Goal: Communication & Community: Participate in discussion

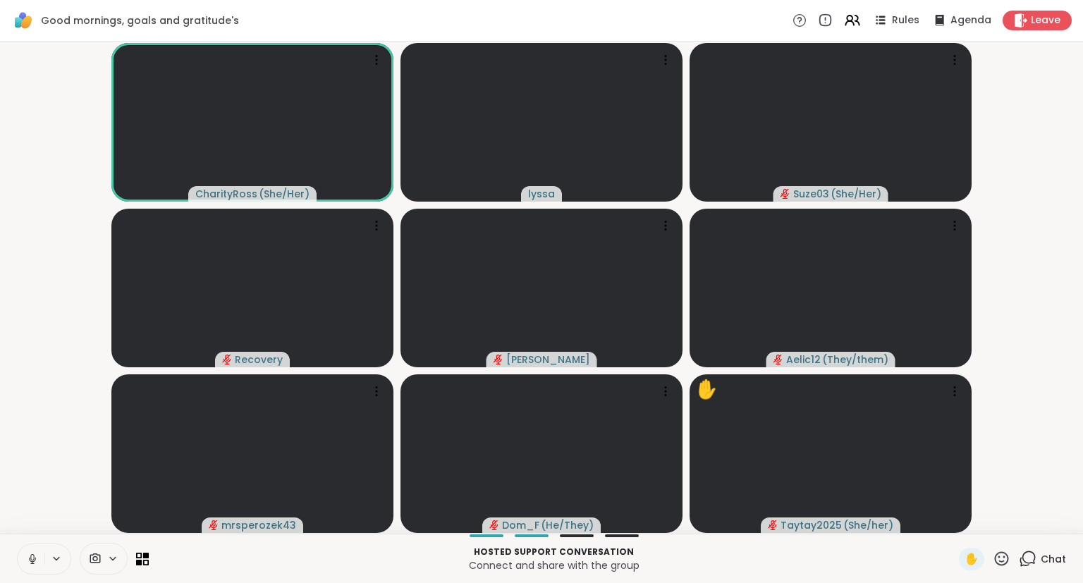
click at [34, 546] on button at bounding box center [31, 559] width 27 height 30
click at [32, 558] on icon at bounding box center [32, 559] width 10 height 10
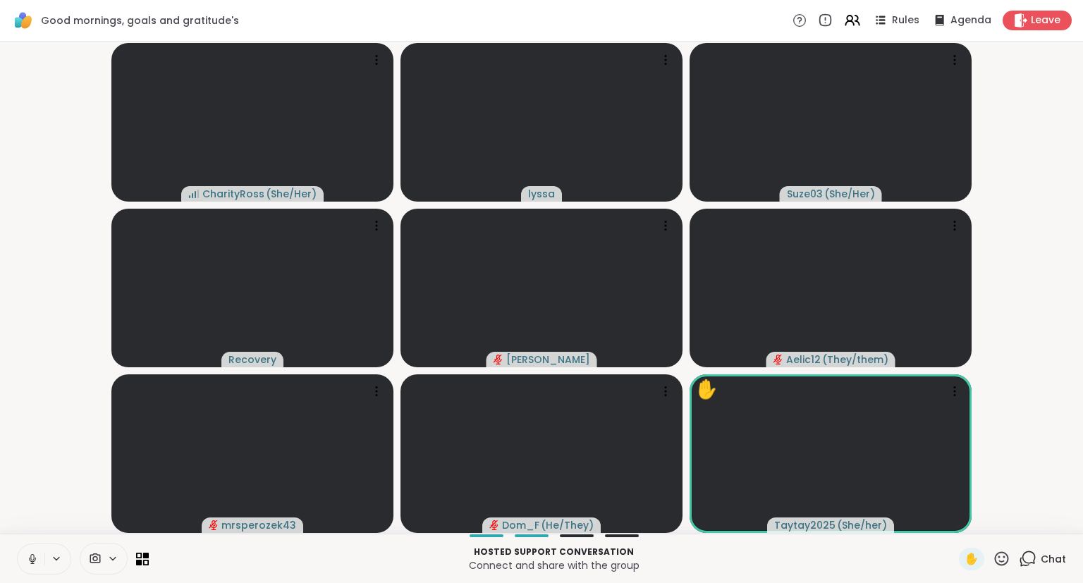
click at [21, 558] on button at bounding box center [31, 559] width 27 height 30
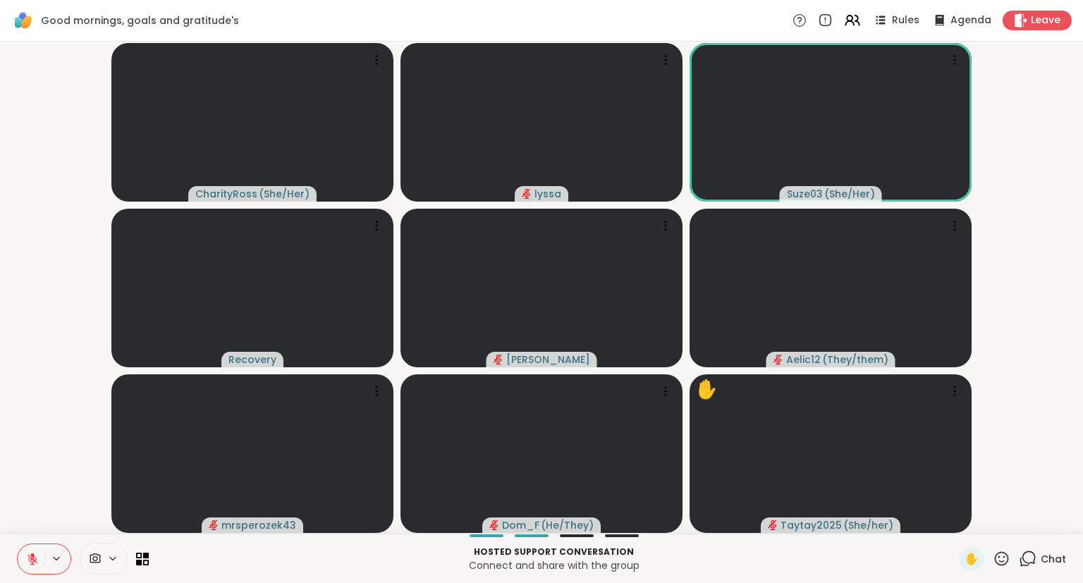
click at [30, 563] on icon at bounding box center [32, 559] width 13 height 13
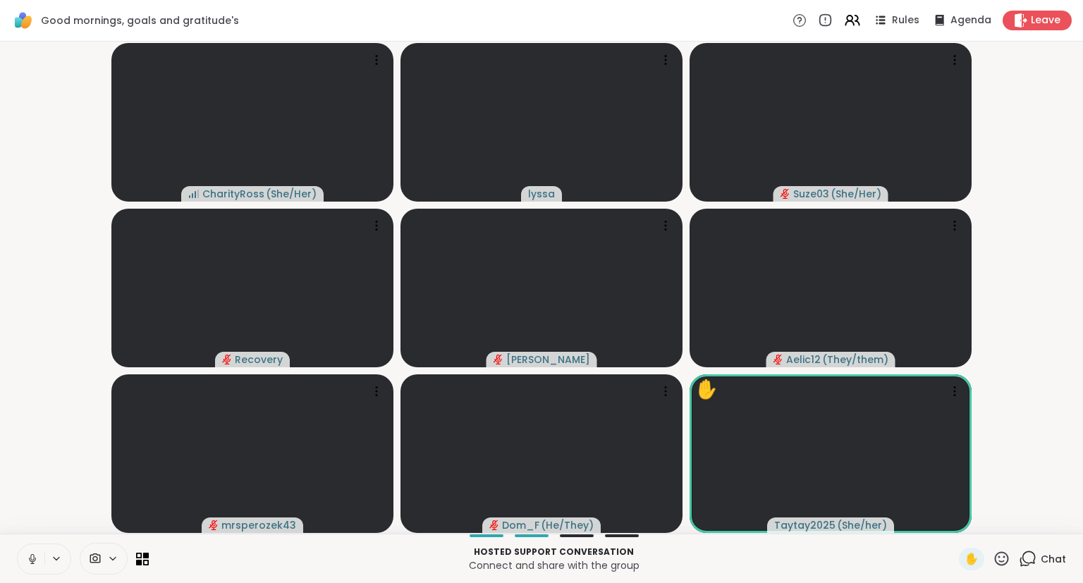
click at [30, 565] on icon at bounding box center [32, 559] width 13 height 13
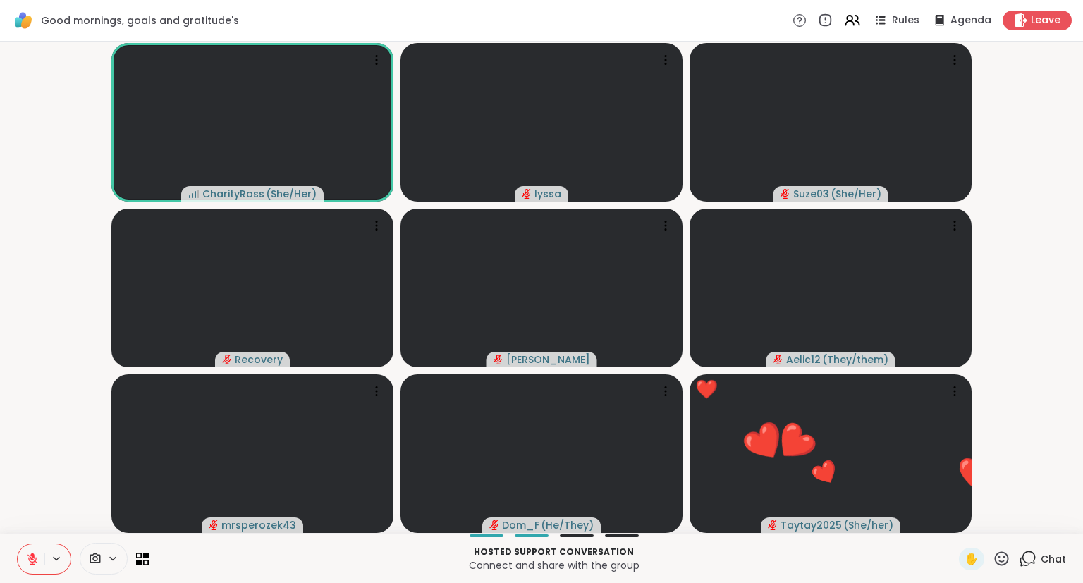
click at [1040, 555] on div "Chat" at bounding box center [1042, 559] width 47 height 23
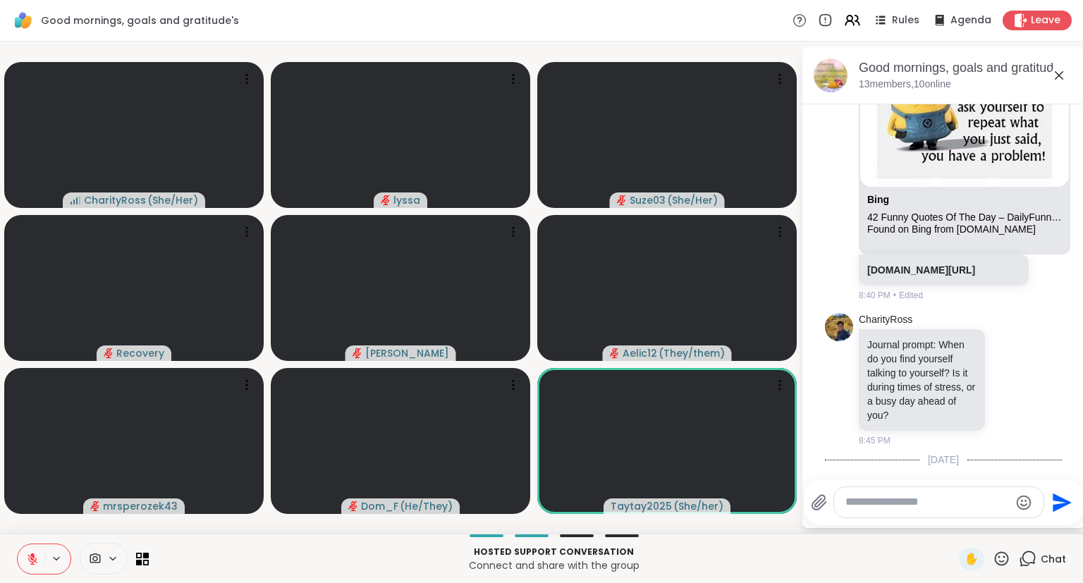
scroll to position [206, 0]
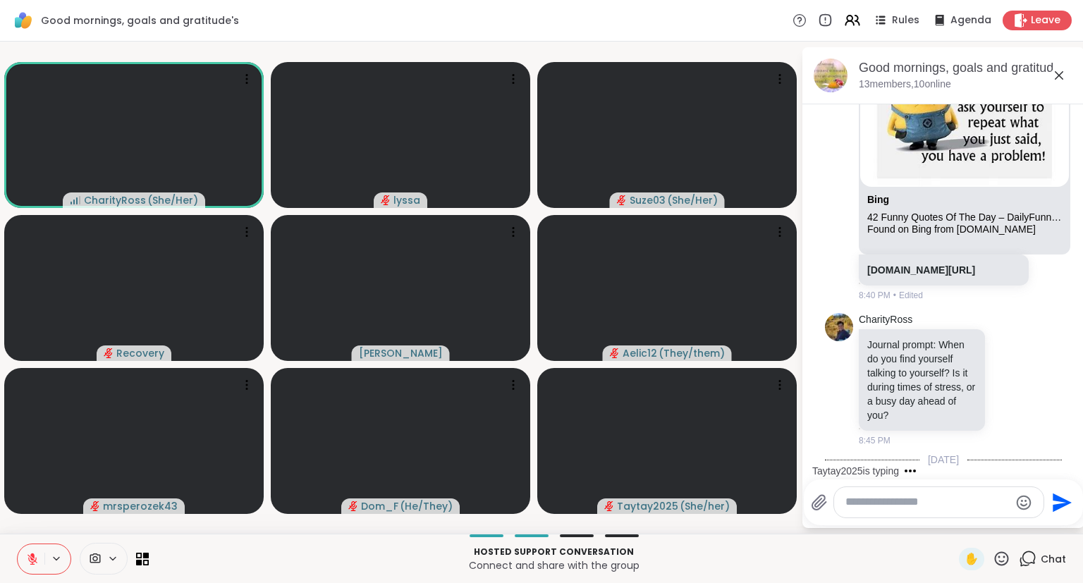
click at [27, 556] on icon at bounding box center [32, 559] width 13 height 13
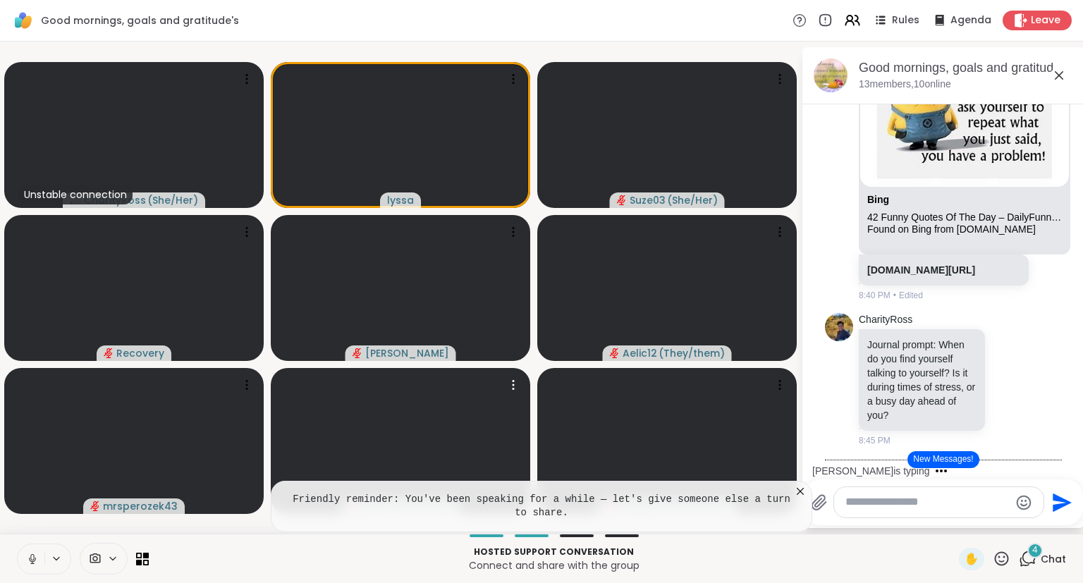
click at [799, 492] on icon at bounding box center [800, 491] width 14 height 14
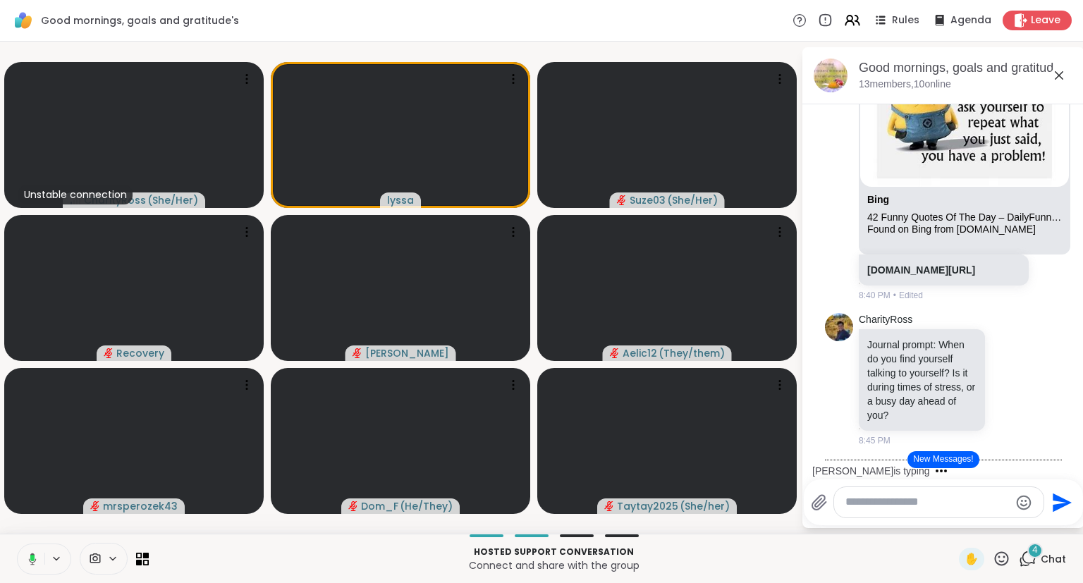
click at [30, 559] on icon at bounding box center [30, 559] width 13 height 13
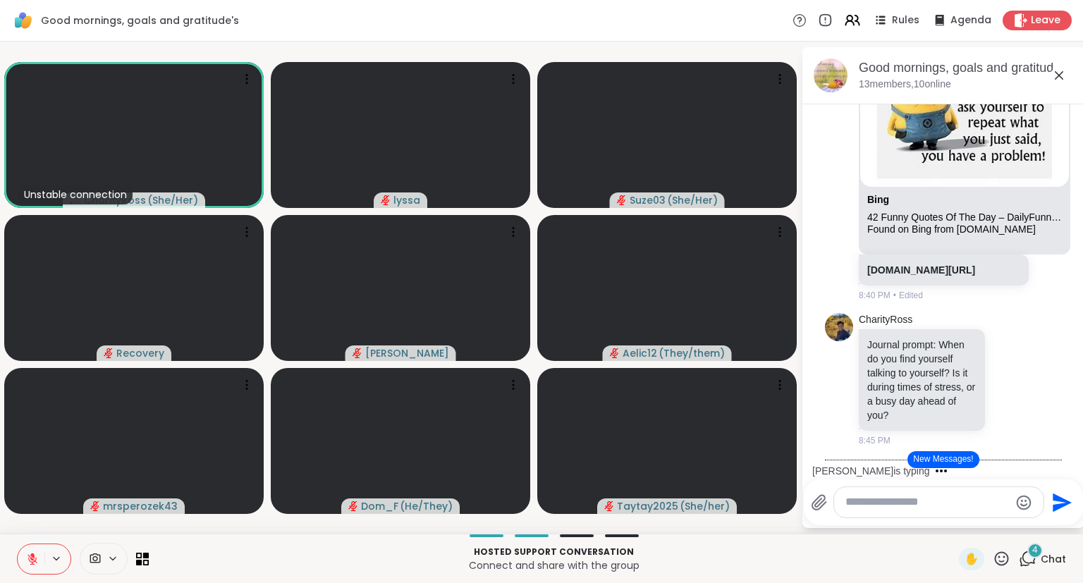
click at [1056, 71] on icon at bounding box center [1059, 75] width 8 height 8
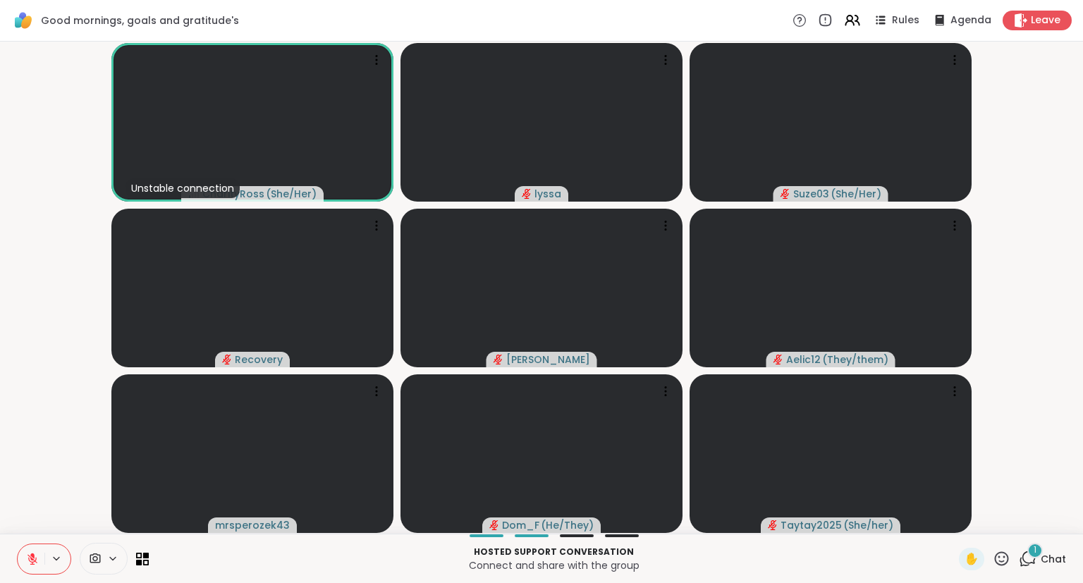
click at [32, 571] on button at bounding box center [31, 559] width 27 height 30
click at [32, 551] on button at bounding box center [31, 559] width 27 height 30
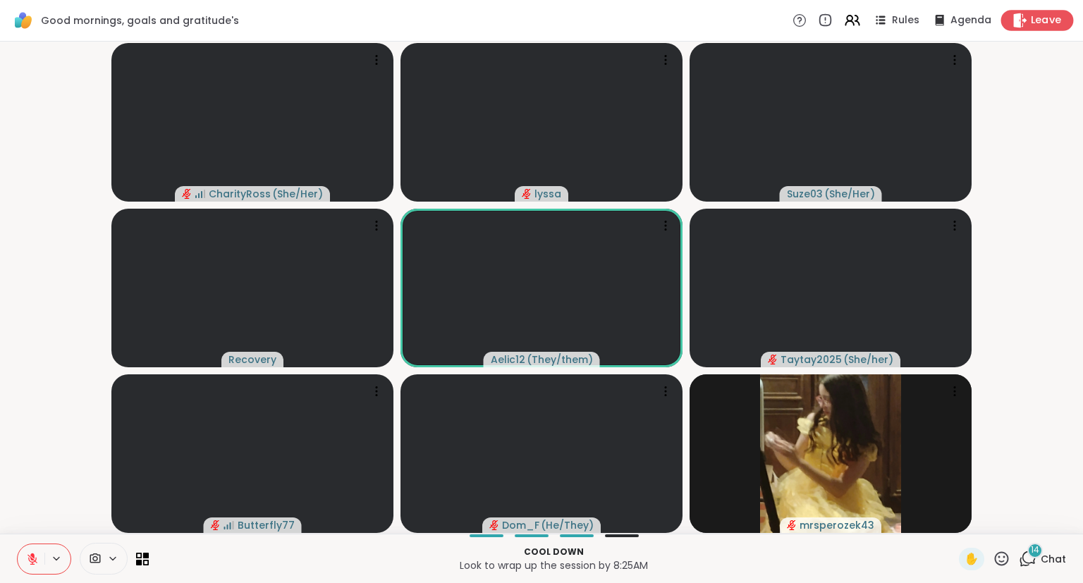
click at [1035, 18] on span "Leave" at bounding box center [1046, 20] width 31 height 15
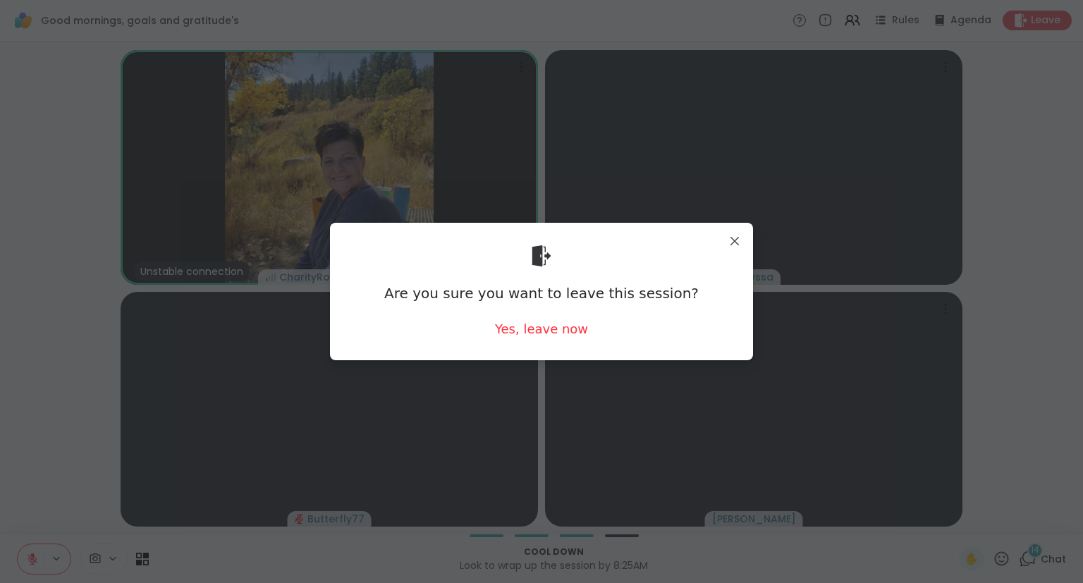
click at [540, 357] on div "Are you sure you want to leave this session? Yes, leave now" at bounding box center [541, 291] width 423 height 137
click at [516, 335] on div "Yes, leave now" at bounding box center [541, 329] width 93 height 18
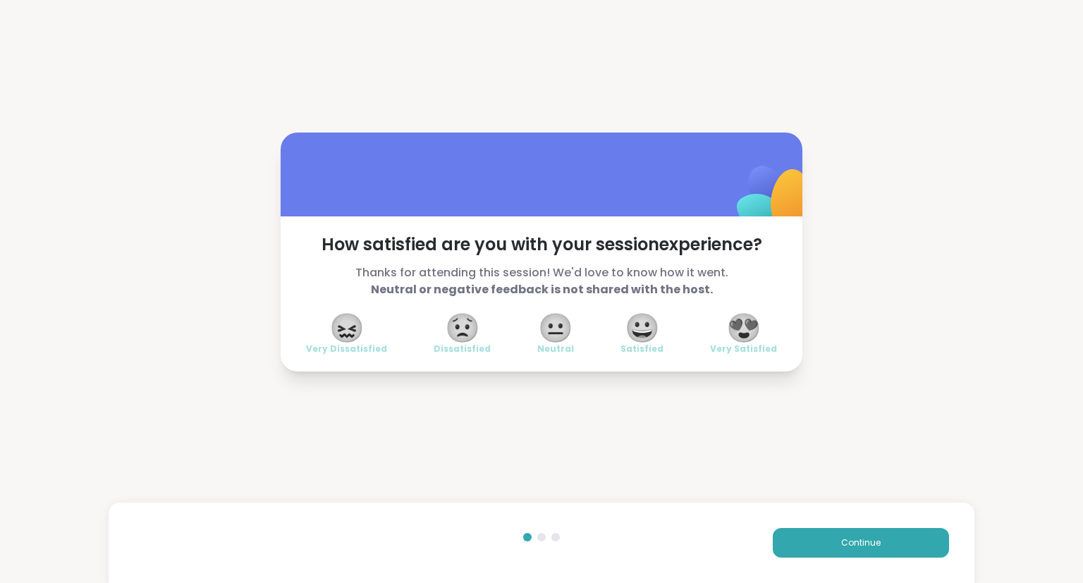
click at [728, 340] on span "😍" at bounding box center [743, 327] width 35 height 25
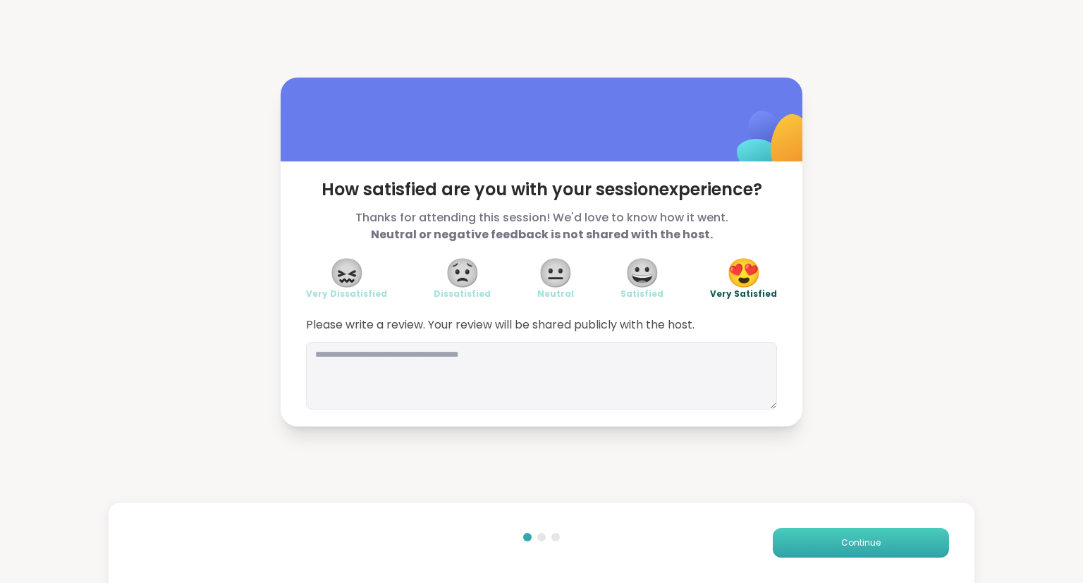
click at [806, 539] on button "Continue" at bounding box center [861, 543] width 176 height 30
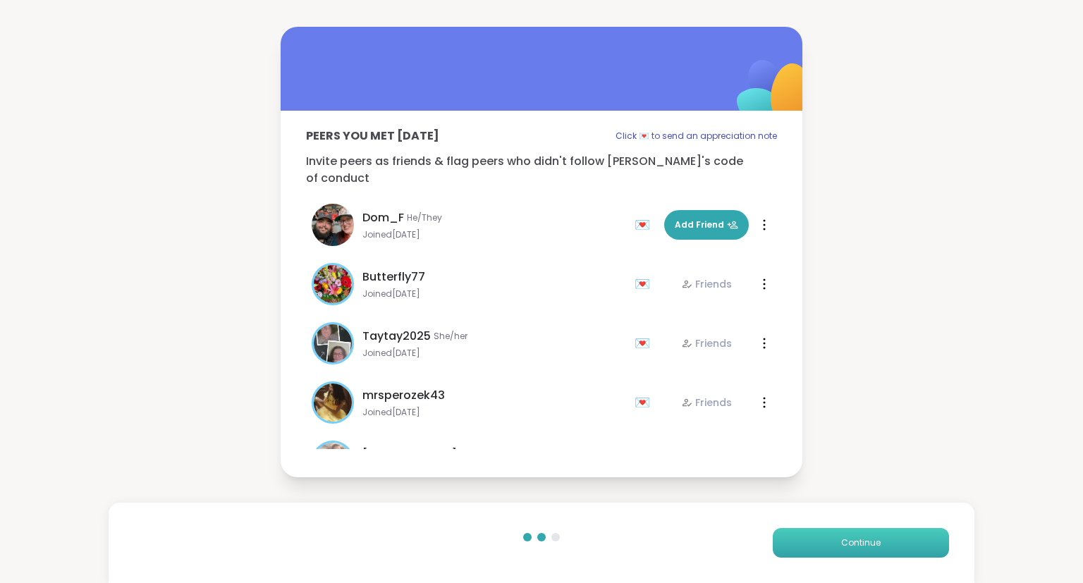
click at [806, 539] on button "Continue" at bounding box center [861, 543] width 176 height 30
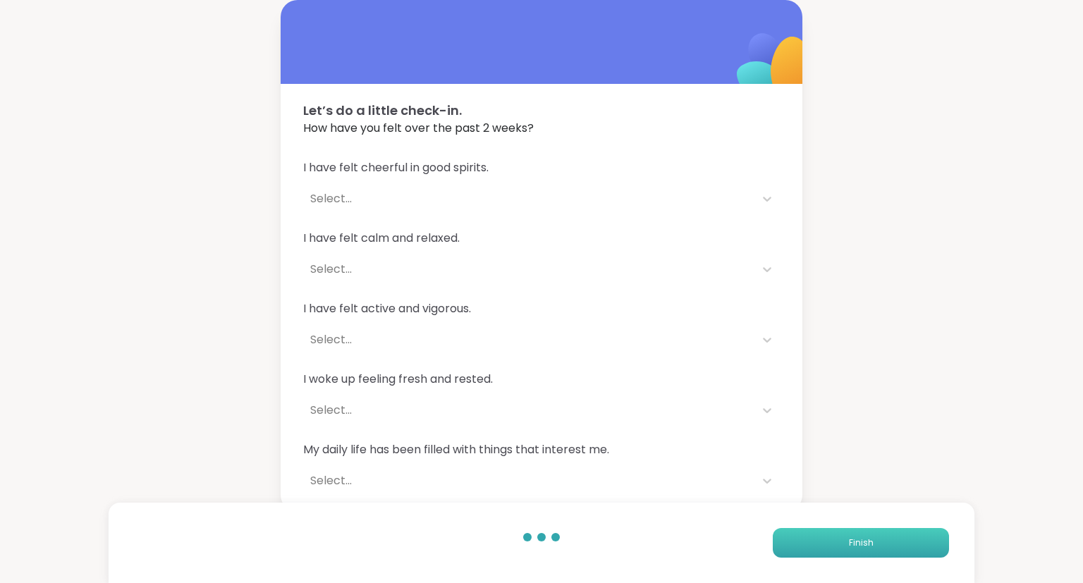
click at [806, 539] on button "Finish" at bounding box center [861, 543] width 176 height 30
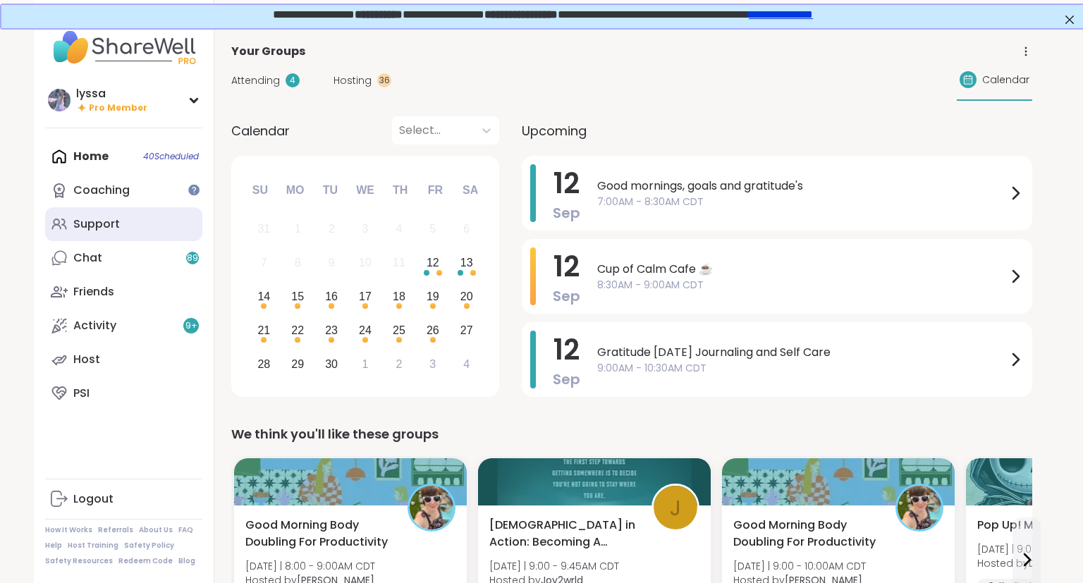
click at [100, 207] on link "Support" at bounding box center [123, 224] width 157 height 34
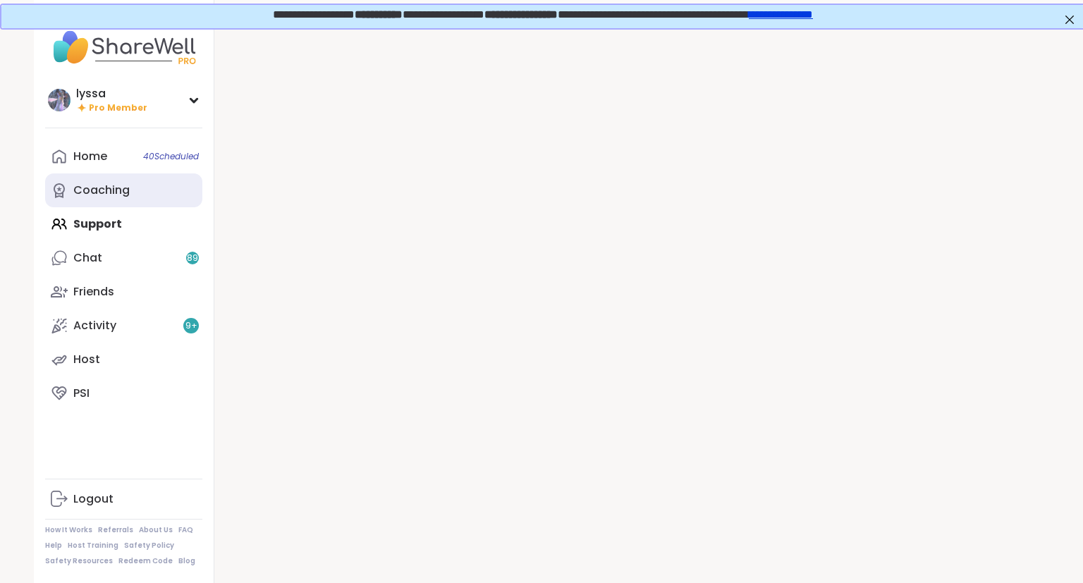
click at [99, 197] on div "Coaching" at bounding box center [101, 191] width 56 height 16
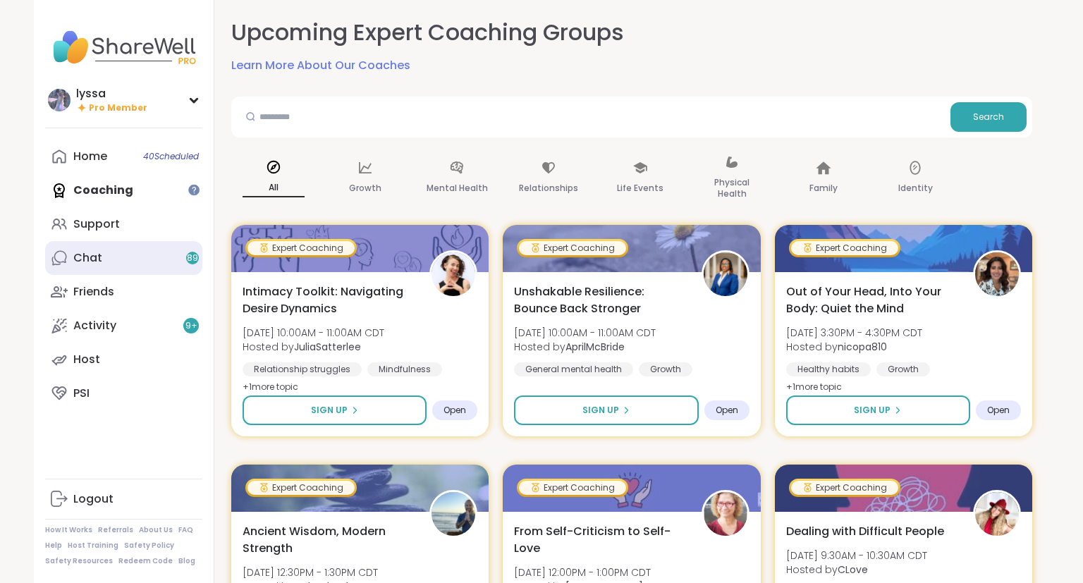
click at [140, 252] on link "Chat 89" at bounding box center [123, 258] width 157 height 34
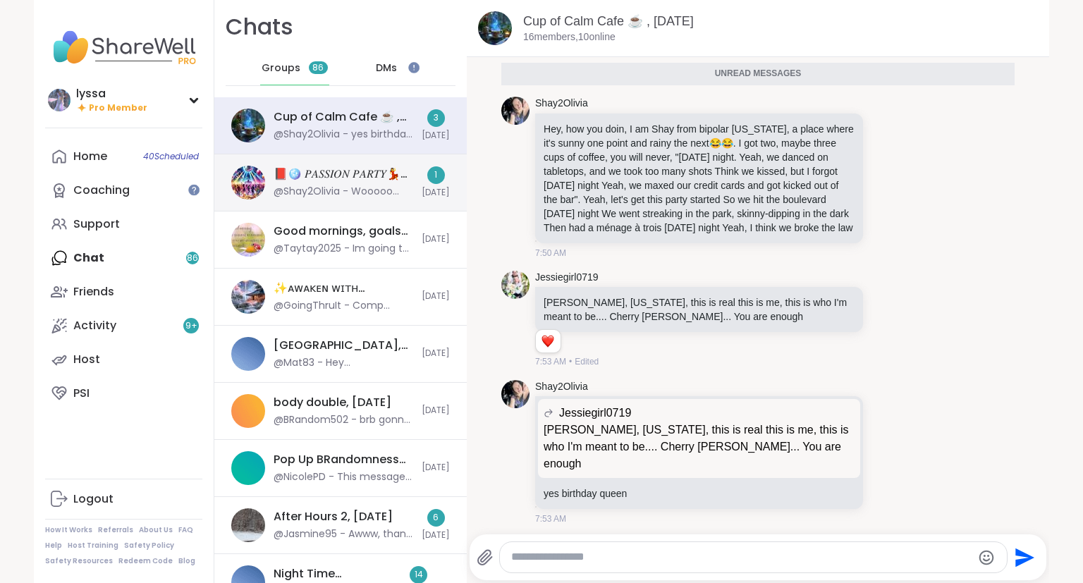
click at [345, 188] on div "@Shay2Olivia - Wooooo party" at bounding box center [344, 192] width 140 height 14
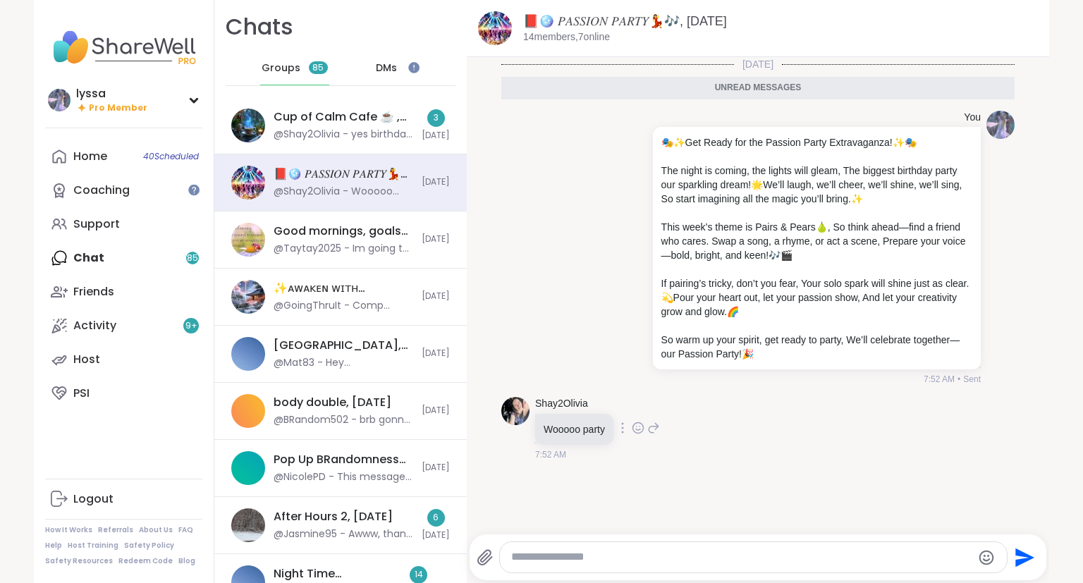
scroll to position [1, 0]
click at [642, 244] on icon at bounding box center [643, 246] width 3 height 11
click at [642, 266] on icon at bounding box center [644, 267] width 14 height 14
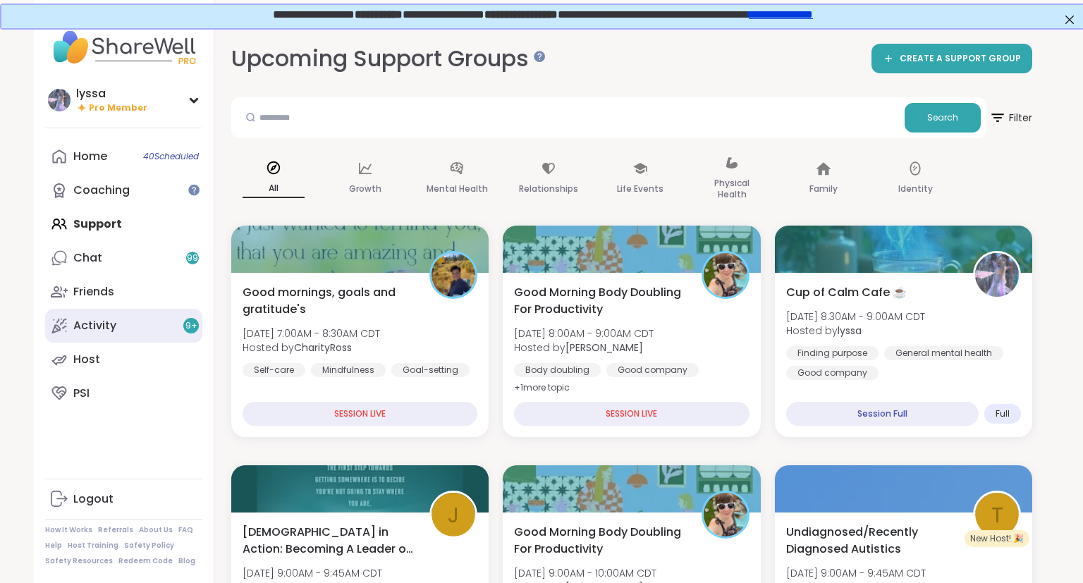
click at [70, 321] on link "Activity 9 +" at bounding box center [123, 326] width 157 height 34
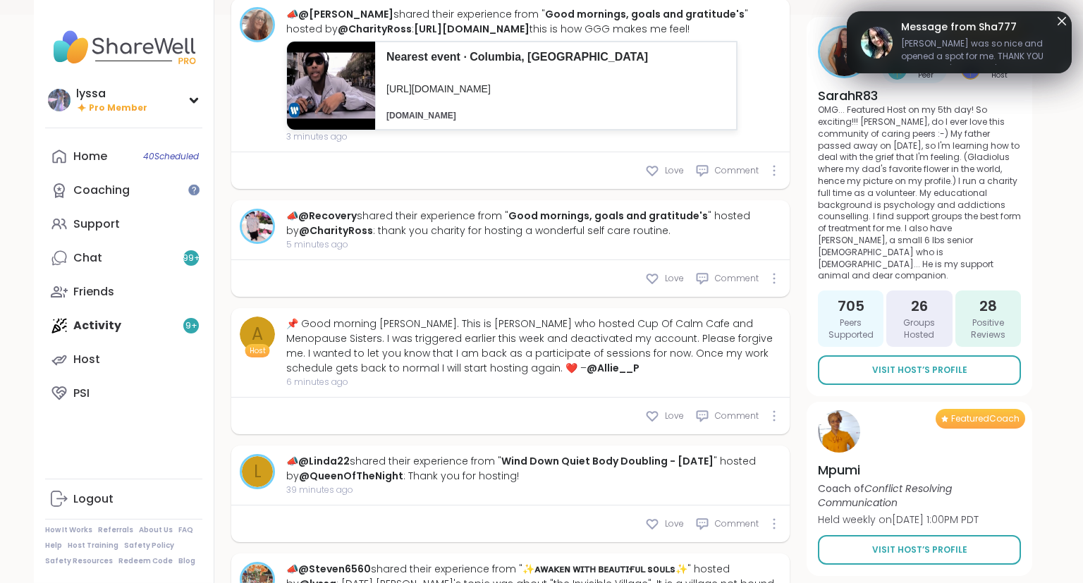
scroll to position [603, 0]
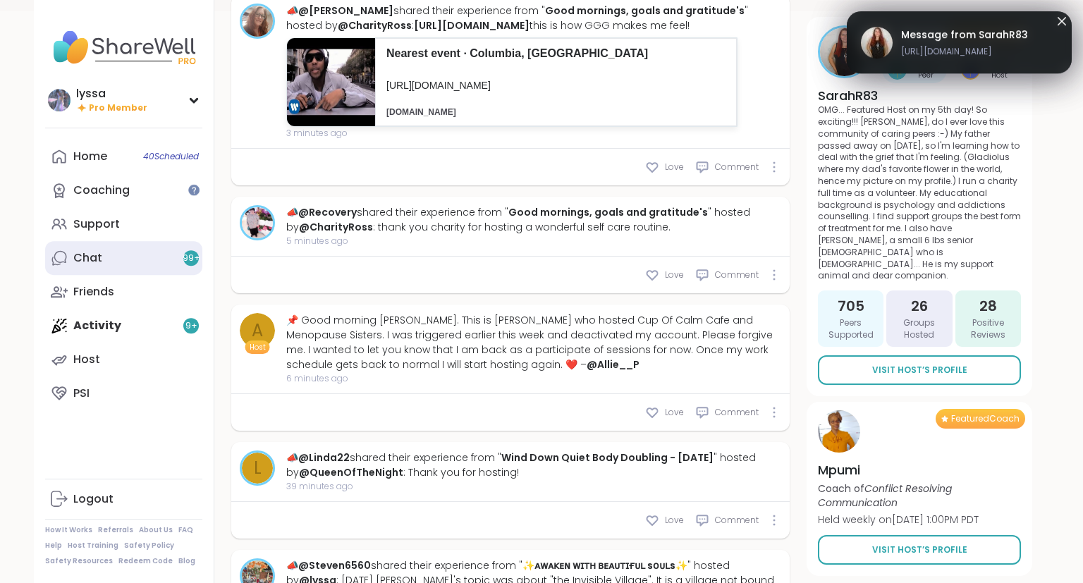
click at [113, 269] on link "Chat 99 +" at bounding box center [123, 258] width 157 height 34
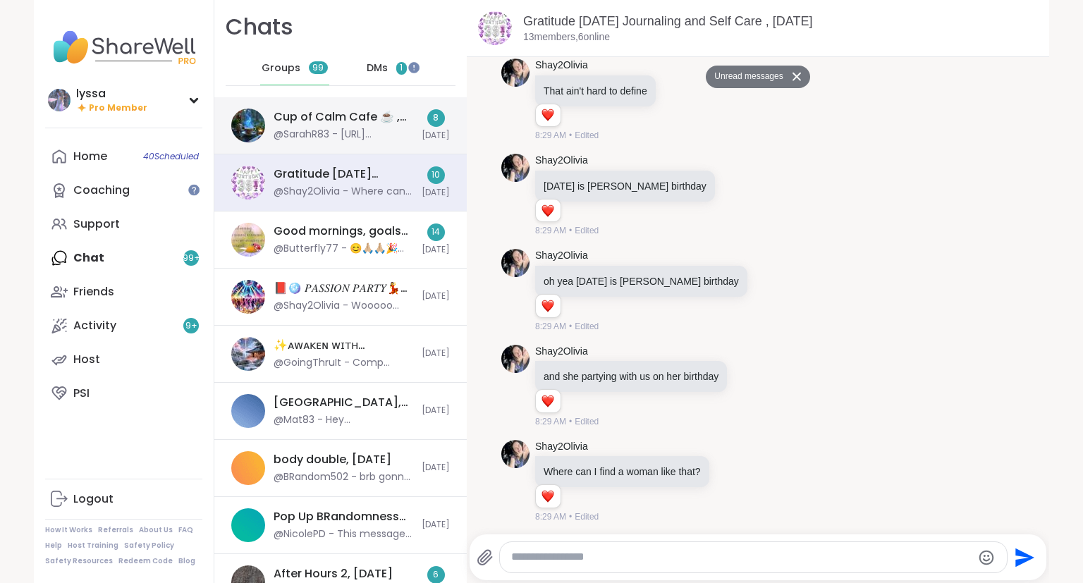
click at [320, 125] on div "Cup of Calm Cafe ☕️ , Sep 12 @SarahR83 - https://youtu.be/Gs069dndIYk?si=DUOB_-…" at bounding box center [344, 125] width 140 height 32
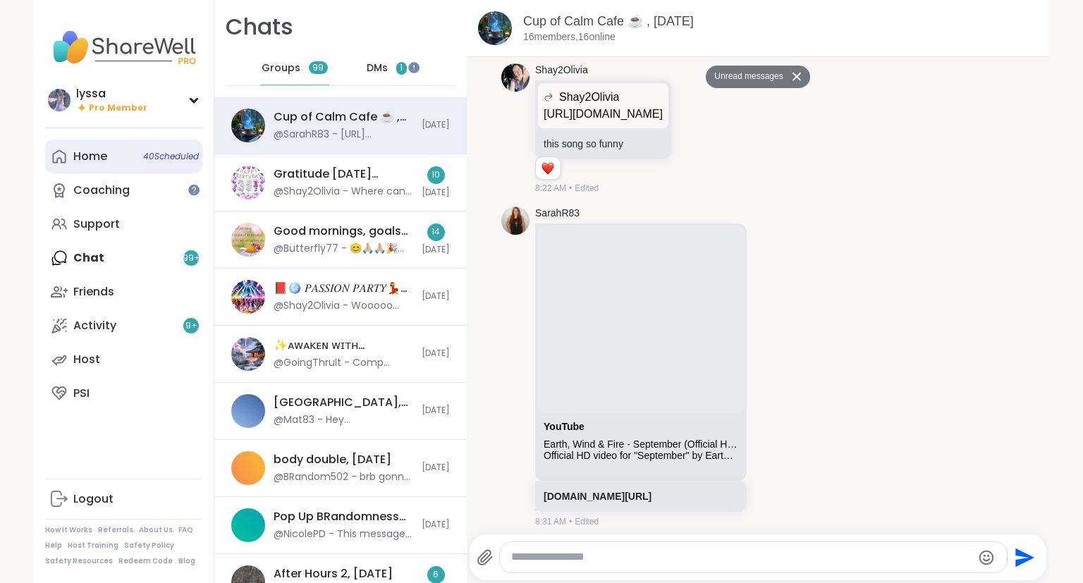
click at [119, 162] on link "Home 40 Scheduled" at bounding box center [123, 157] width 157 height 34
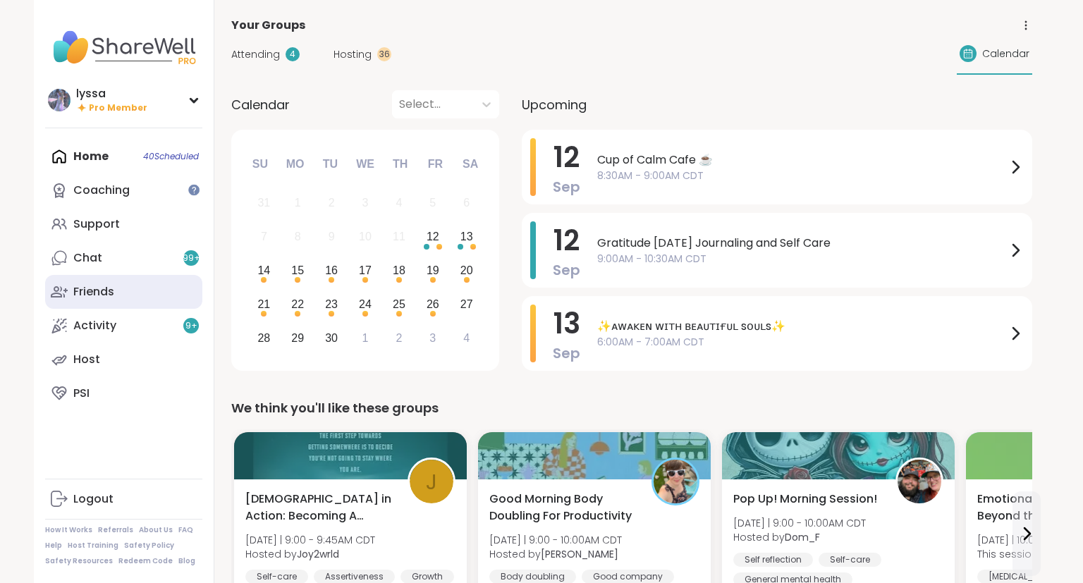
click at [112, 290] on div "Friends" at bounding box center [93, 292] width 41 height 16
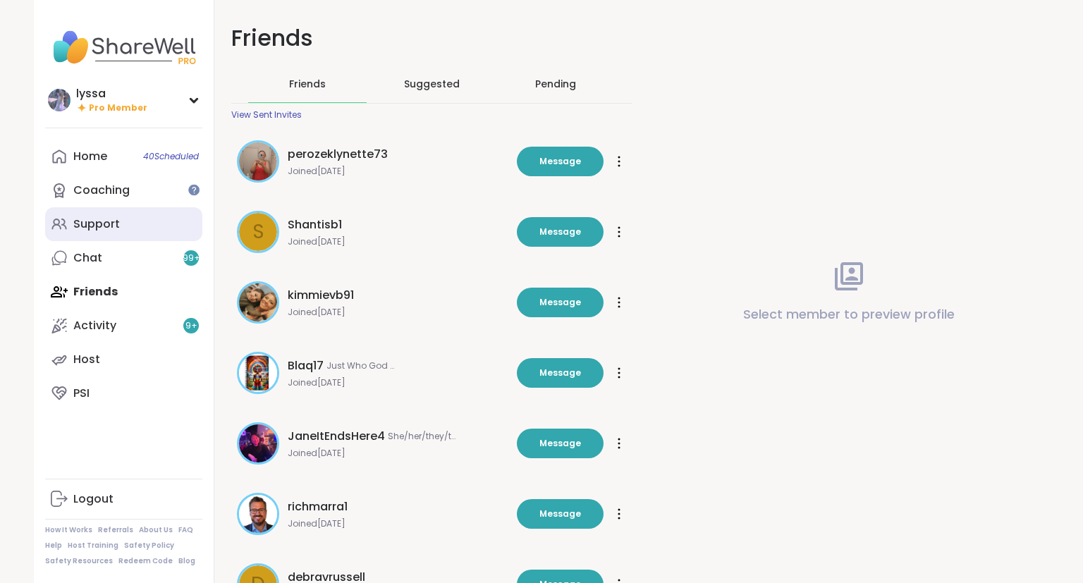
click at [112, 226] on div "Support" at bounding box center [96, 224] width 47 height 16
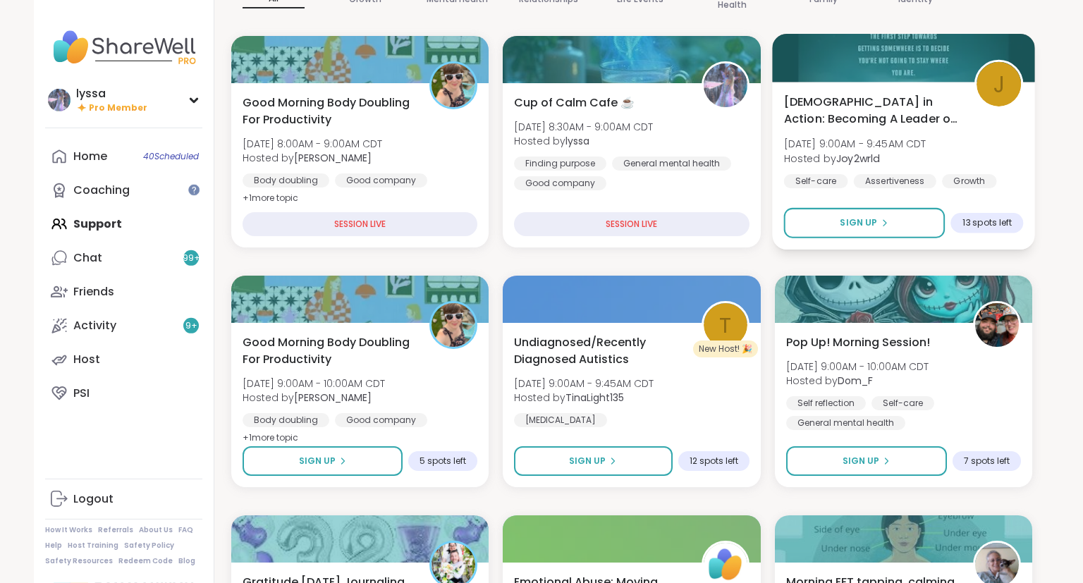
scroll to position [164, 0]
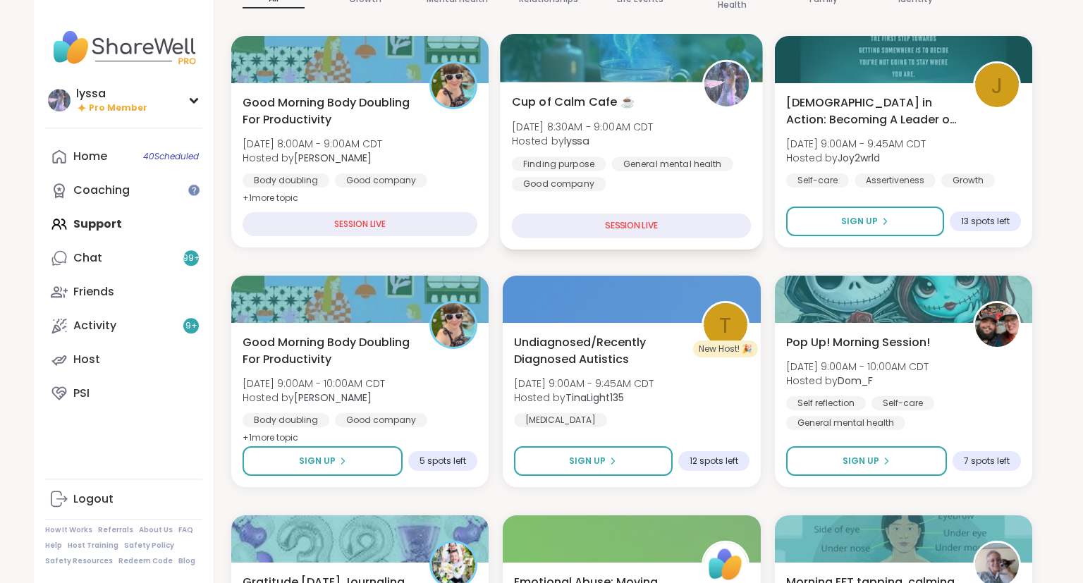
click at [699, 195] on div "Cup of Calm Cafe ☕️ Fri, Sep 12 | 8:30AM - 9:00AM CDT Hosted by lyssa Finding p…" at bounding box center [631, 166] width 263 height 168
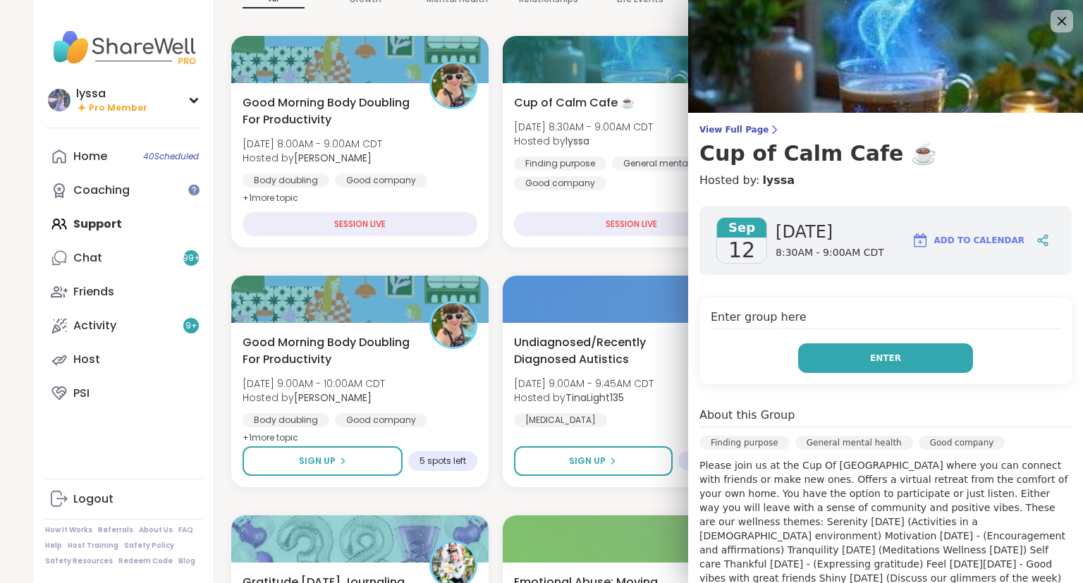
click at [902, 357] on button "Enter" at bounding box center [885, 358] width 175 height 30
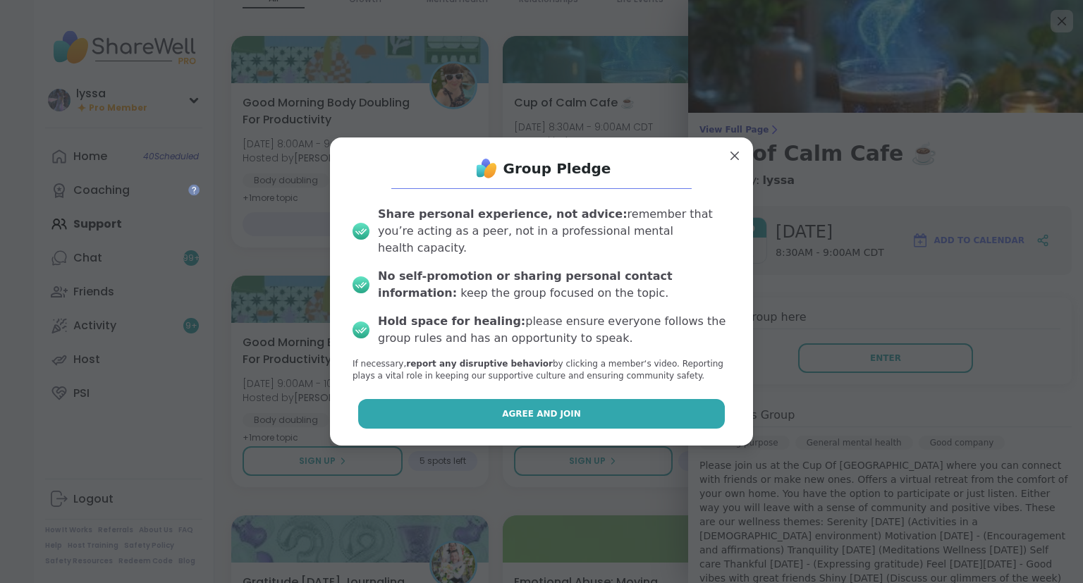
click at [672, 406] on button "Agree and Join" at bounding box center [541, 414] width 367 height 30
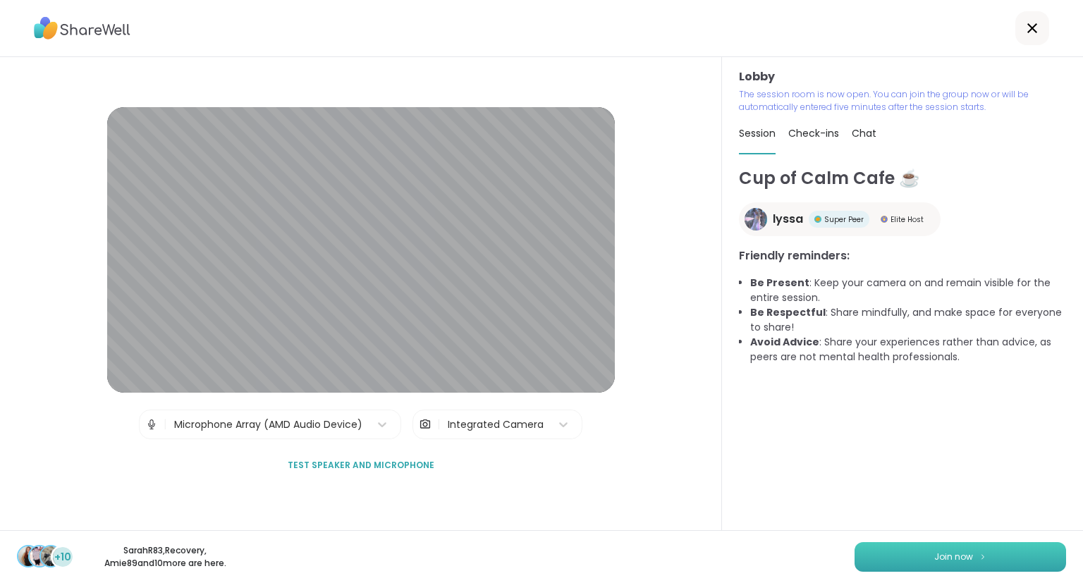
click at [912, 546] on button "Join now" at bounding box center [959, 557] width 211 height 30
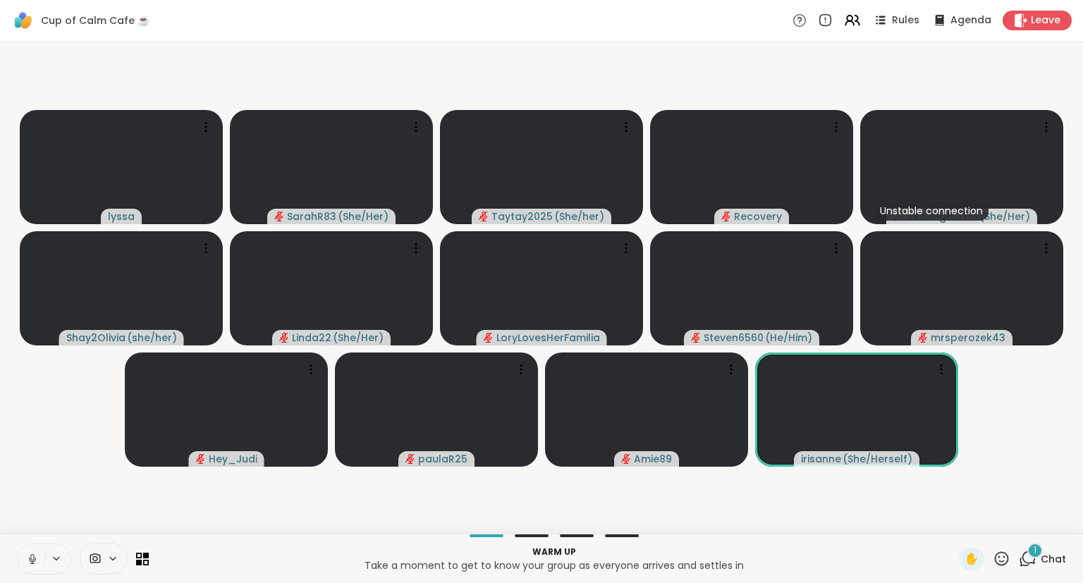
click at [1036, 560] on icon at bounding box center [1028, 559] width 18 height 18
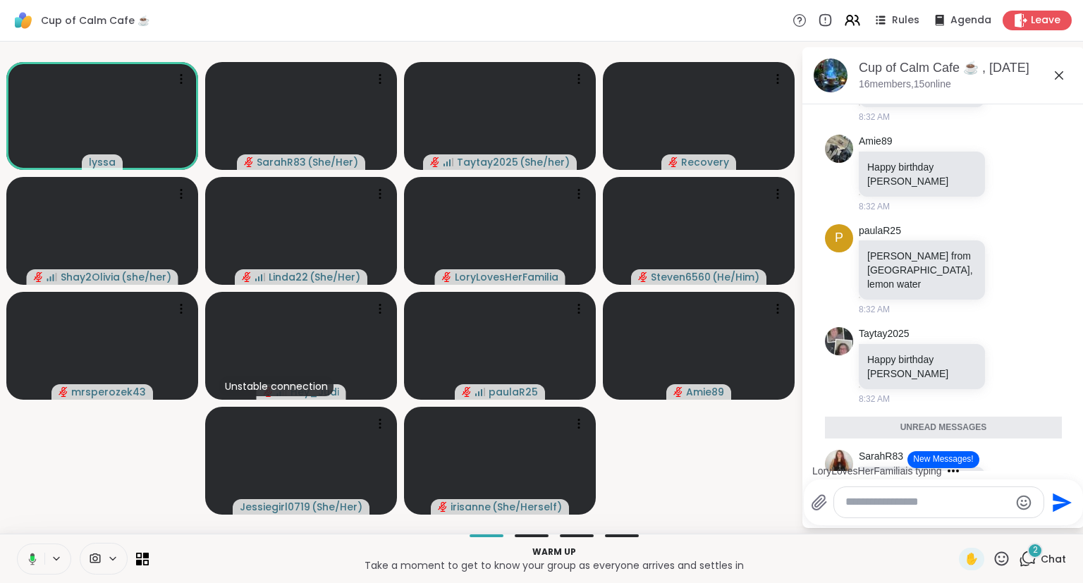
scroll to position [4762, 0]
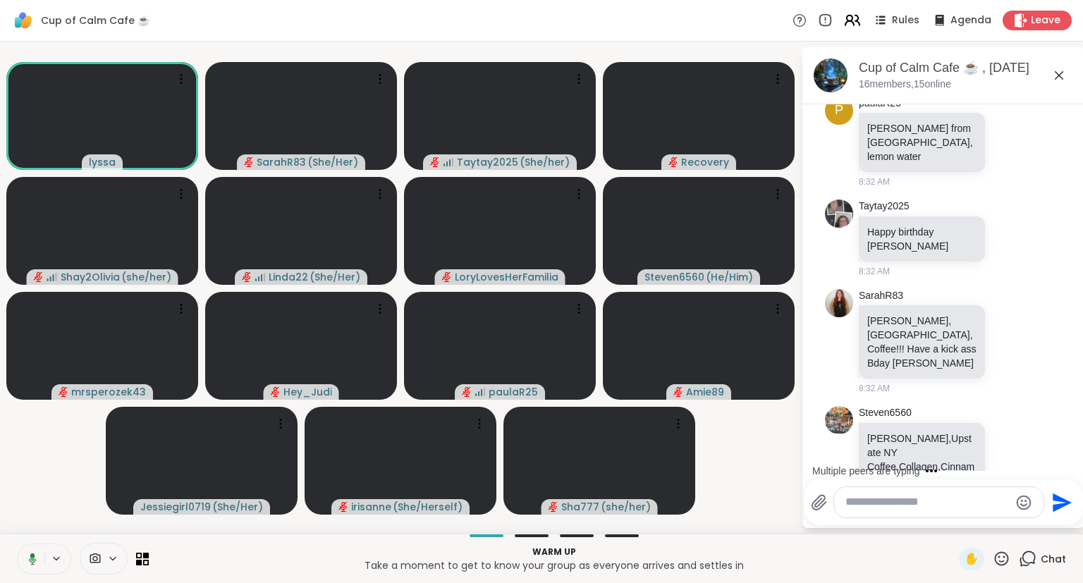
click at [854, 23] on icon at bounding box center [849, 23] width 8 height 4
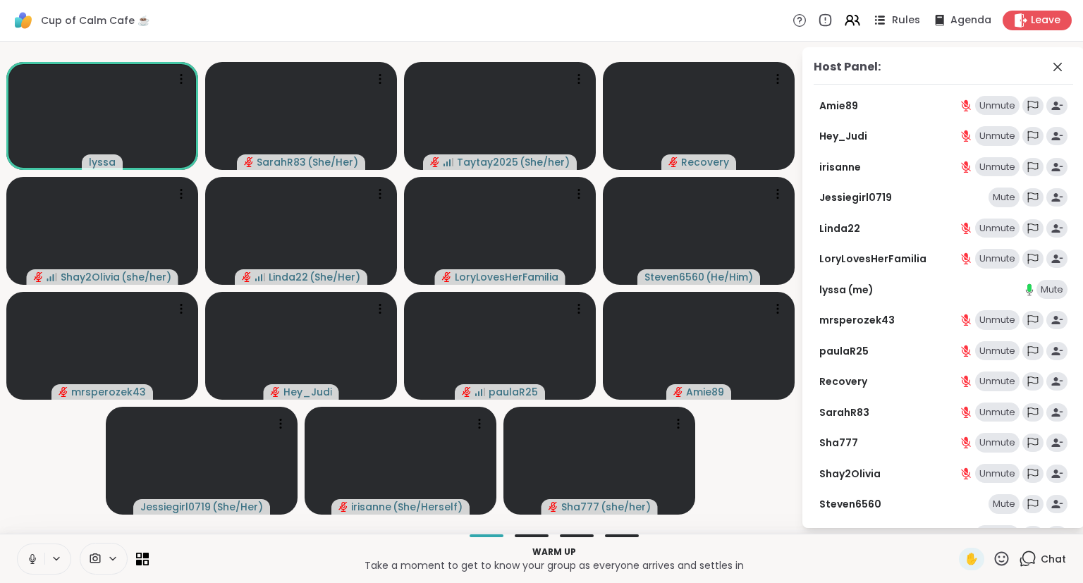
click at [893, 26] on div "Rules" at bounding box center [895, 20] width 49 height 18
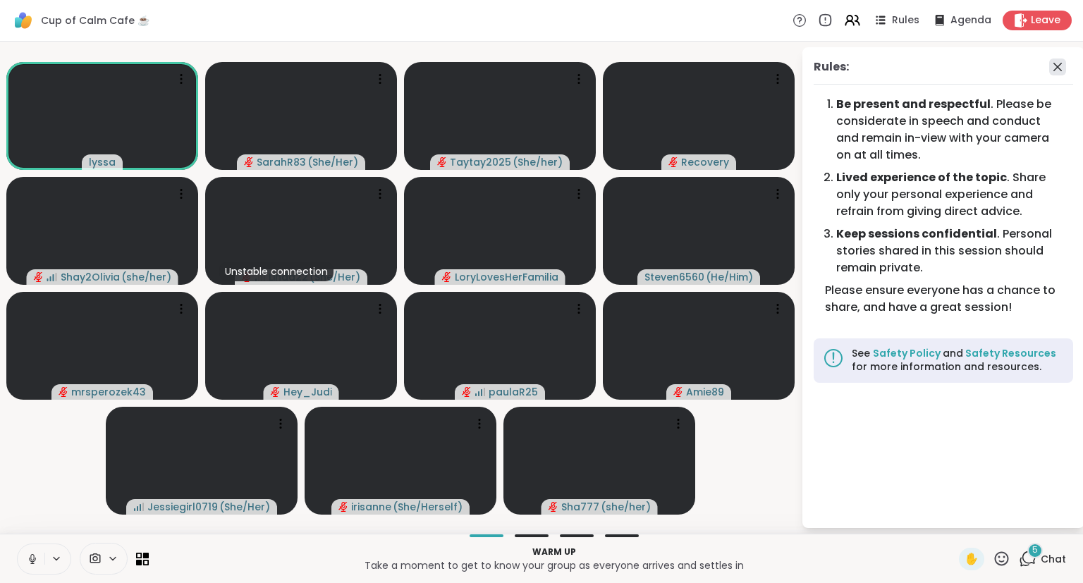
click at [1052, 68] on icon at bounding box center [1057, 67] width 17 height 17
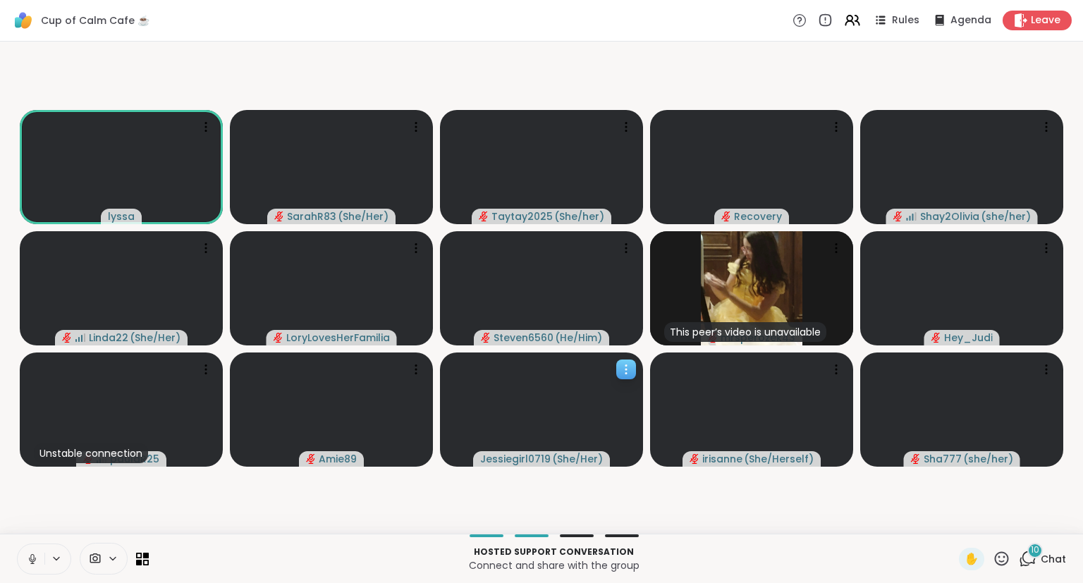
click at [627, 367] on icon at bounding box center [626, 369] width 14 height 14
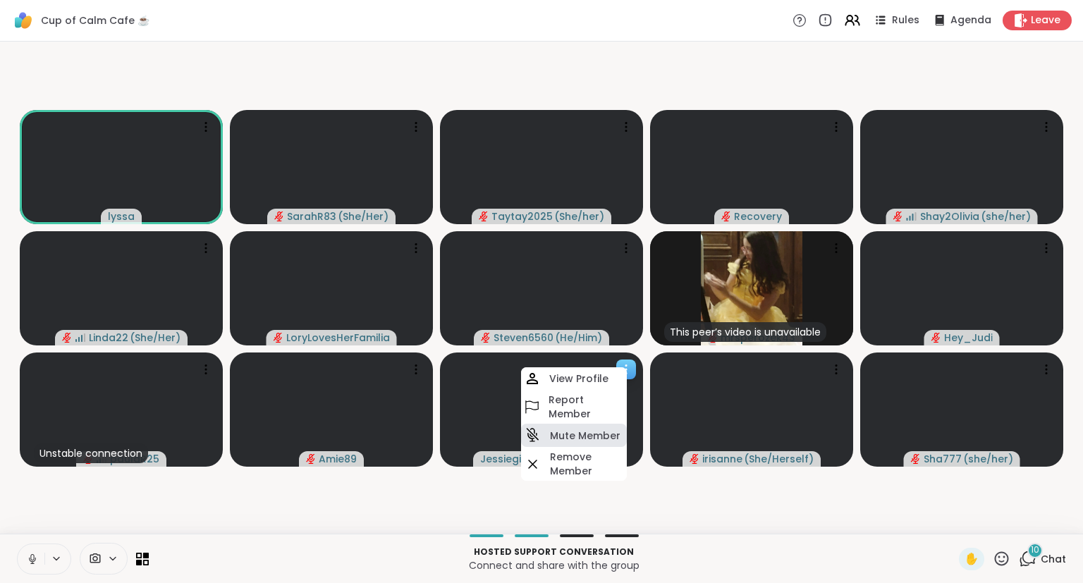
click at [551, 439] on h4 "Mute Member" at bounding box center [585, 436] width 70 height 14
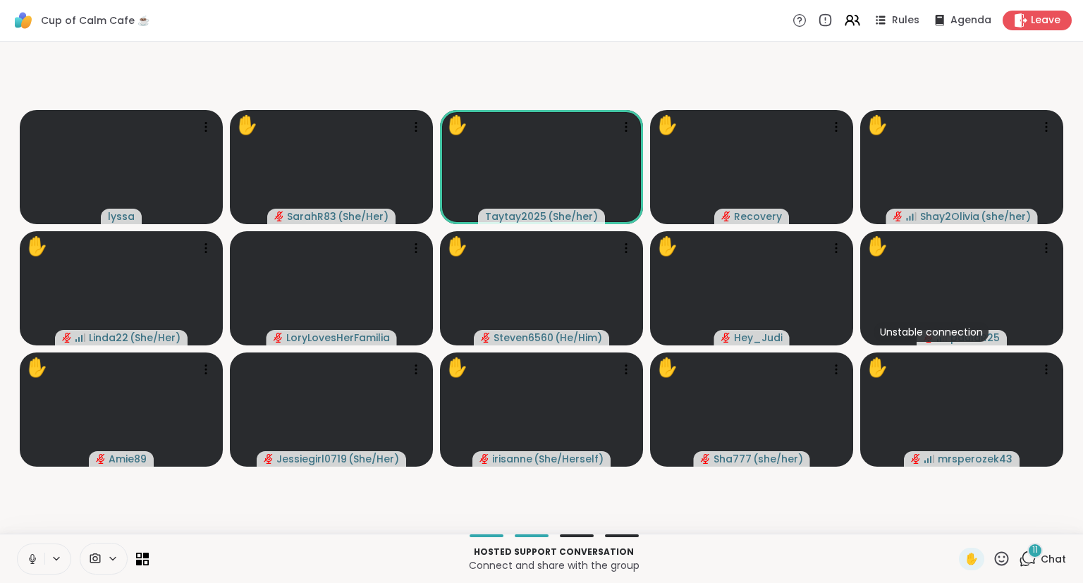
click at [1027, 573] on div "Hosted support conversation Connect and share with the group ✋ 11 Chat" at bounding box center [541, 558] width 1083 height 49
click at [1042, 556] on span "Chat" at bounding box center [1052, 559] width 25 height 14
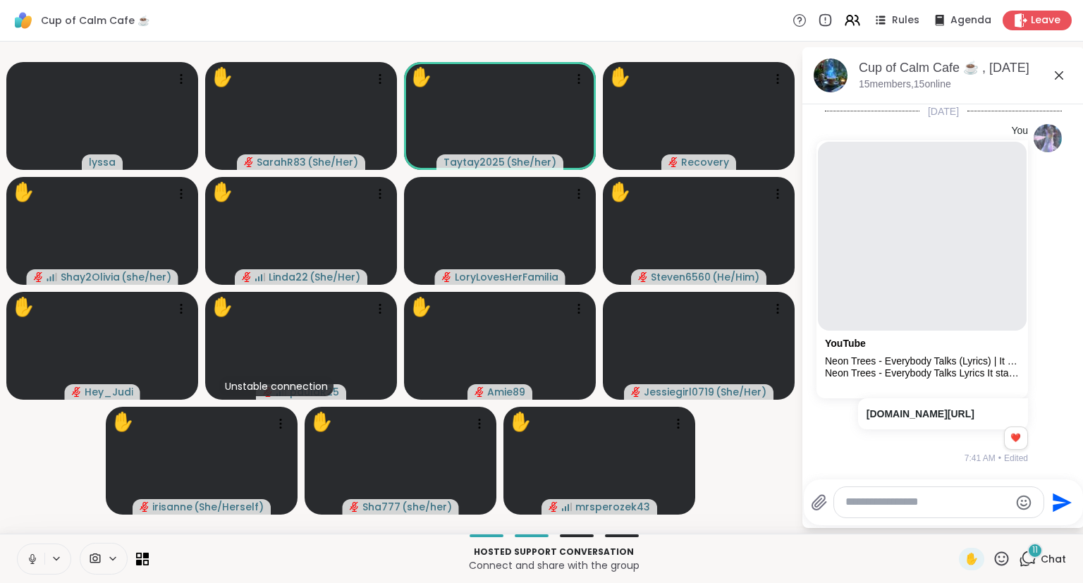
scroll to position [5978, 0]
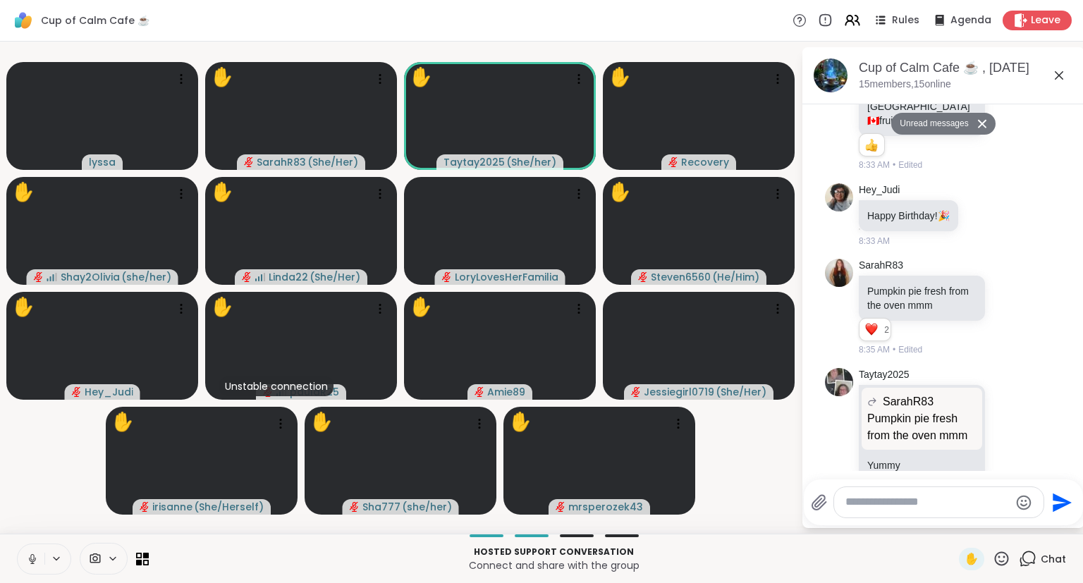
click at [1053, 73] on icon at bounding box center [1058, 75] width 17 height 17
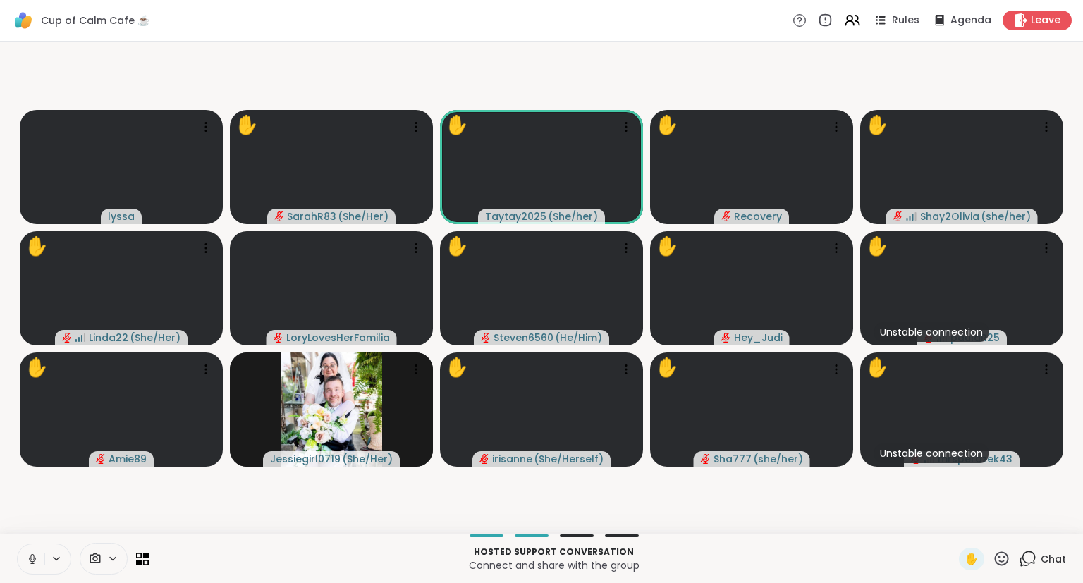
click at [33, 561] on icon at bounding box center [32, 559] width 7 height 4
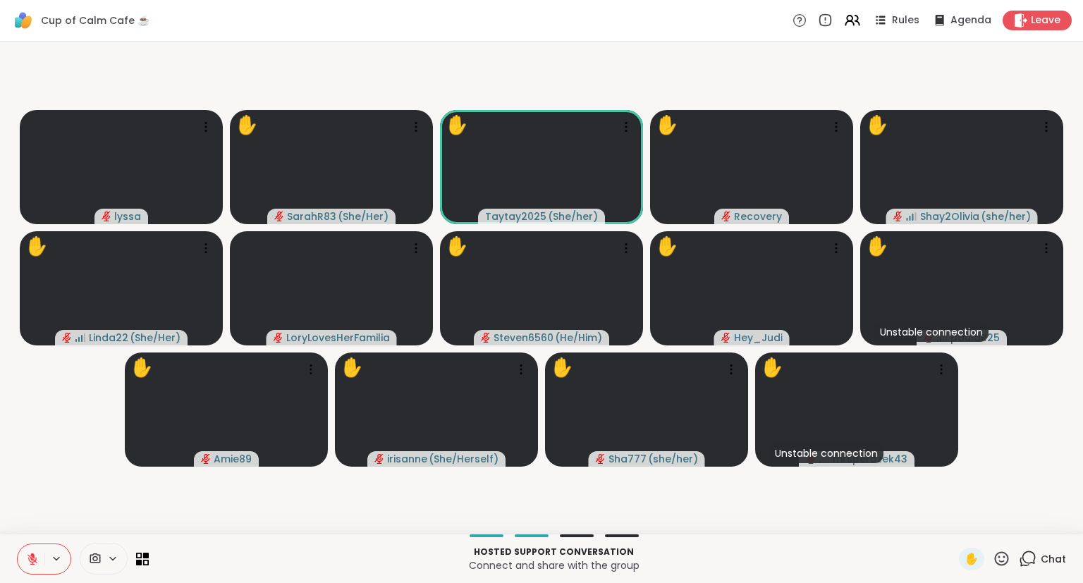
click at [32, 560] on icon at bounding box center [32, 559] width 10 height 10
click at [24, 552] on button at bounding box center [31, 559] width 27 height 30
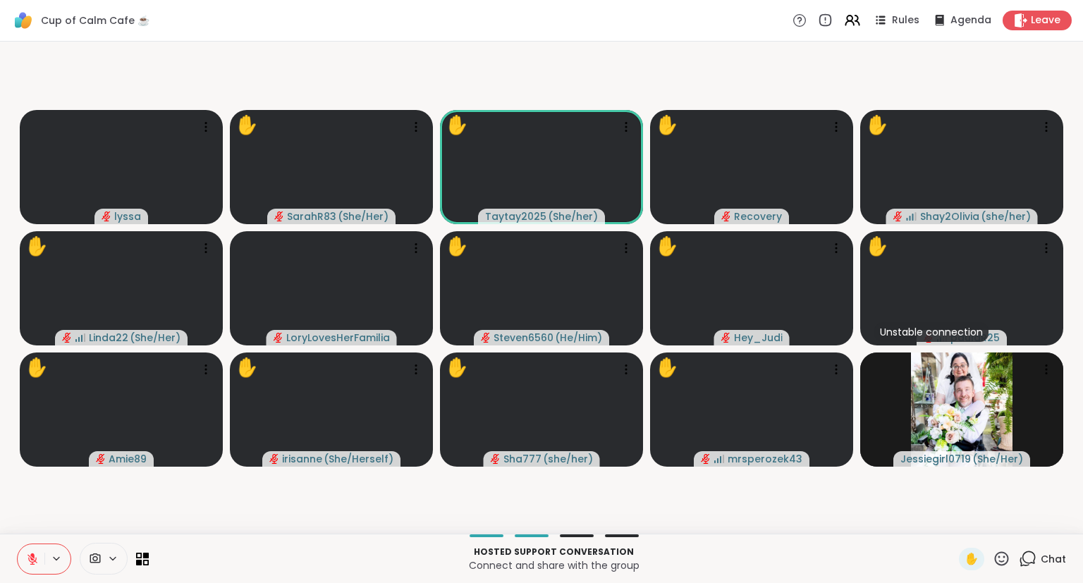
click at [1002, 554] on icon at bounding box center [1002, 559] width 18 height 18
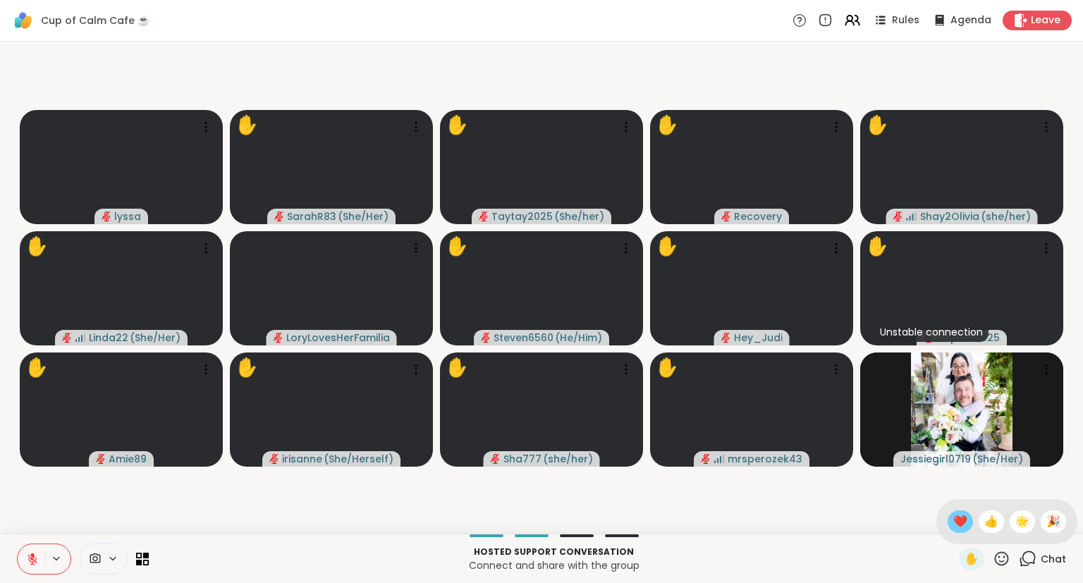
click at [954, 520] on span "❤️" at bounding box center [960, 521] width 14 height 17
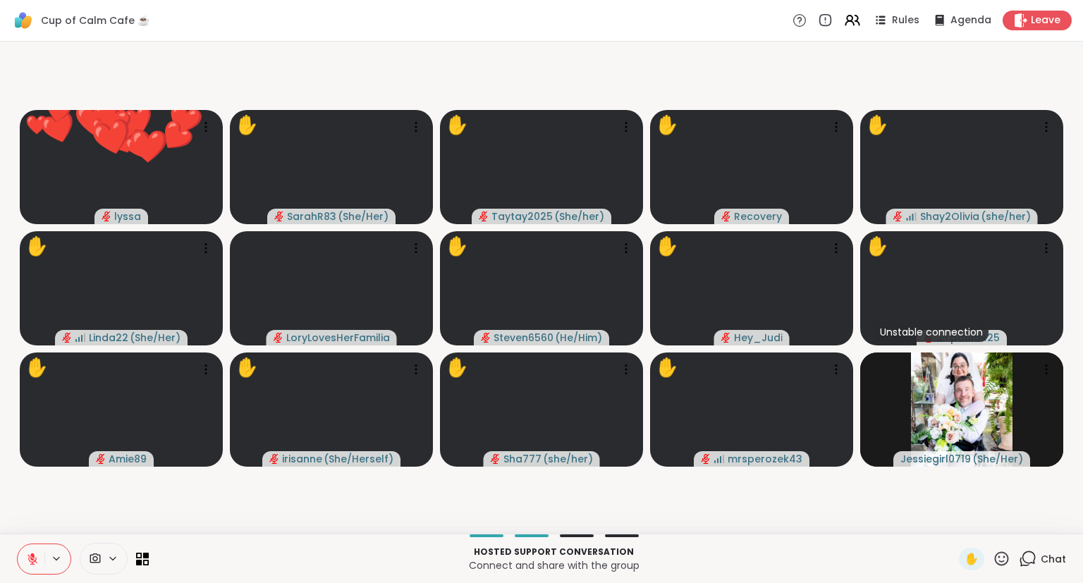
click at [1002, 553] on icon at bounding box center [1002, 558] width 14 height 14
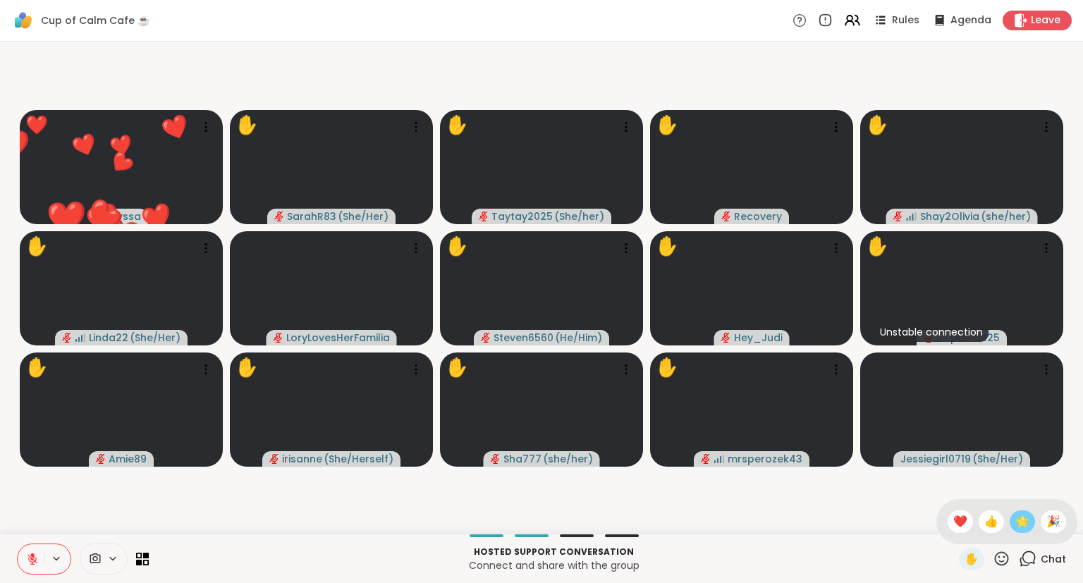
click at [1016, 520] on span "🌟" at bounding box center [1022, 521] width 14 height 17
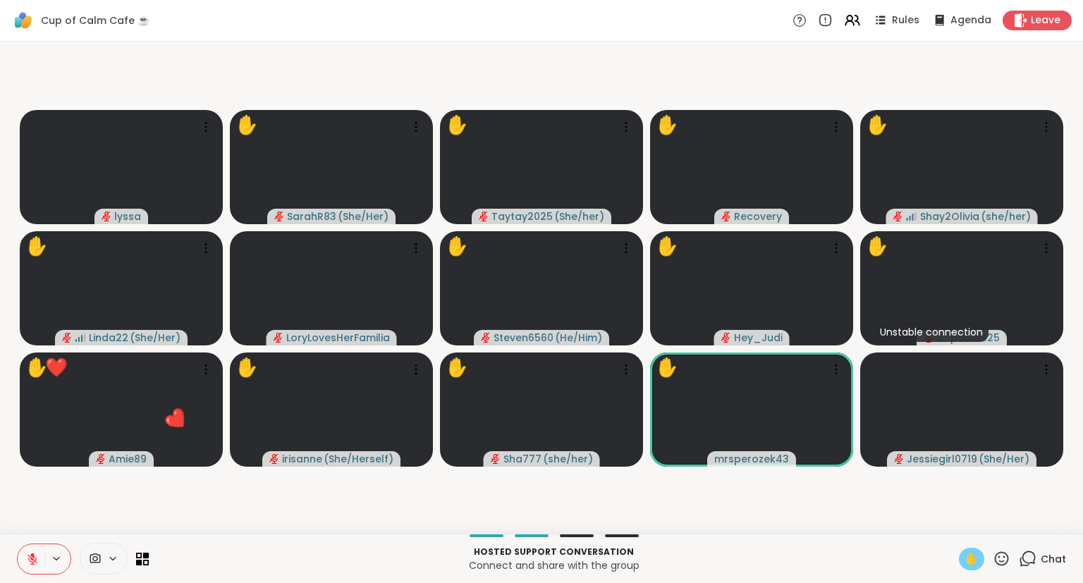
click at [967, 555] on span "✋" at bounding box center [971, 559] width 14 height 17
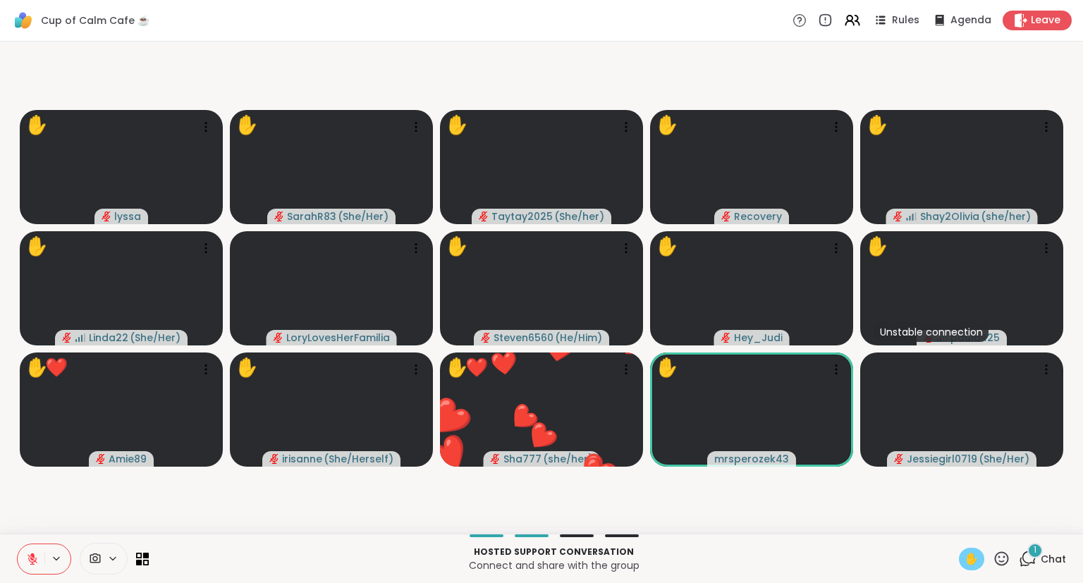
click at [970, 554] on span "✋" at bounding box center [971, 559] width 14 height 17
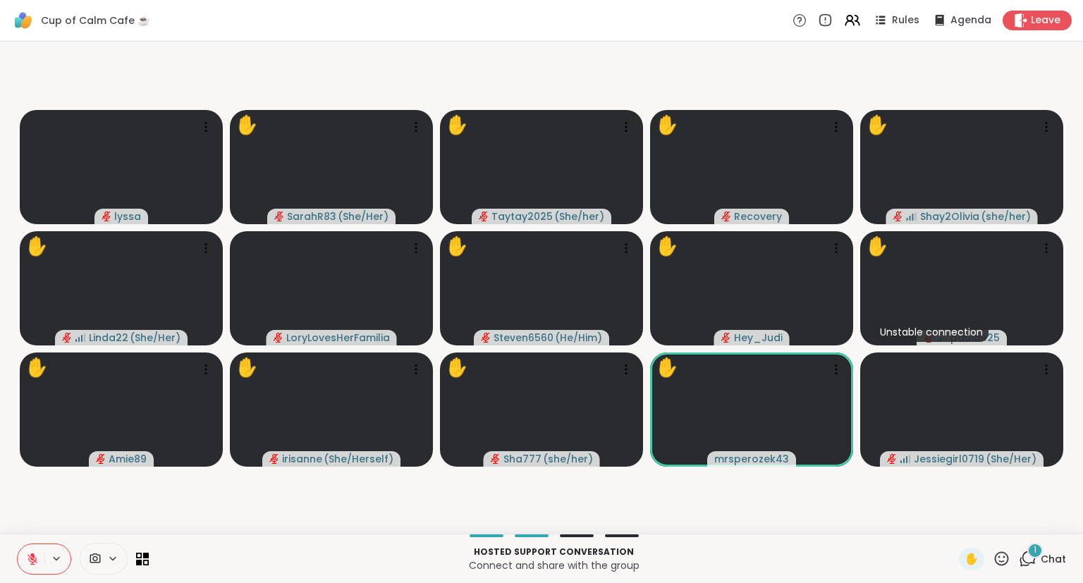
click at [997, 553] on icon at bounding box center [1002, 559] width 18 height 18
click at [955, 518] on span "❤️" at bounding box center [960, 521] width 14 height 17
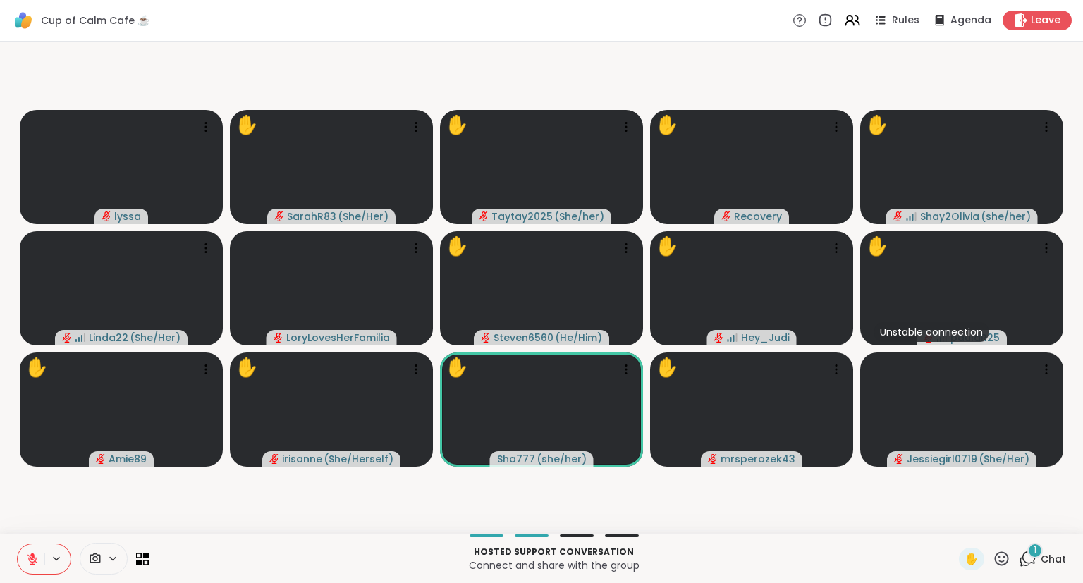
click at [33, 553] on icon at bounding box center [32, 559] width 13 height 13
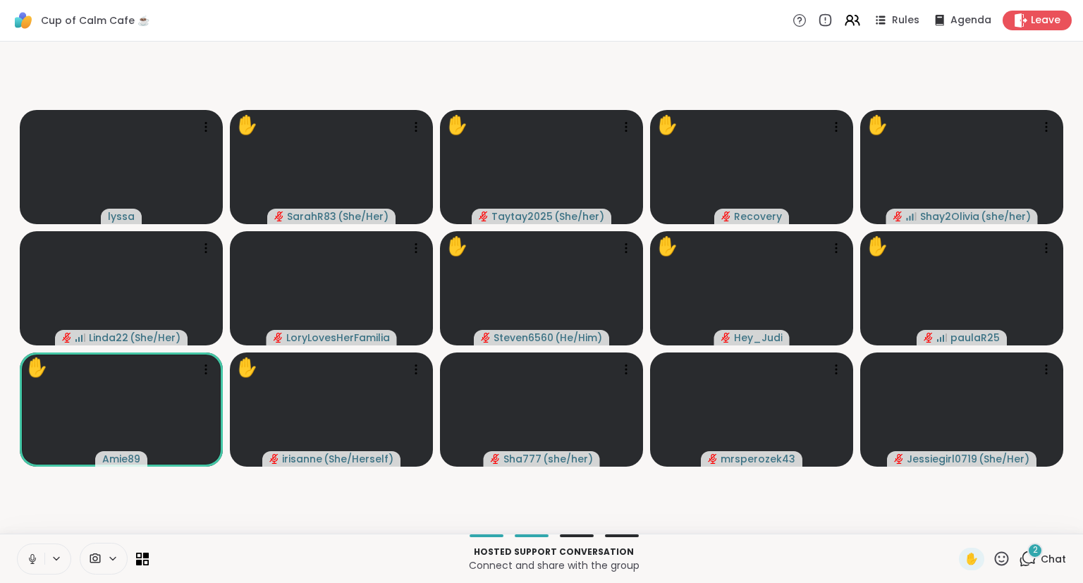
click at [995, 561] on icon at bounding box center [1002, 559] width 18 height 18
click at [956, 524] on span "❤️" at bounding box center [960, 521] width 14 height 17
click at [990, 561] on div "✋" at bounding box center [984, 559] width 51 height 23
click at [996, 560] on icon at bounding box center [1002, 558] width 14 height 14
click at [1040, 523] on div "🎉" at bounding box center [1052, 521] width 25 height 23
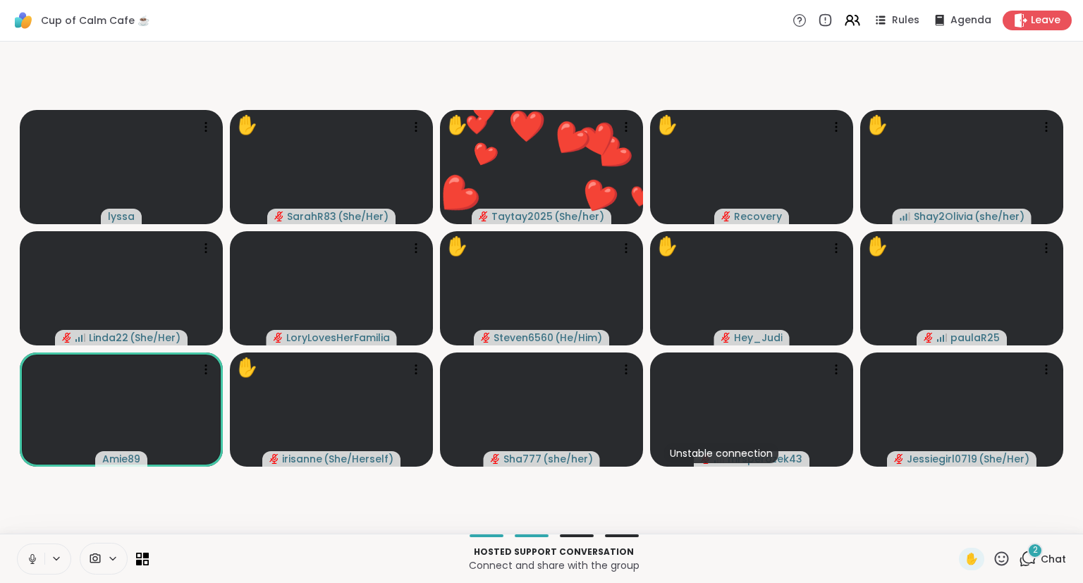
click at [30, 555] on icon at bounding box center [32, 559] width 13 height 13
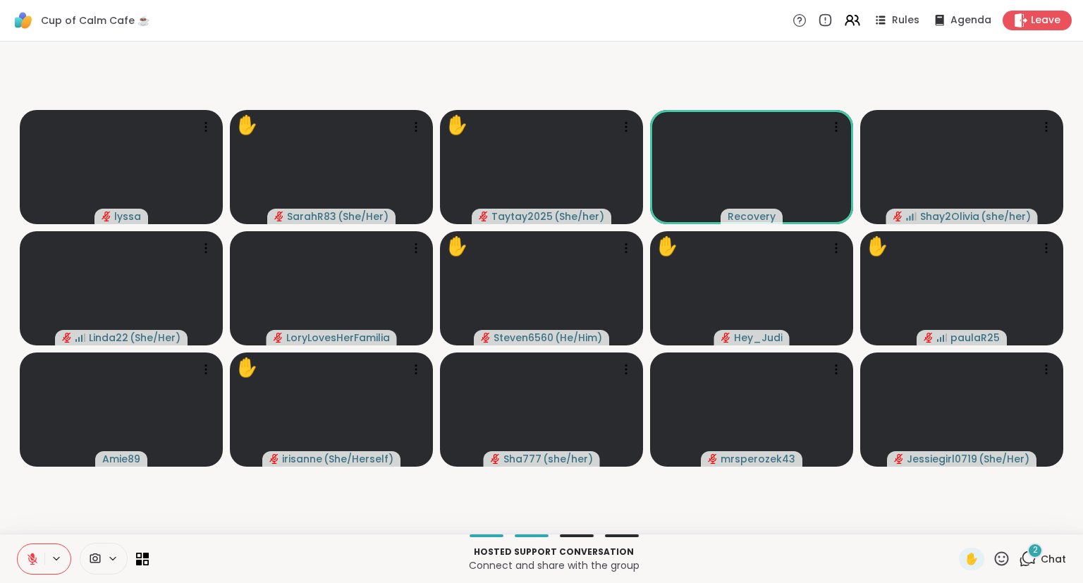
click at [995, 563] on icon at bounding box center [1002, 559] width 18 height 18
click at [954, 522] on span "❤️" at bounding box center [960, 521] width 14 height 17
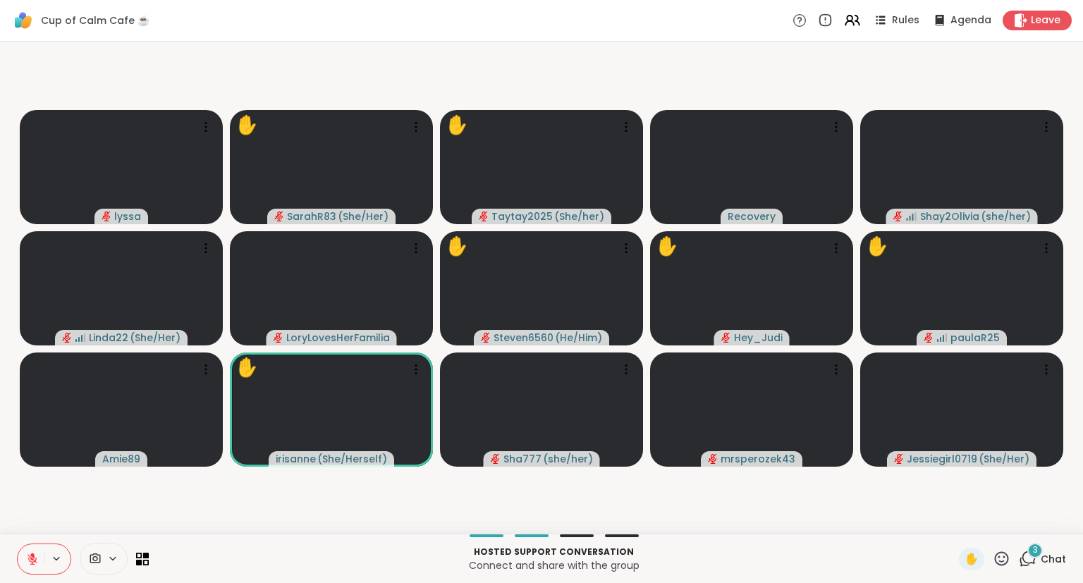
click at [993, 567] on div "✋" at bounding box center [984, 559] width 51 height 23
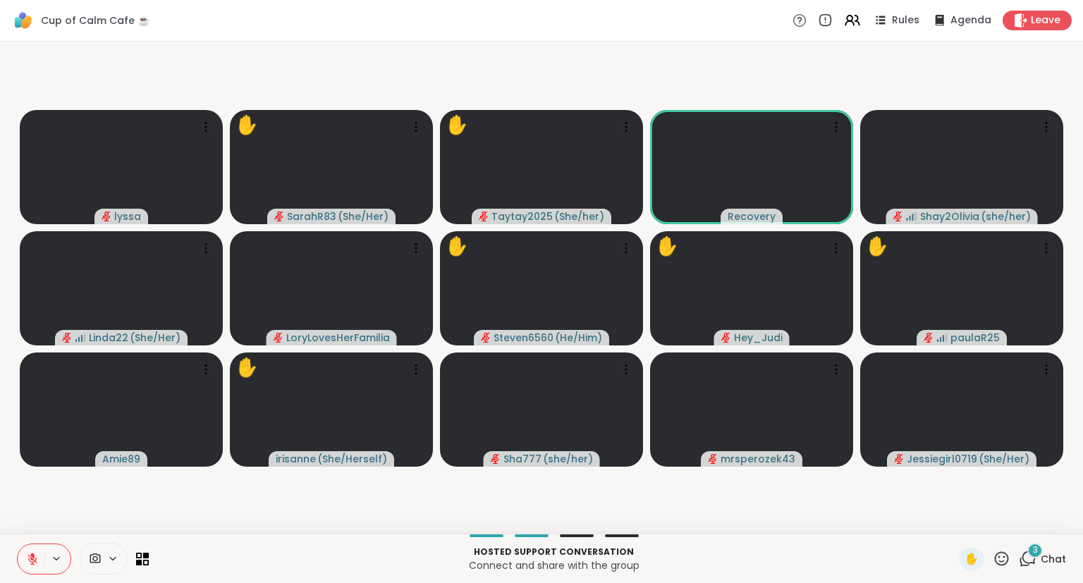
click at [997, 557] on icon at bounding box center [1002, 558] width 14 height 14
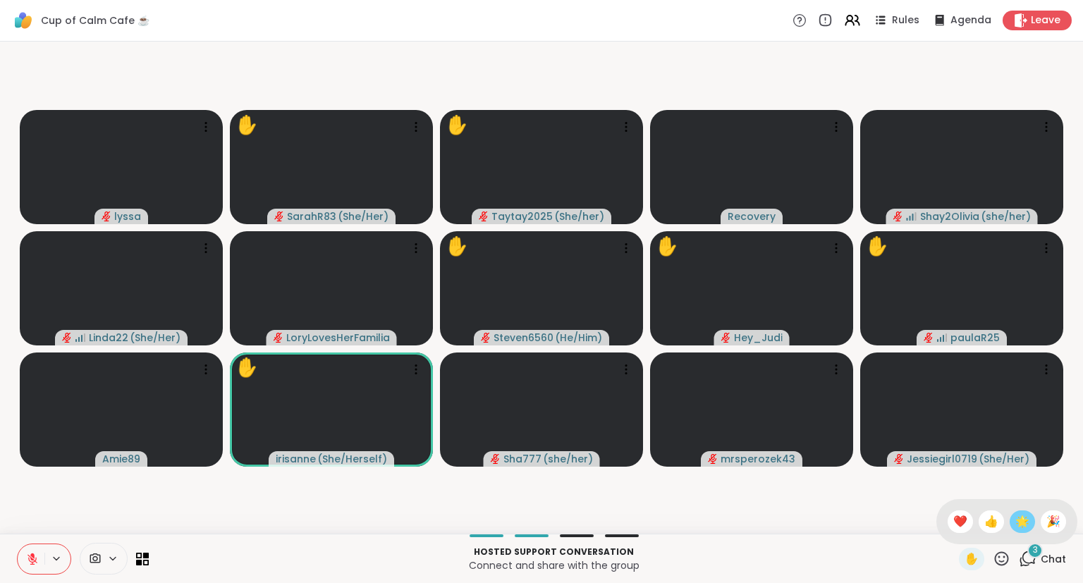
click at [1015, 520] on span "🌟" at bounding box center [1022, 521] width 14 height 17
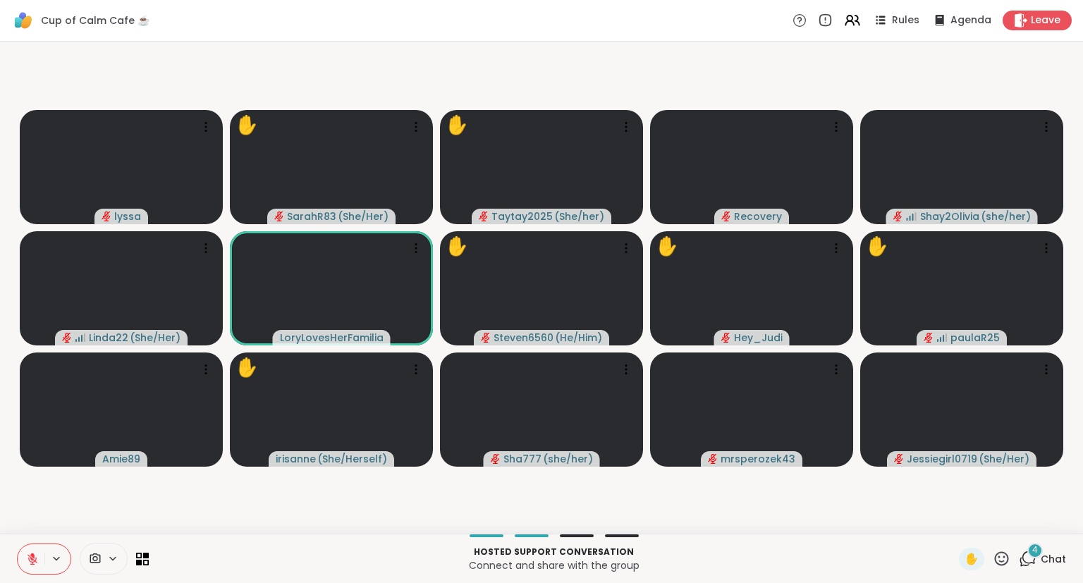
click at [995, 561] on icon at bounding box center [1002, 559] width 18 height 18
click at [953, 527] on span "❤️" at bounding box center [960, 521] width 14 height 17
click at [998, 560] on icon at bounding box center [1002, 559] width 18 height 18
click at [953, 525] on span "❤️" at bounding box center [960, 521] width 14 height 17
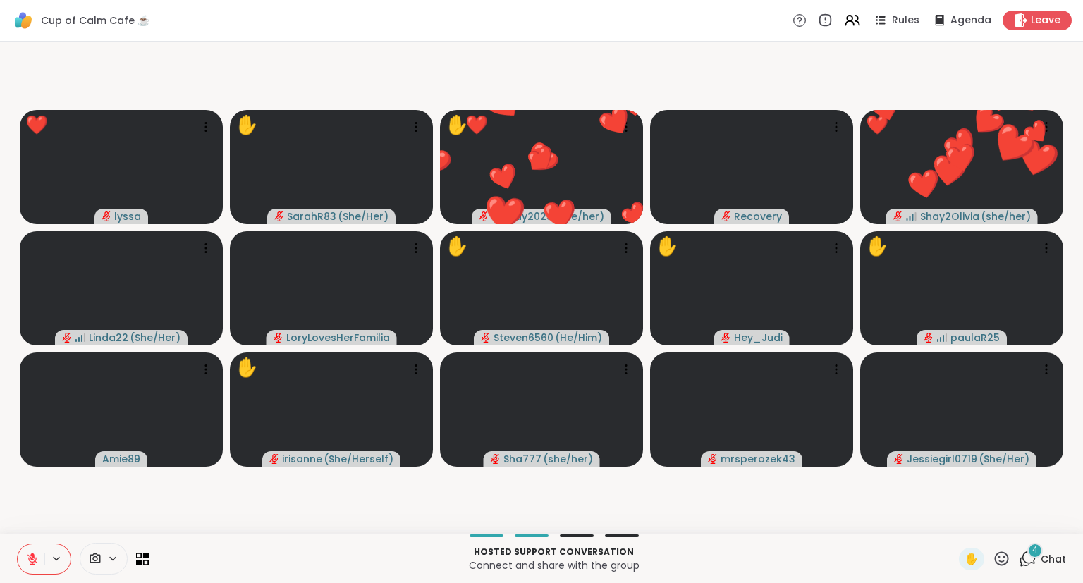
click at [30, 555] on icon at bounding box center [32, 556] width 4 height 6
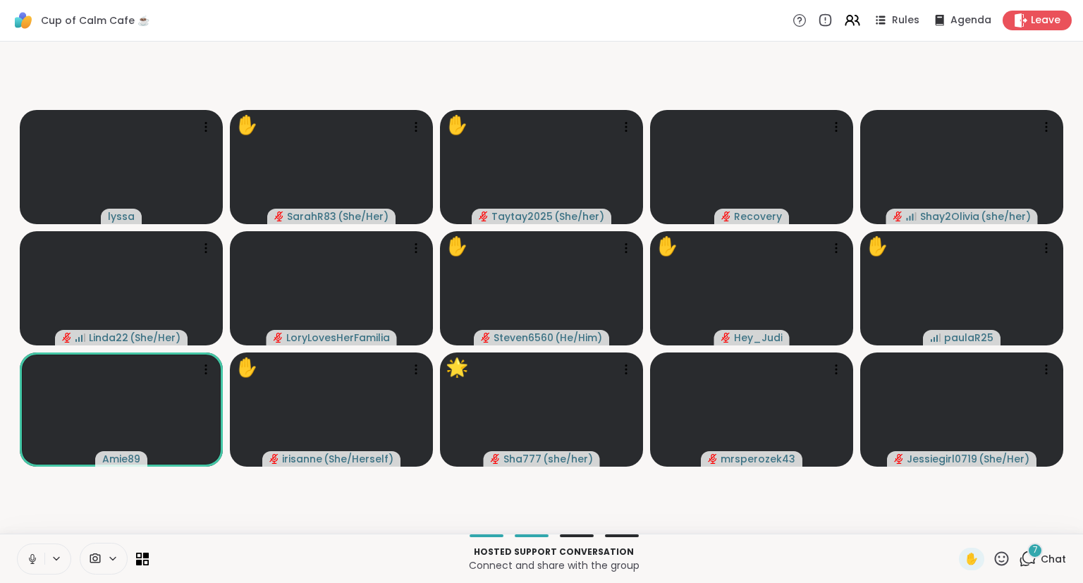
click at [37, 560] on icon at bounding box center [32, 559] width 13 height 13
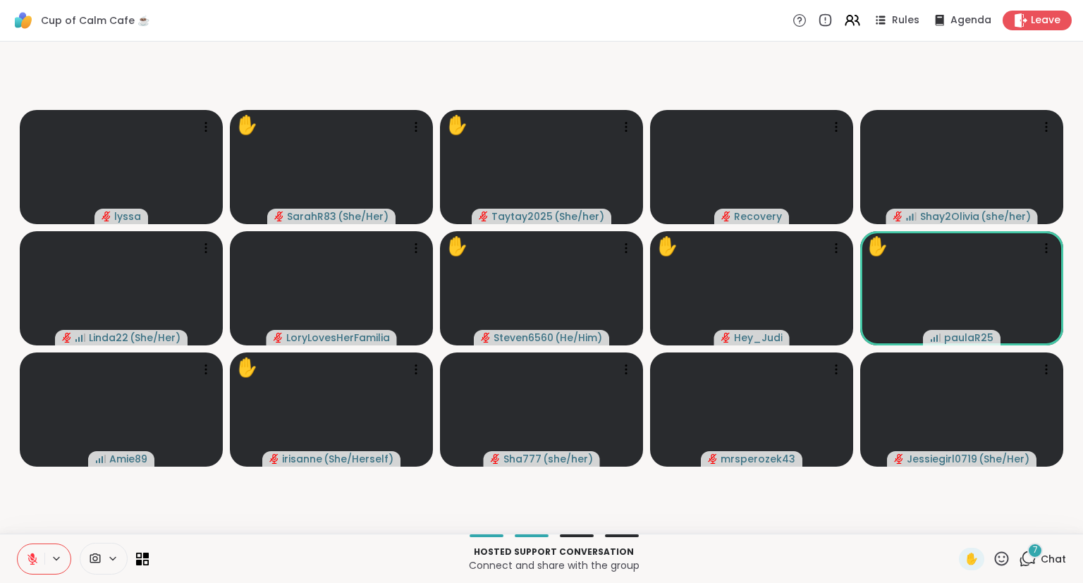
click at [998, 565] on icon at bounding box center [1002, 559] width 18 height 18
click at [953, 526] on span "❤️" at bounding box center [960, 521] width 14 height 17
click at [992, 560] on div "✋" at bounding box center [984, 559] width 51 height 23
click at [998, 565] on icon at bounding box center [1002, 559] width 18 height 18
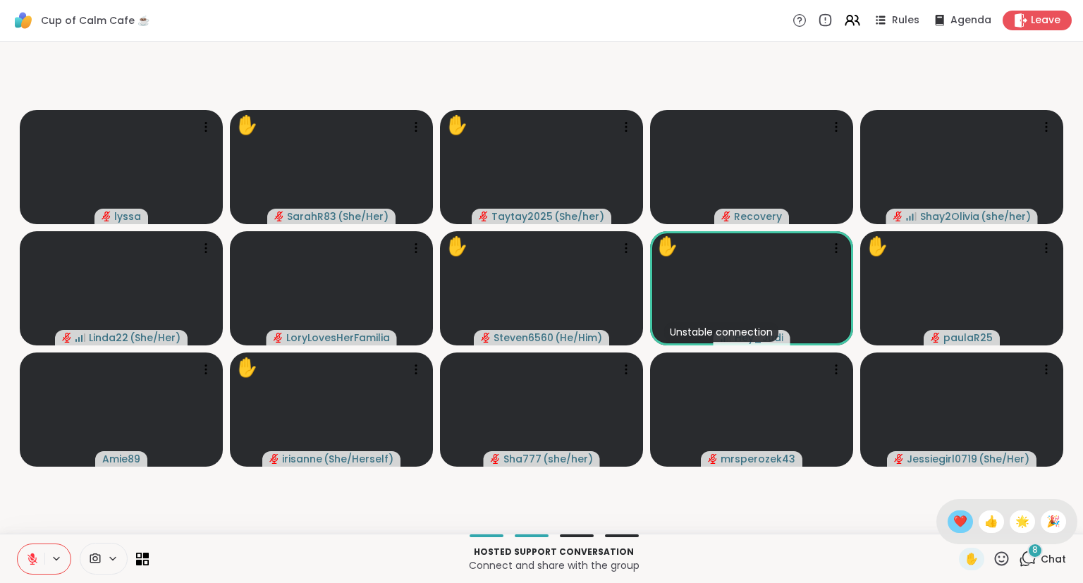
click at [955, 529] on span "❤️" at bounding box center [960, 521] width 14 height 17
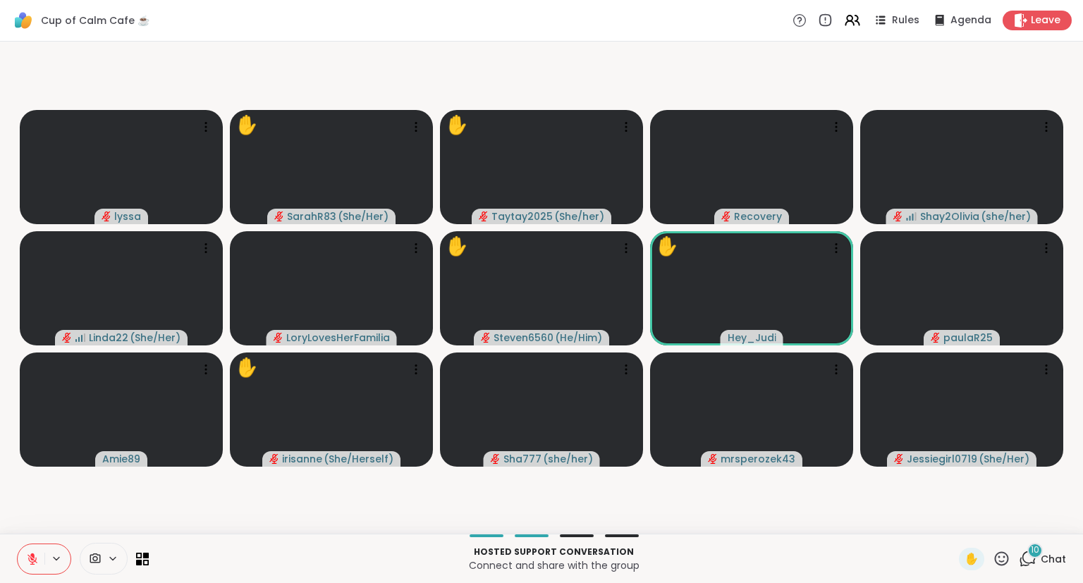
click at [32, 558] on icon at bounding box center [32, 559] width 13 height 13
click at [30, 553] on icon at bounding box center [32, 559] width 13 height 13
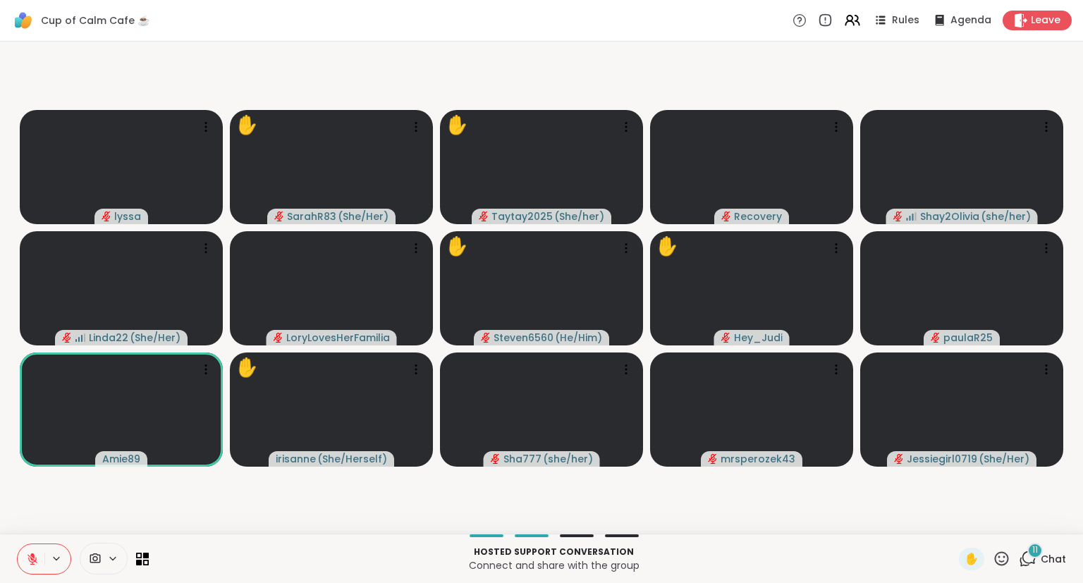
click at [32, 554] on icon at bounding box center [32, 556] width 4 height 6
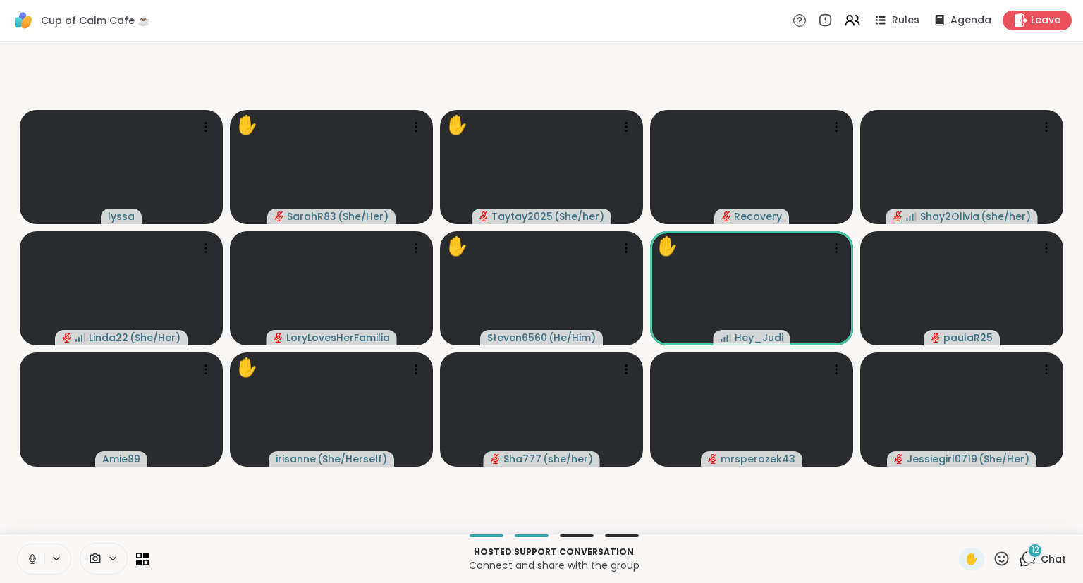
click at [31, 554] on icon at bounding box center [32, 559] width 13 height 13
click at [35, 552] on button at bounding box center [31, 559] width 27 height 30
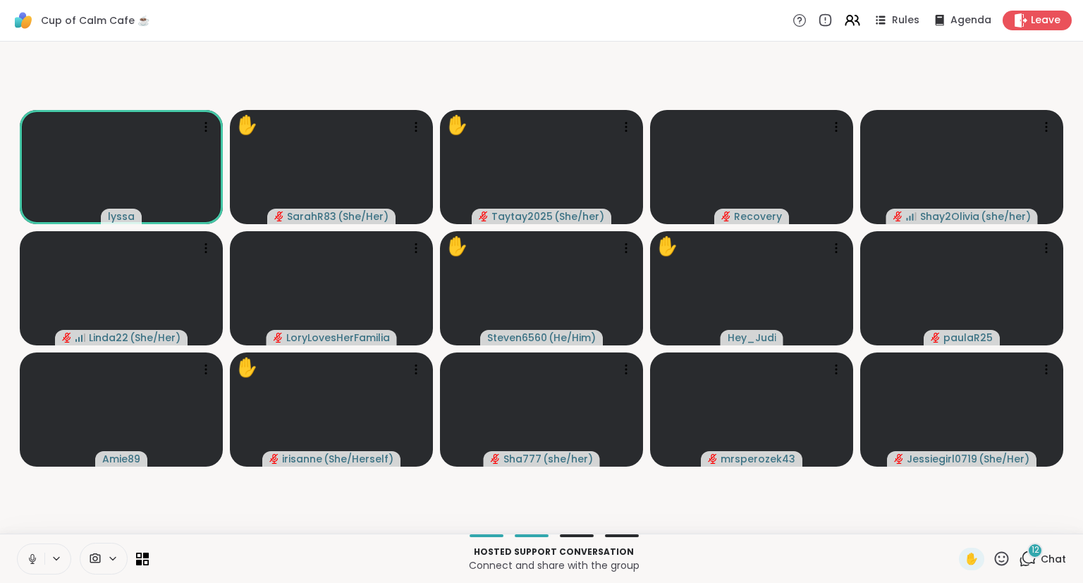
click at [37, 559] on icon at bounding box center [32, 559] width 13 height 13
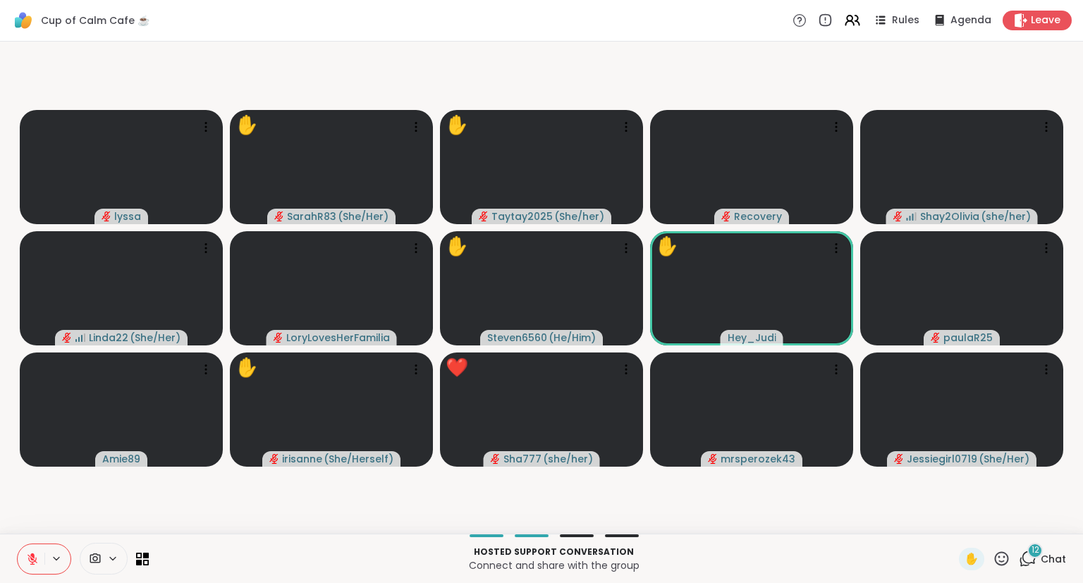
click at [1005, 559] on icon at bounding box center [1002, 559] width 18 height 18
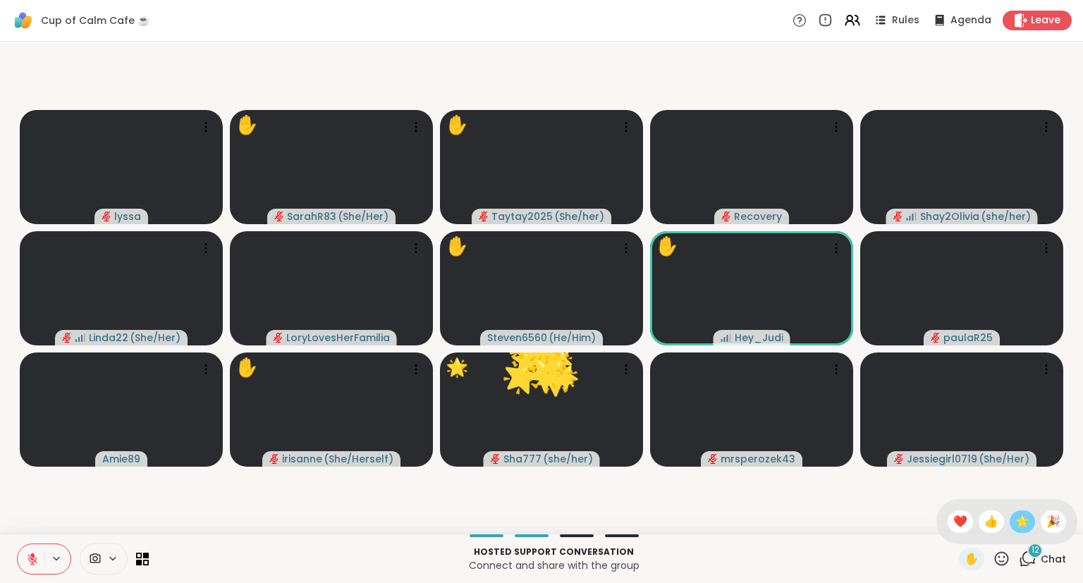
click at [1016, 523] on span "🌟" at bounding box center [1022, 521] width 14 height 17
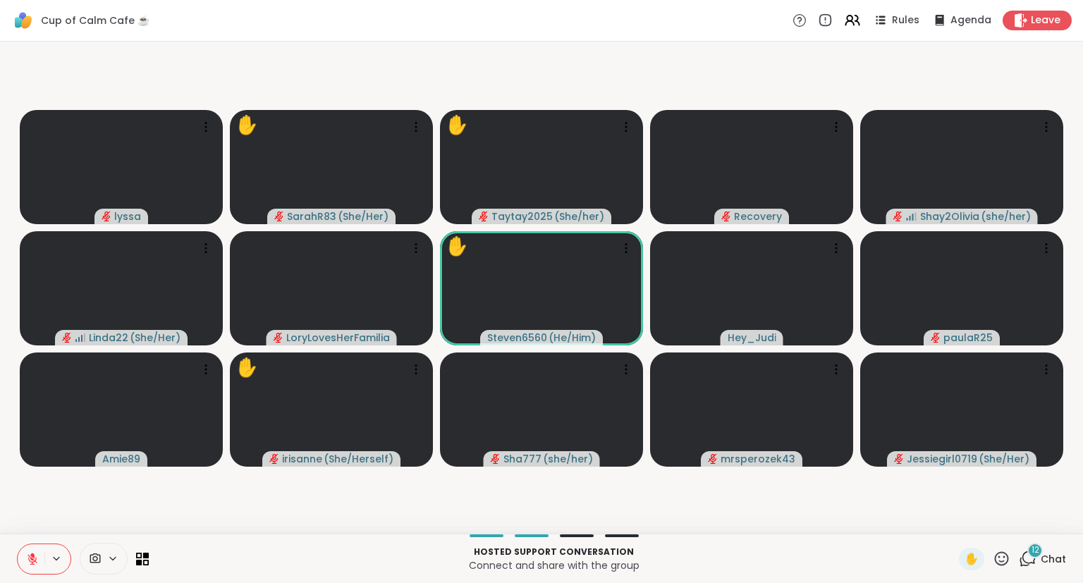
click at [1006, 566] on icon at bounding box center [1002, 559] width 18 height 18
click at [947, 528] on div "❤️" at bounding box center [959, 521] width 25 height 23
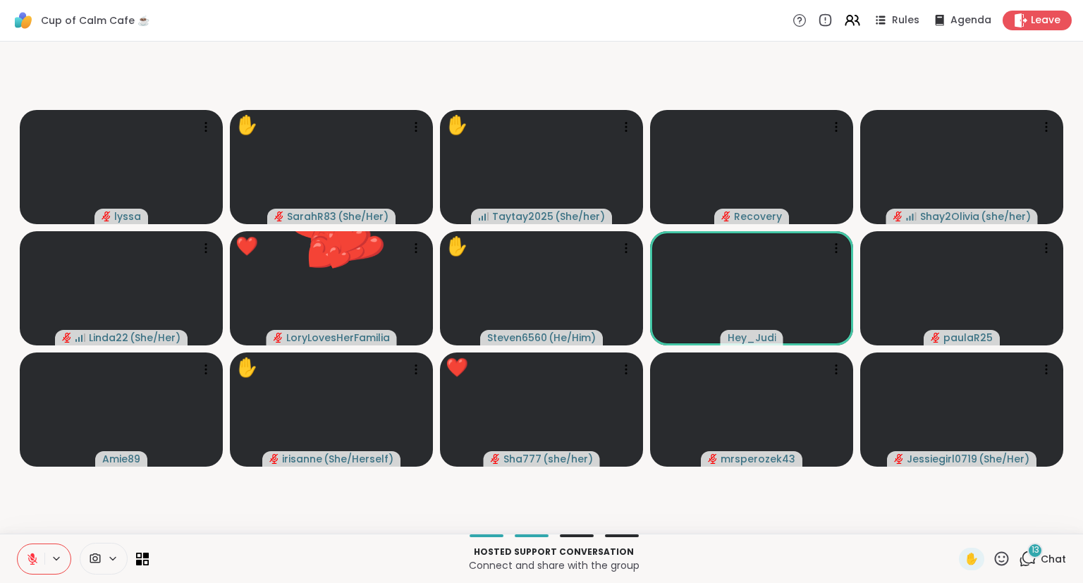
click at [994, 569] on div "✋" at bounding box center [984, 559] width 51 height 23
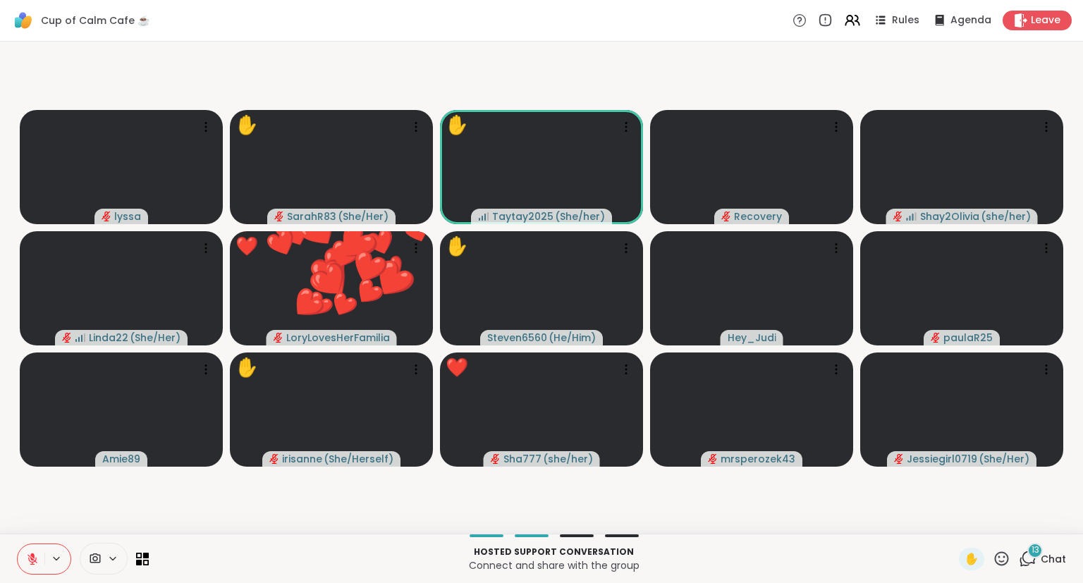
click at [1001, 562] on icon at bounding box center [1002, 558] width 14 height 14
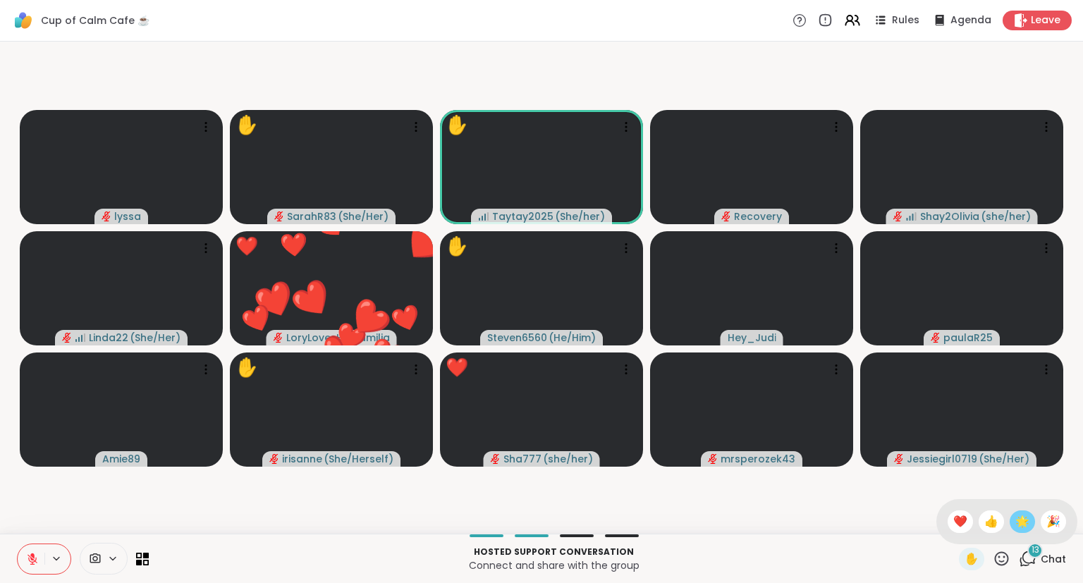
click at [1021, 526] on span "🌟" at bounding box center [1022, 521] width 14 height 17
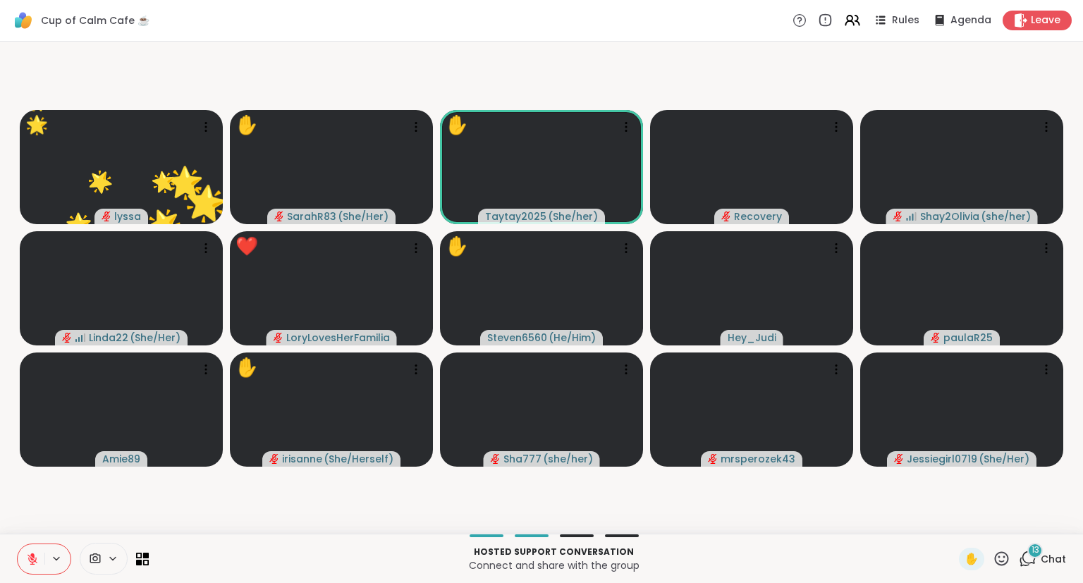
click at [30, 558] on icon at bounding box center [32, 559] width 10 height 10
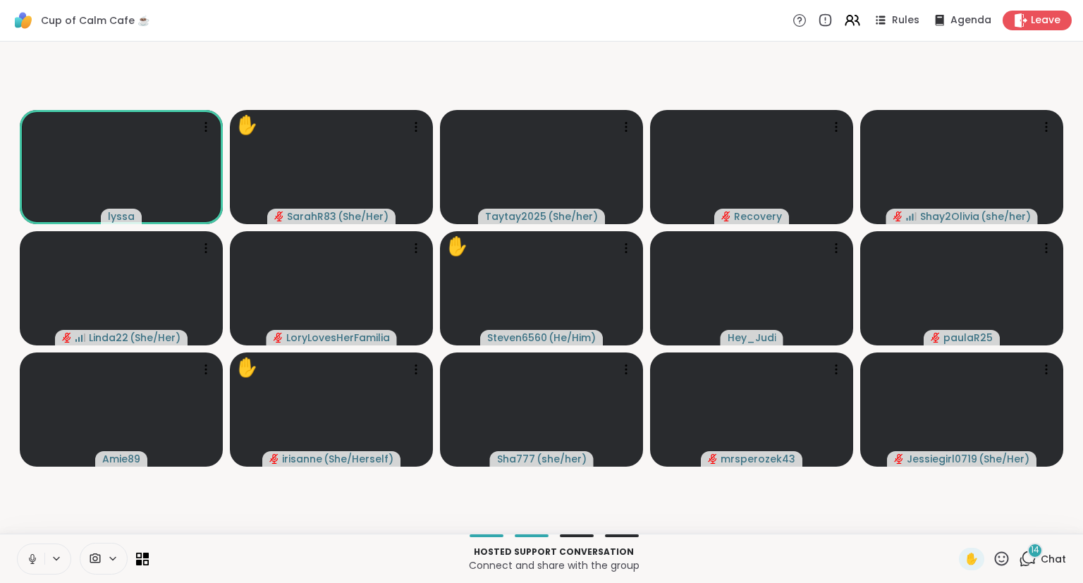
click at [32, 553] on icon at bounding box center [32, 559] width 13 height 13
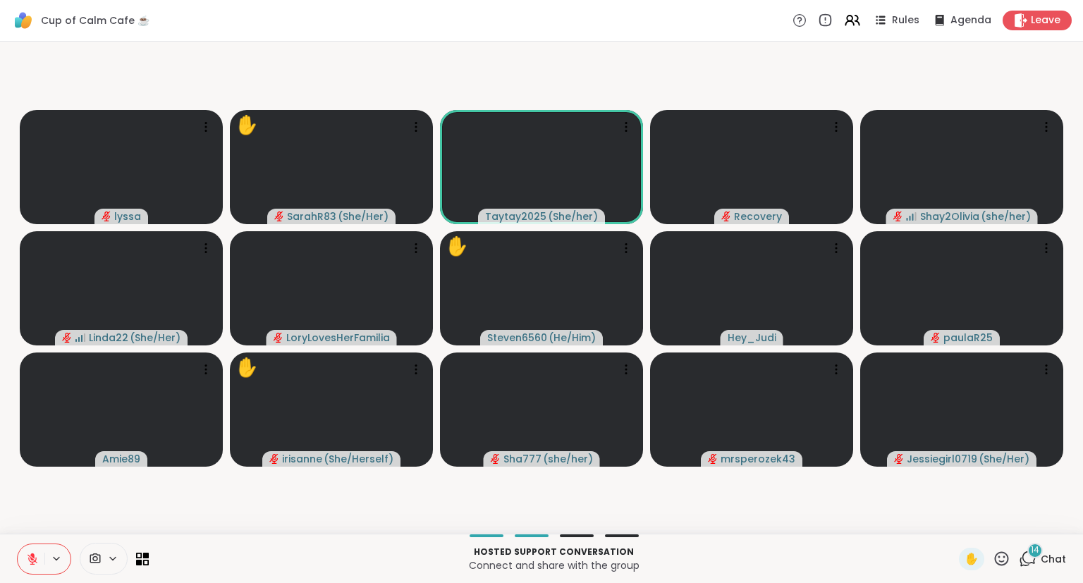
click at [25, 547] on button at bounding box center [31, 559] width 27 height 30
click at [27, 555] on icon at bounding box center [32, 559] width 13 height 13
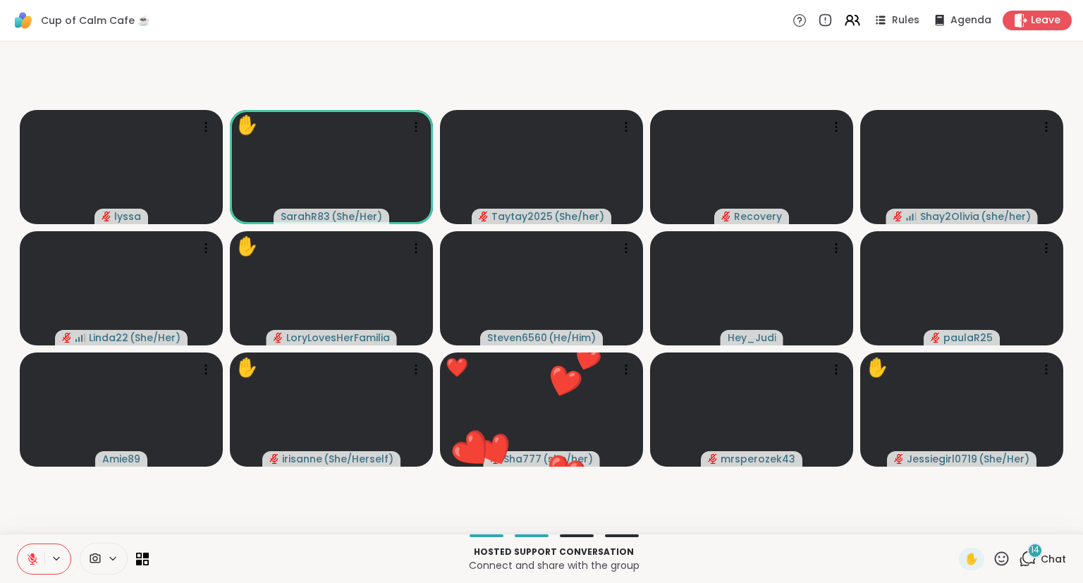
click at [989, 560] on div "✋" at bounding box center [984, 559] width 51 height 23
click at [1001, 560] on icon at bounding box center [1002, 559] width 18 height 18
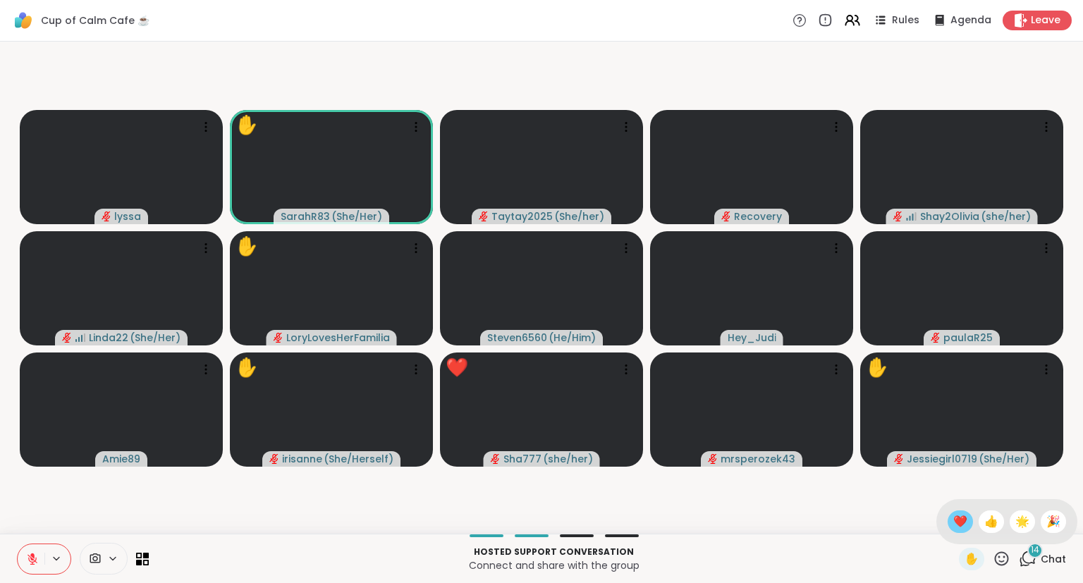
click at [955, 522] on span "❤️" at bounding box center [960, 521] width 14 height 17
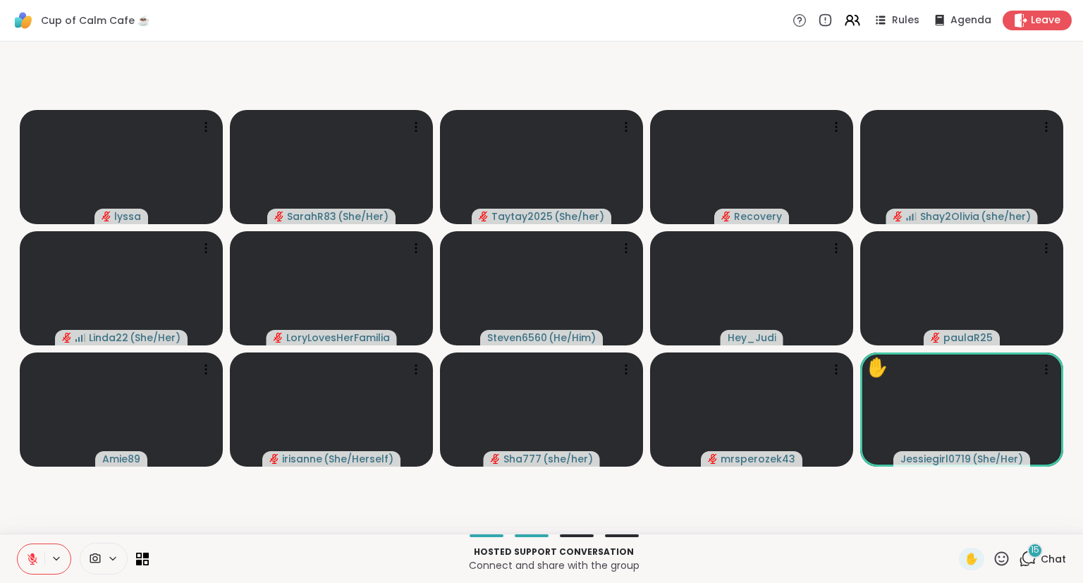
click at [1002, 558] on icon at bounding box center [1002, 559] width 18 height 18
click at [953, 524] on span "❤️" at bounding box center [960, 521] width 14 height 17
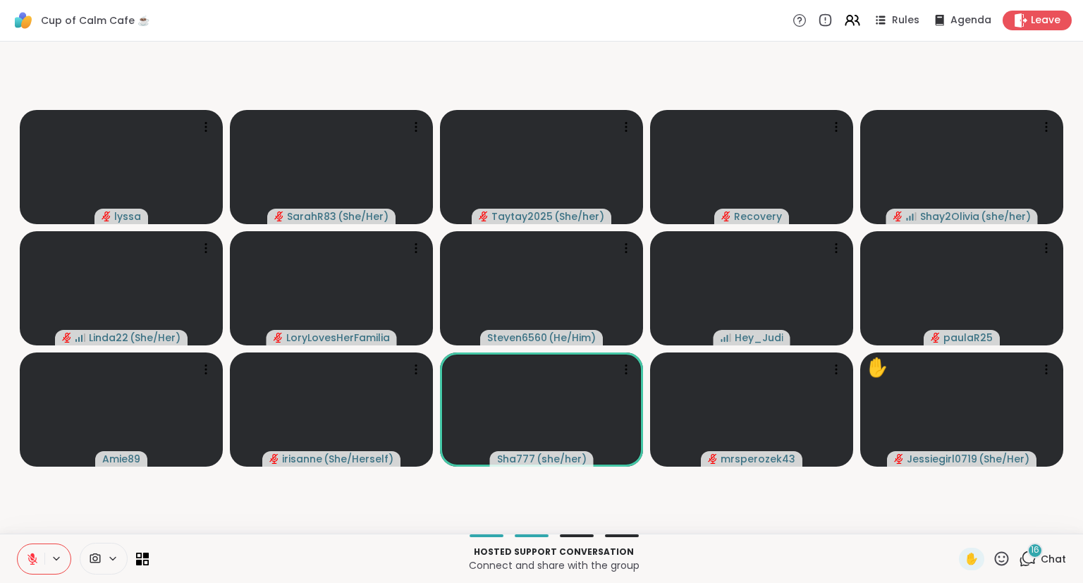
click at [32, 555] on icon at bounding box center [32, 556] width 4 height 6
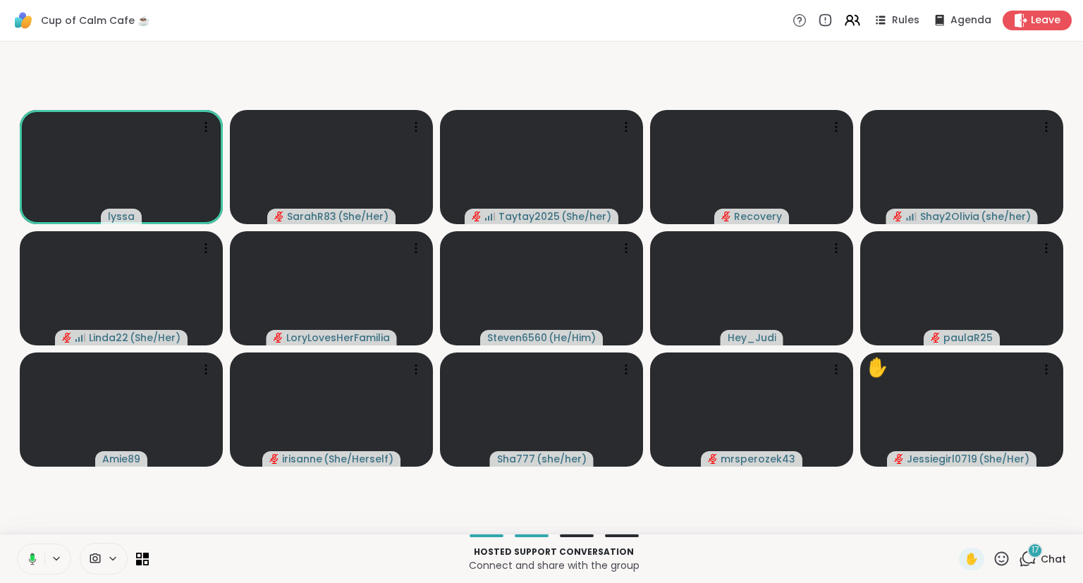
click at [995, 563] on icon at bounding box center [1002, 559] width 18 height 18
click at [1052, 520] on span "🎉" at bounding box center [1053, 521] width 14 height 17
click at [995, 566] on icon at bounding box center [1002, 559] width 18 height 18
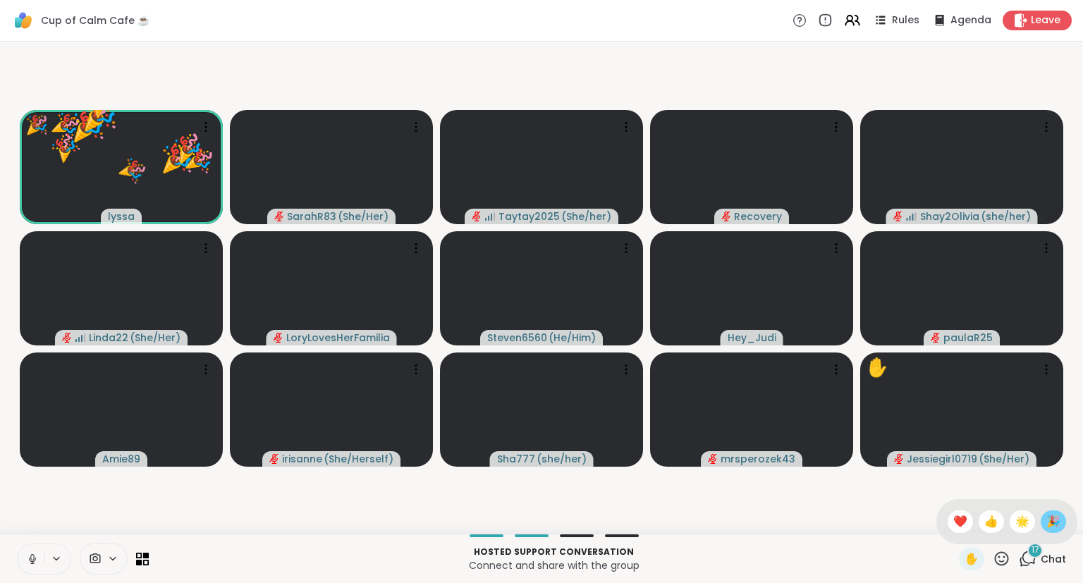
click at [1046, 522] on span "🎉" at bounding box center [1053, 521] width 14 height 17
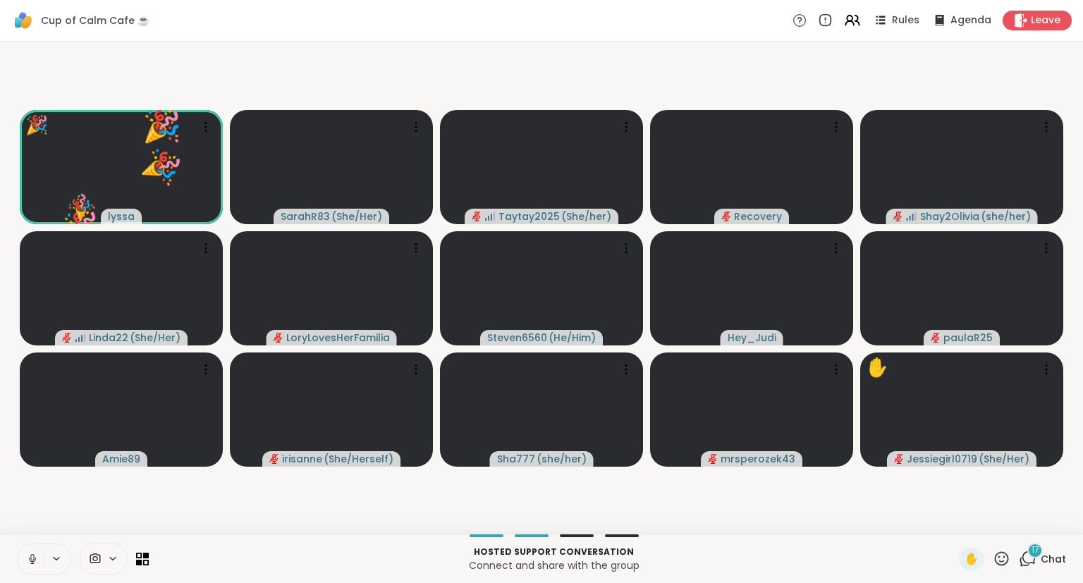
click at [997, 565] on icon at bounding box center [1002, 559] width 18 height 18
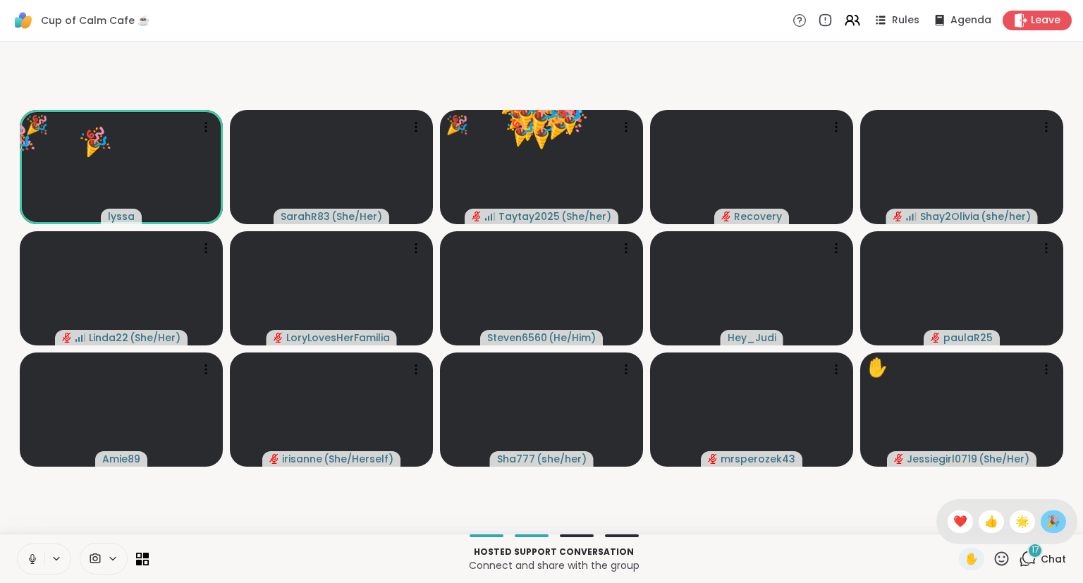
click at [1050, 526] on span "🎉" at bounding box center [1053, 521] width 14 height 17
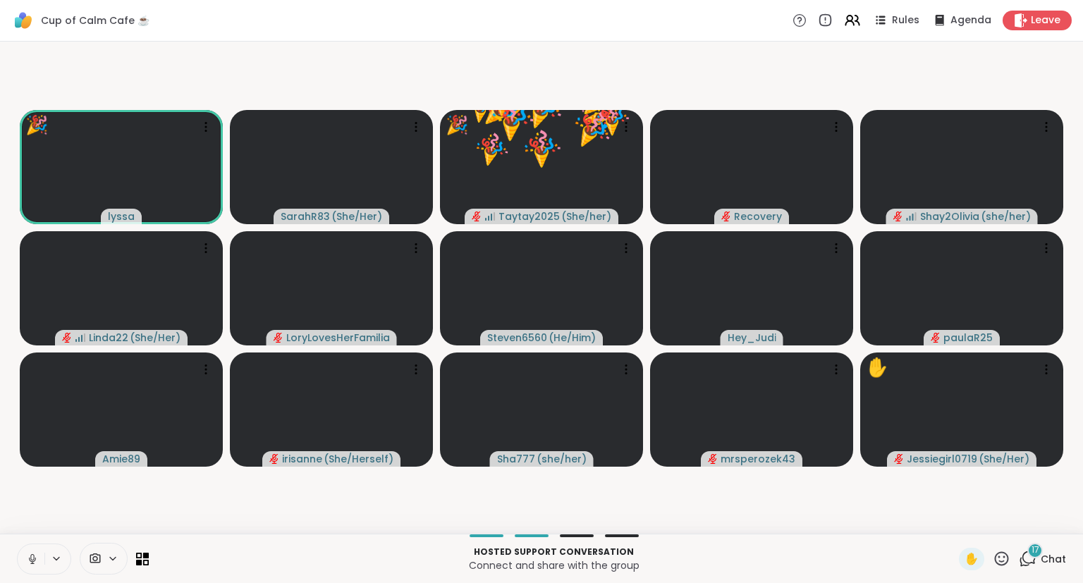
click at [992, 565] on div "✋" at bounding box center [984, 559] width 51 height 23
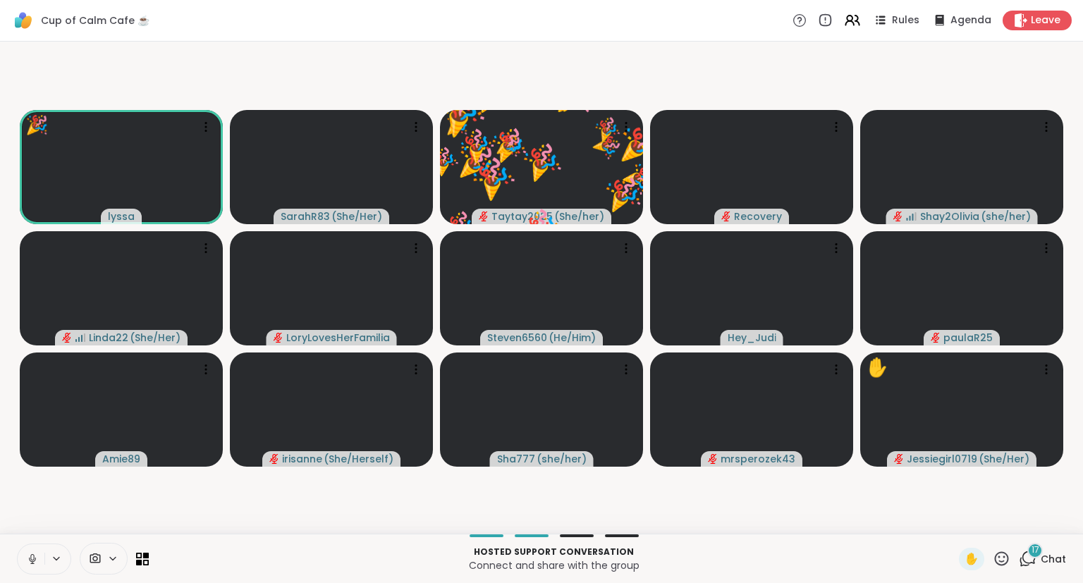
click at [1000, 562] on icon at bounding box center [1002, 558] width 14 height 14
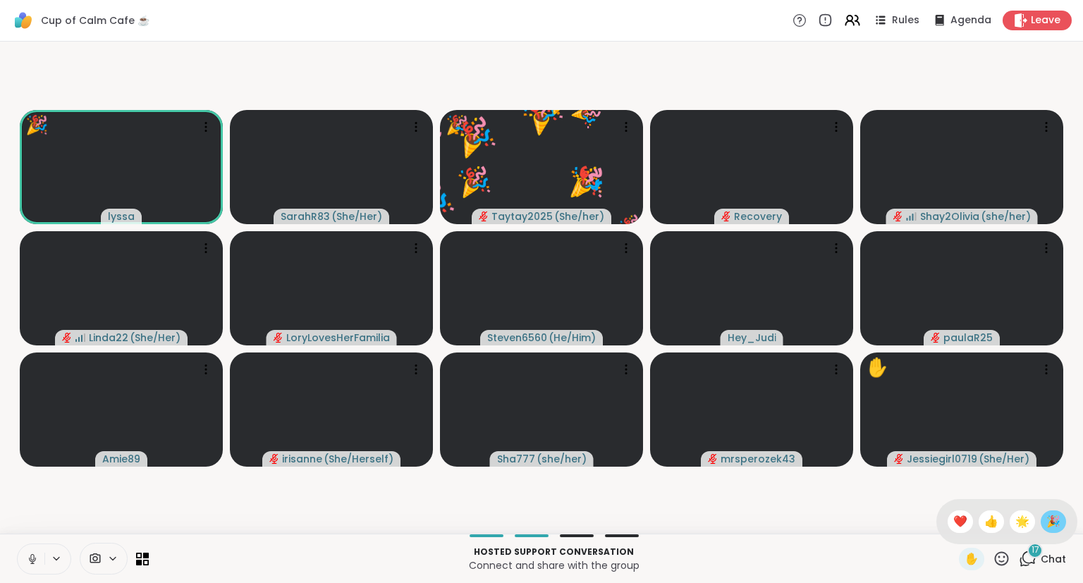
click at [1046, 523] on span "🎉" at bounding box center [1053, 521] width 14 height 17
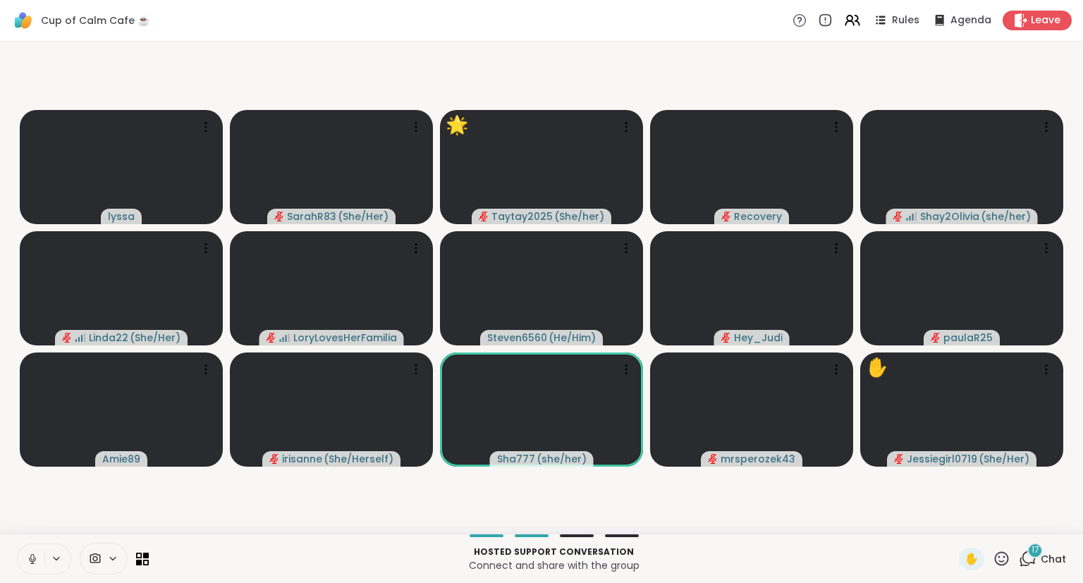
click at [30, 560] on icon at bounding box center [32, 559] width 13 height 13
click at [998, 563] on icon at bounding box center [1002, 559] width 18 height 18
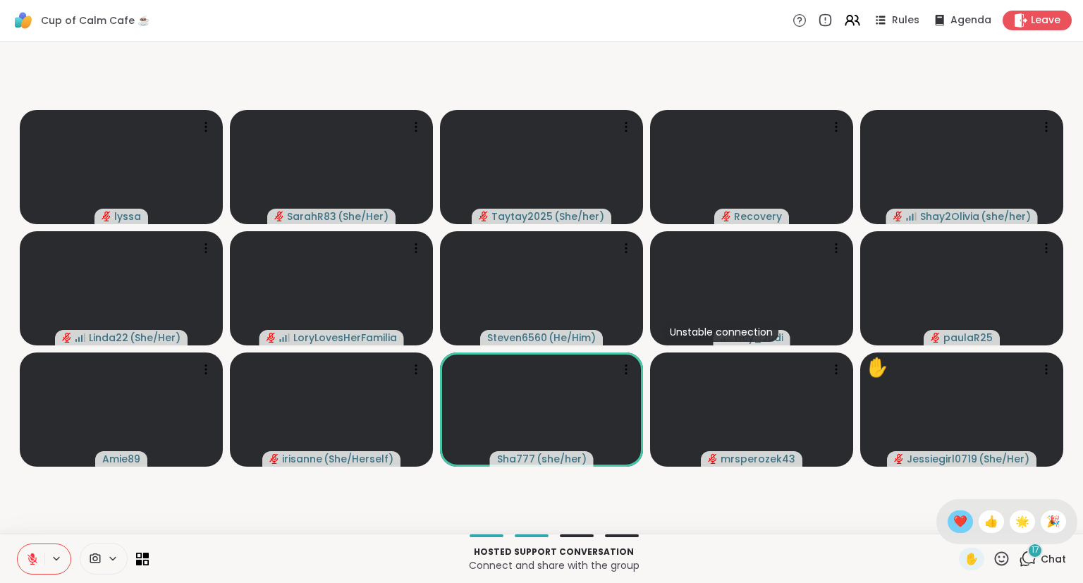
click at [953, 520] on span "❤️" at bounding box center [960, 521] width 14 height 17
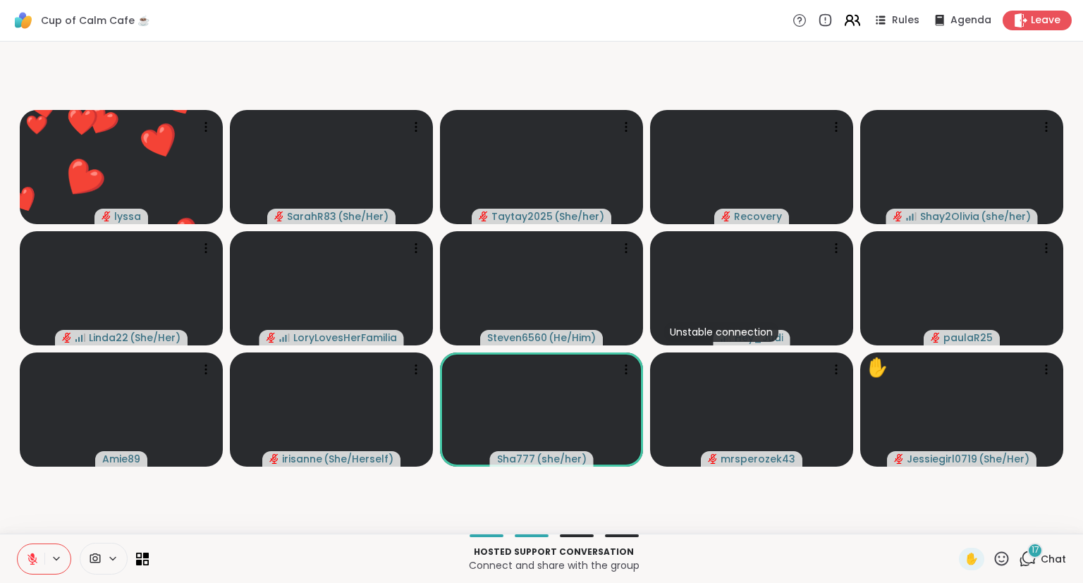
click at [853, 25] on icon at bounding box center [852, 20] width 18 height 18
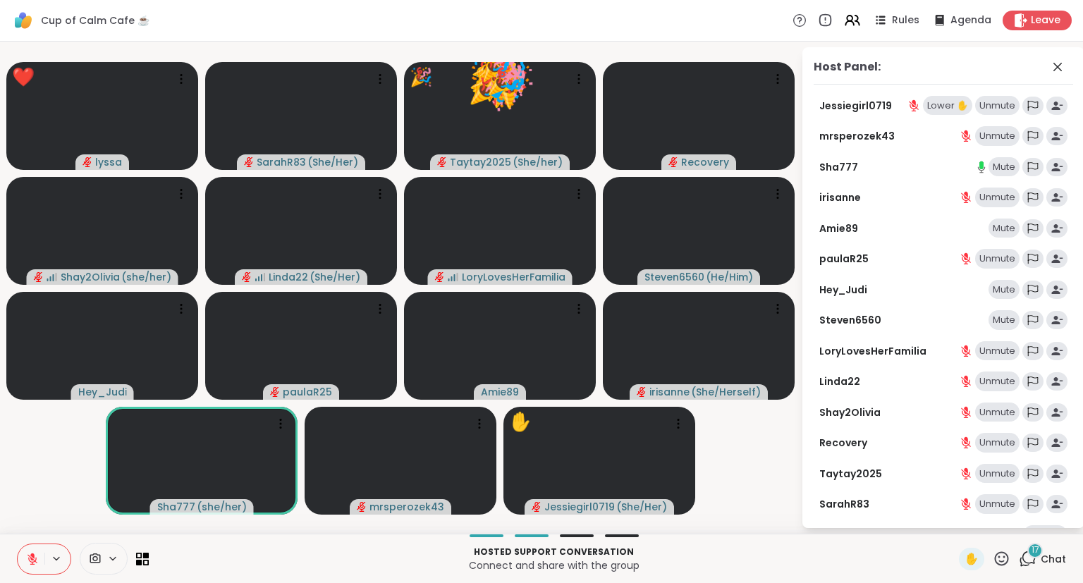
click at [949, 103] on div "Lower ✋" at bounding box center [947, 106] width 49 height 20
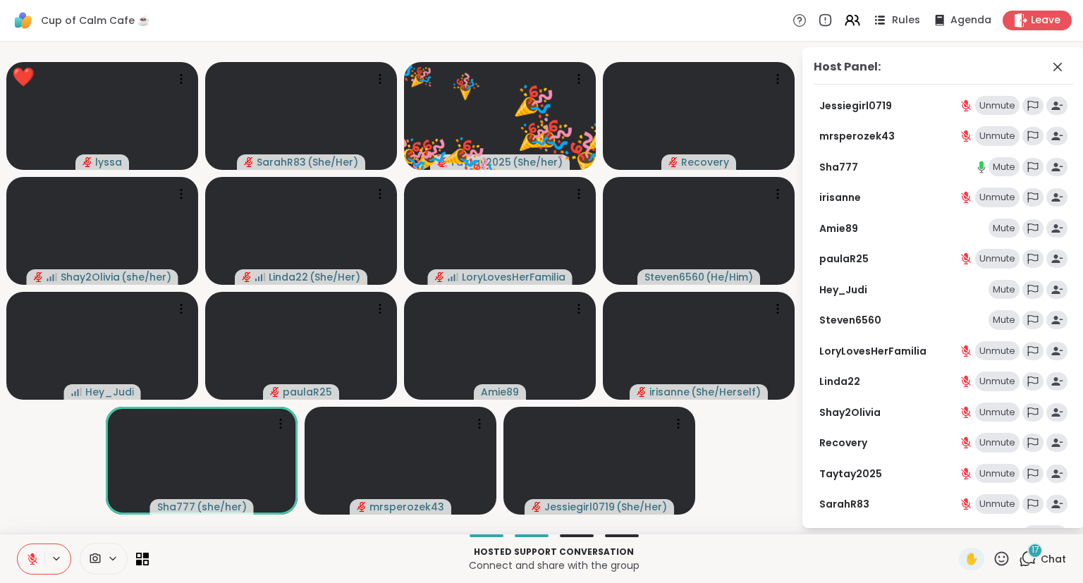
click at [888, 19] on icon at bounding box center [880, 20] width 18 height 18
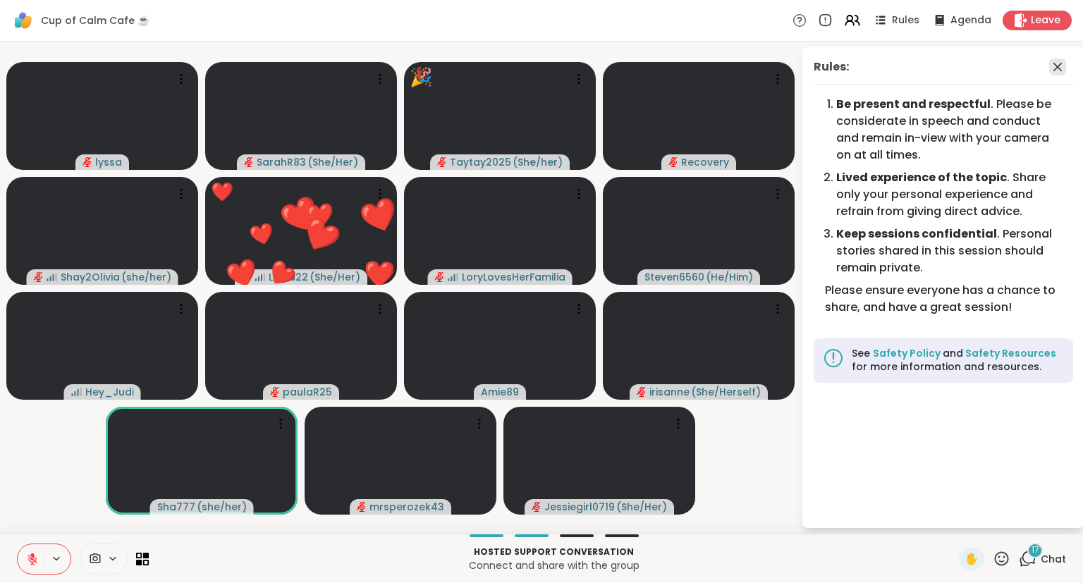
click at [1055, 66] on icon at bounding box center [1057, 67] width 17 height 17
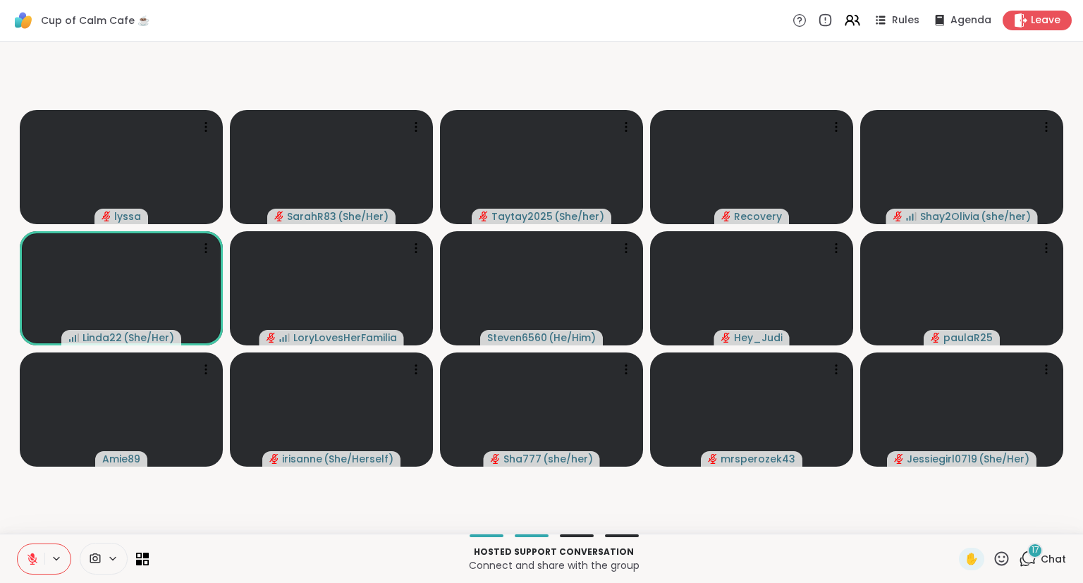
click at [35, 558] on icon at bounding box center [32, 559] width 13 height 13
click at [997, 563] on icon at bounding box center [1002, 558] width 14 height 14
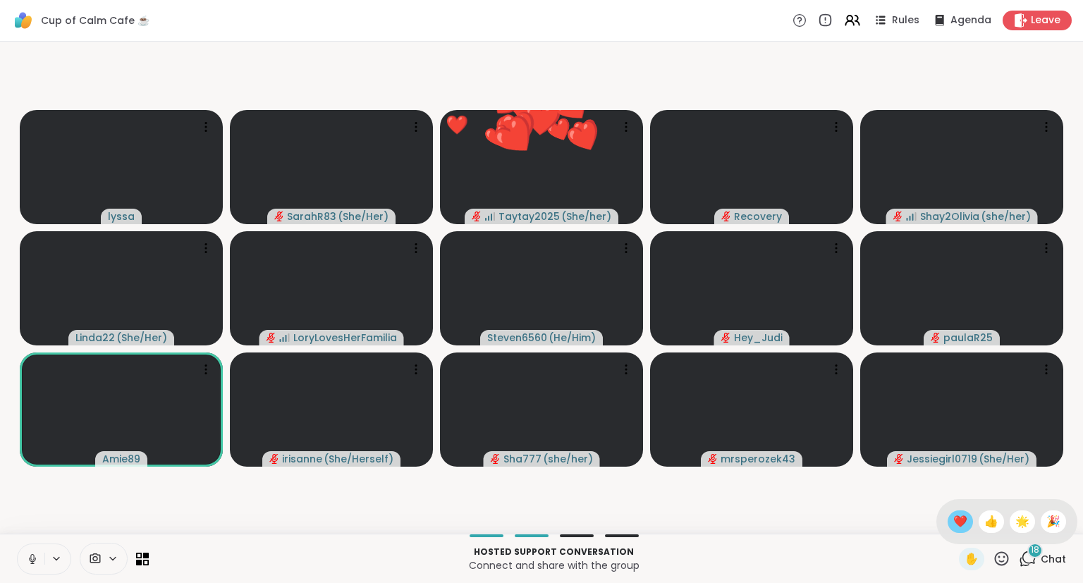
click at [957, 527] on span "❤️" at bounding box center [960, 521] width 14 height 17
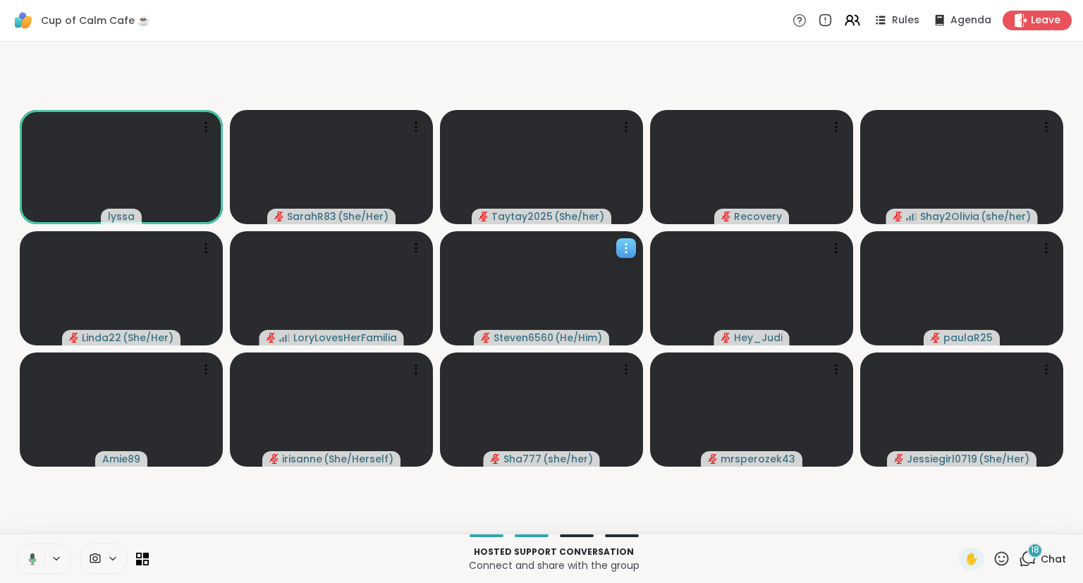
click at [628, 244] on icon at bounding box center [626, 248] width 14 height 14
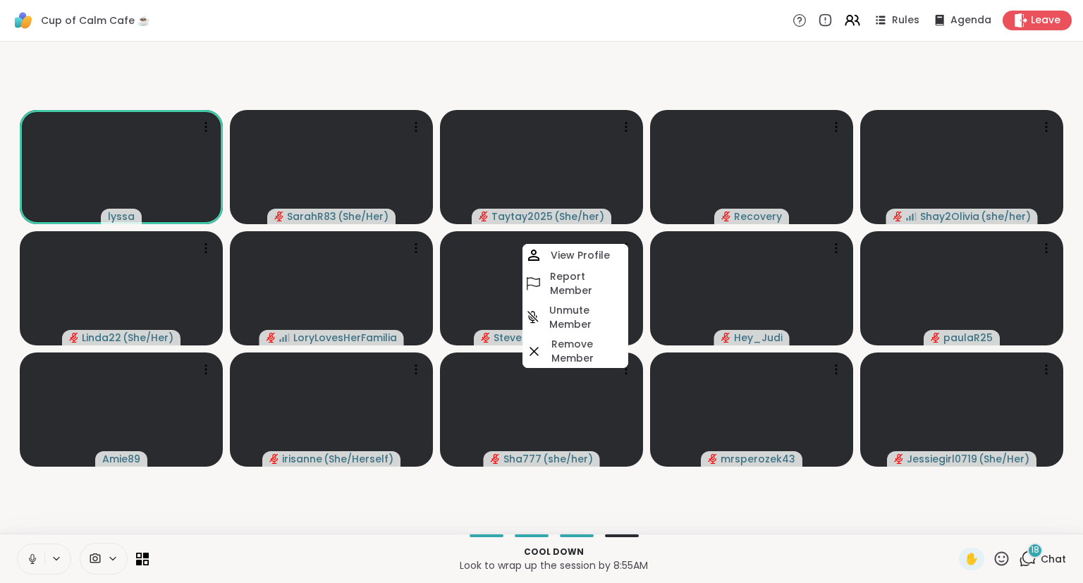
click at [317, 532] on div "lyssa SarahR83 ( She/Her ) Taytay2025 ( She/her ) Recovery Shay2Olivia ( she/he…" at bounding box center [541, 288] width 1083 height 492
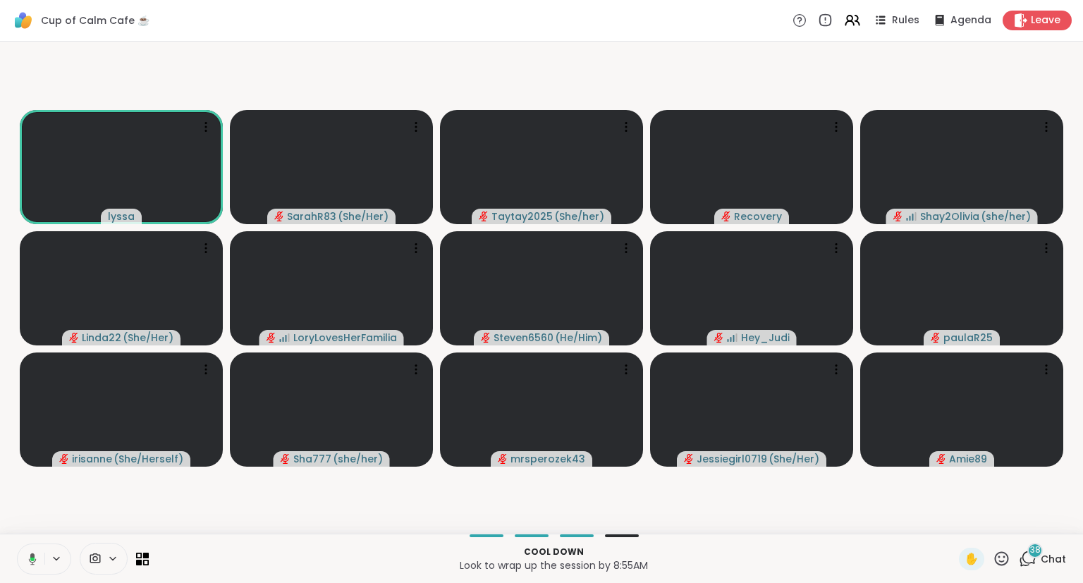
click at [1046, 574] on div "Cool down Look to wrap up the session by 8:55AM ✋ 38 Chat" at bounding box center [541, 558] width 1083 height 49
click at [1051, 554] on span "Chat" at bounding box center [1052, 559] width 25 height 14
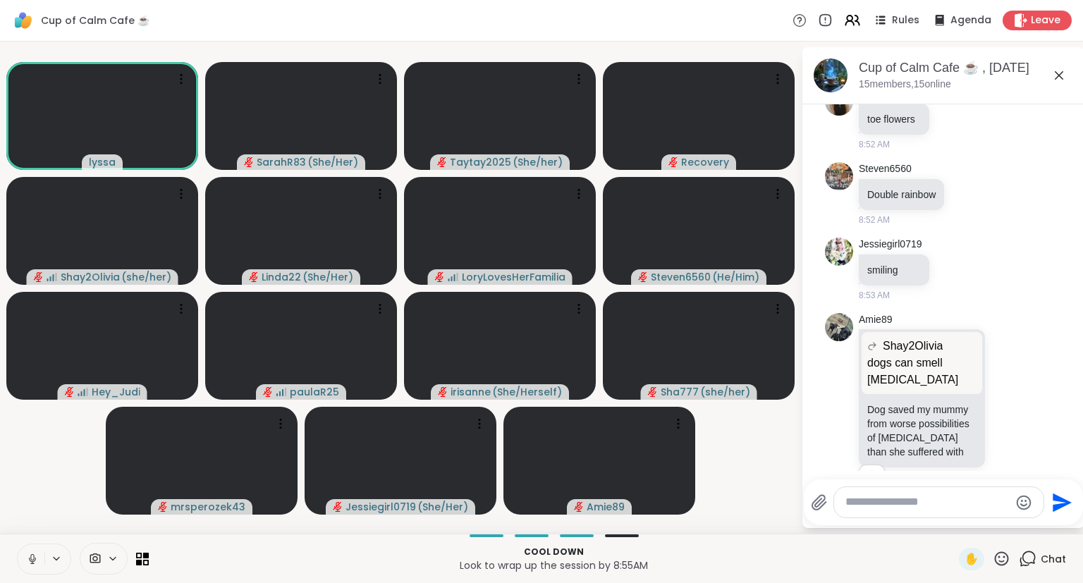
scroll to position [10534, 0]
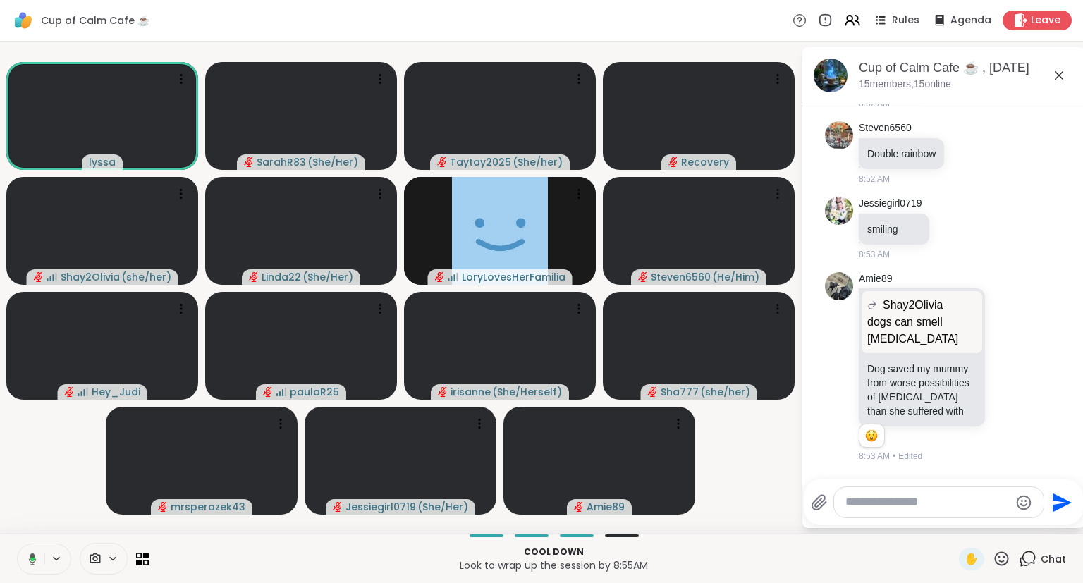
click at [1004, 560] on icon at bounding box center [1002, 559] width 18 height 18
click at [954, 524] on span "❤️" at bounding box center [960, 521] width 14 height 17
click at [997, 563] on icon at bounding box center [1002, 558] width 14 height 14
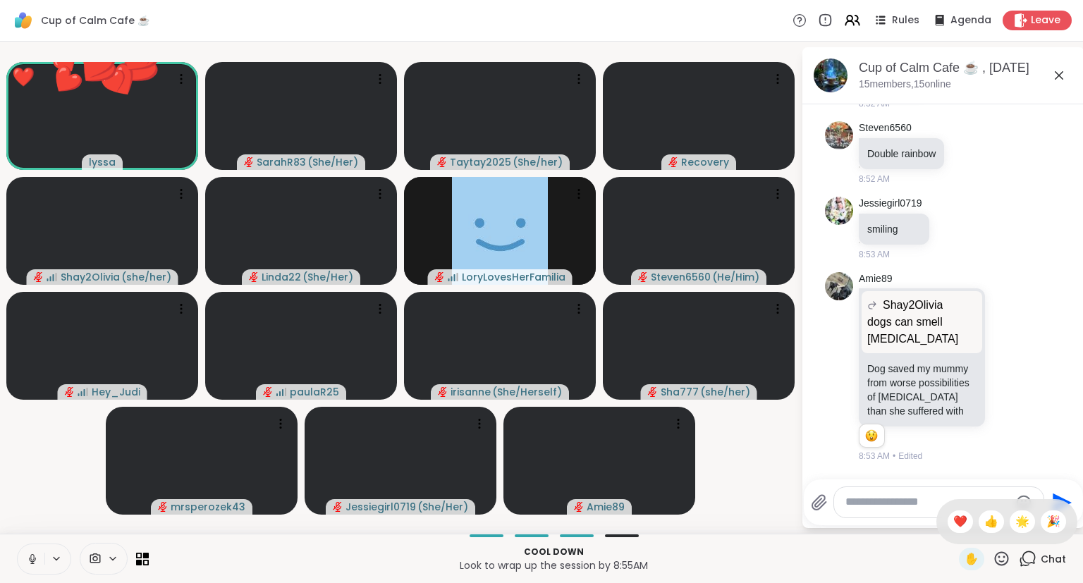
click at [1002, 524] on div "✋ ❤️ 👍 🌟 🎉" at bounding box center [1006, 521] width 141 height 45
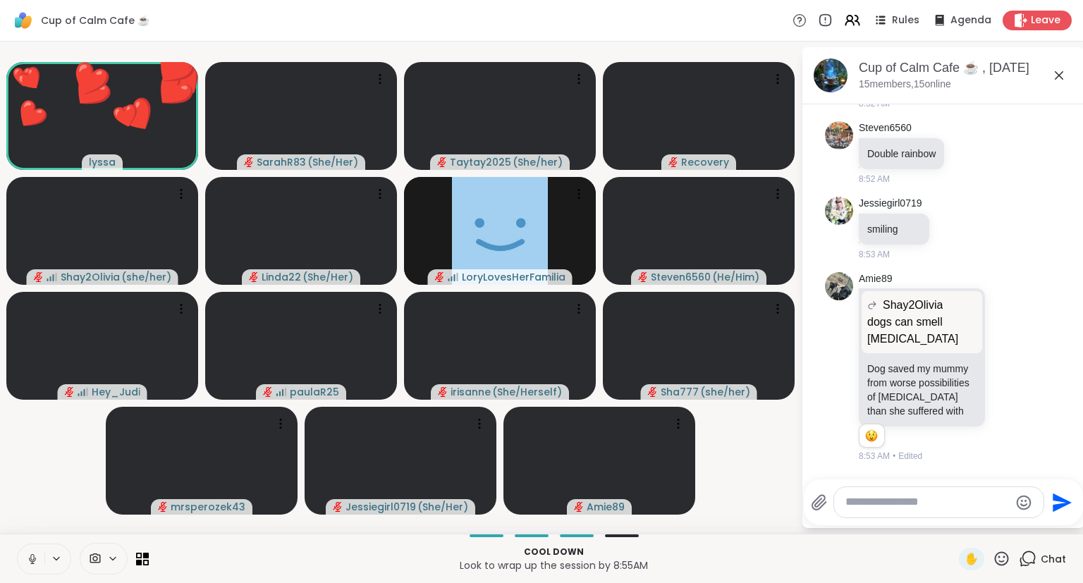
click at [1002, 568] on div "✋" at bounding box center [984, 559] width 51 height 23
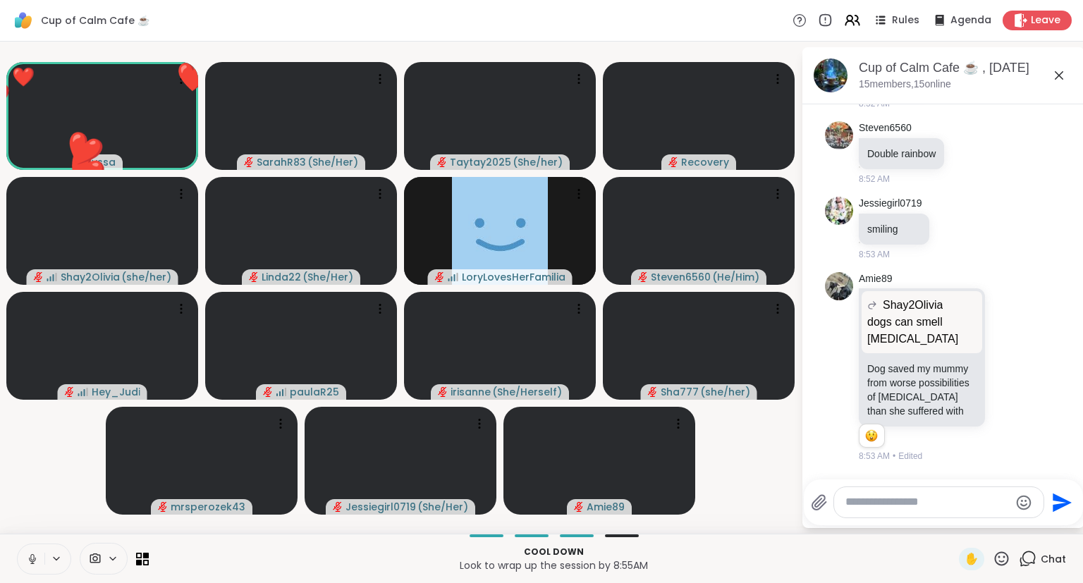
click at [1005, 560] on icon at bounding box center [1002, 559] width 18 height 18
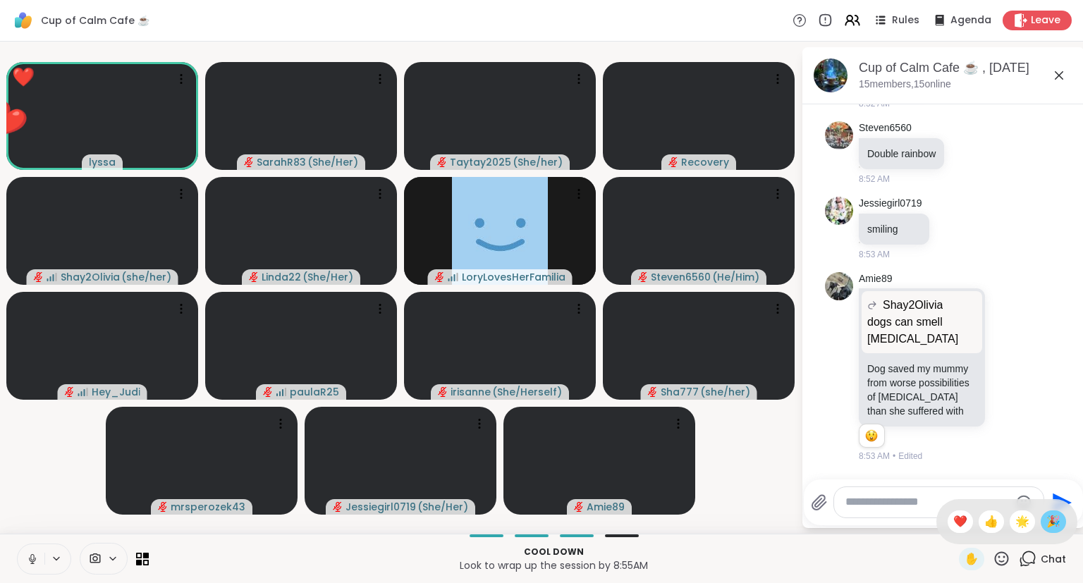
click at [1048, 526] on span "🎉" at bounding box center [1053, 521] width 14 height 17
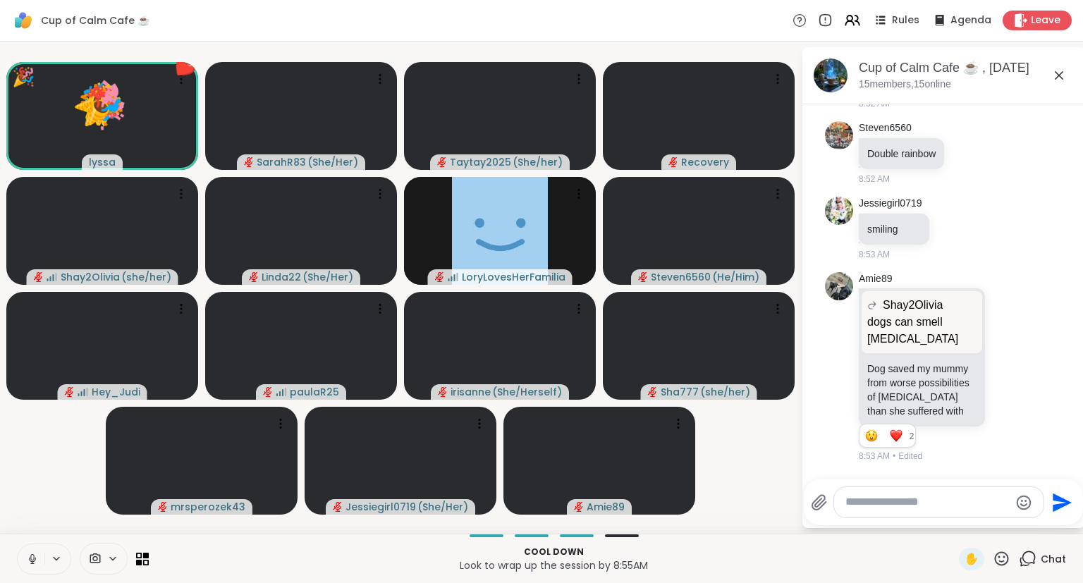
click at [998, 560] on icon at bounding box center [1002, 559] width 18 height 18
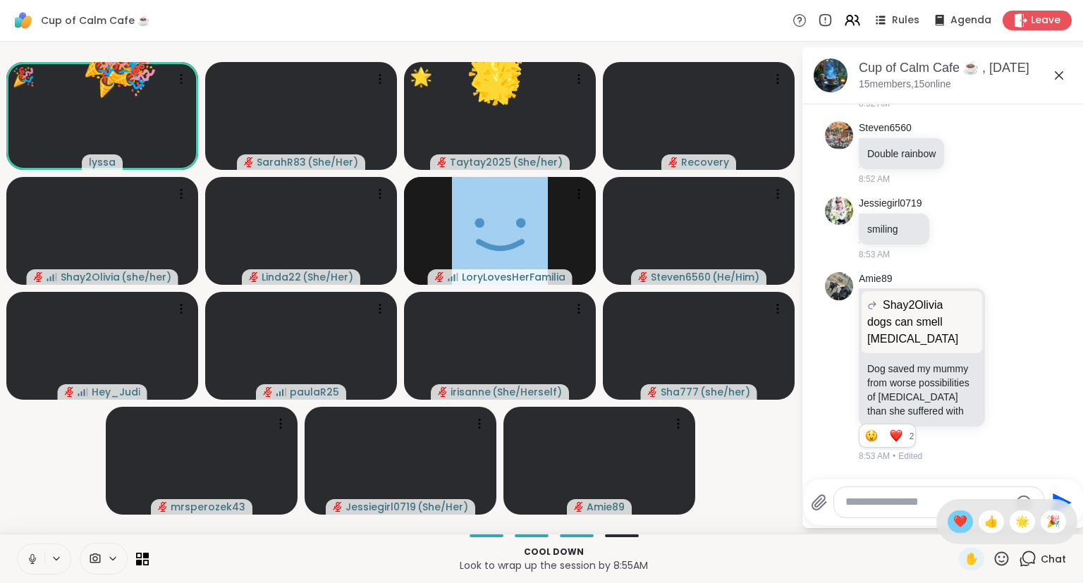
click at [959, 532] on div "❤️" at bounding box center [959, 521] width 25 height 23
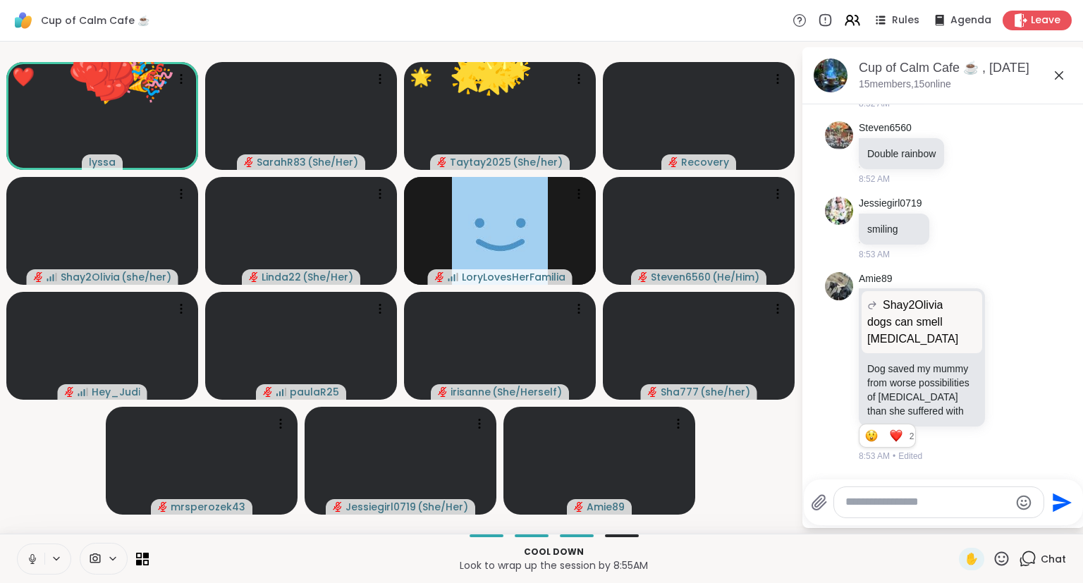
click at [997, 563] on icon at bounding box center [1002, 558] width 14 height 14
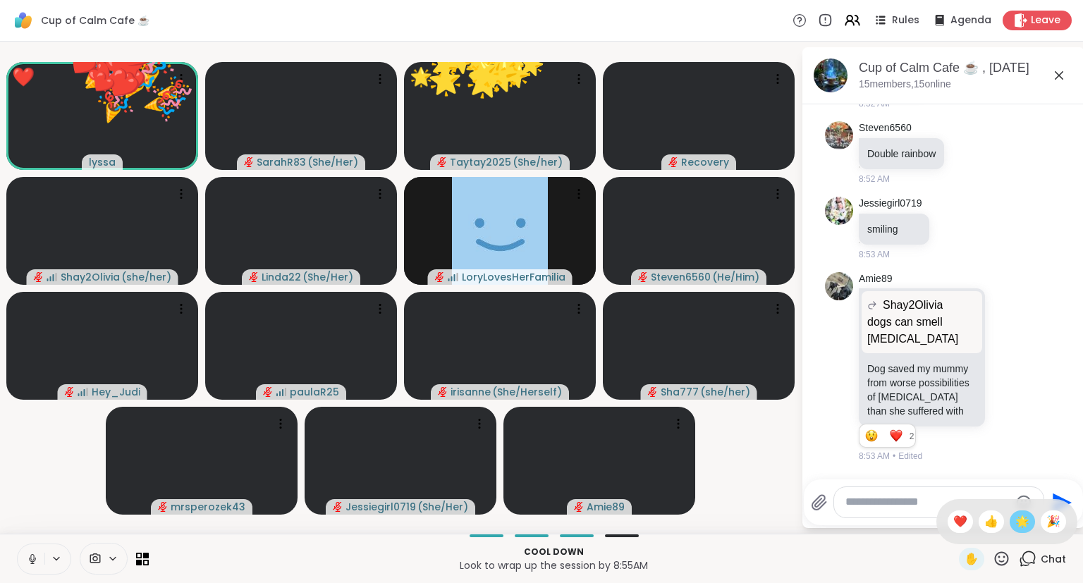
click at [1015, 526] on span "🌟" at bounding box center [1022, 521] width 14 height 17
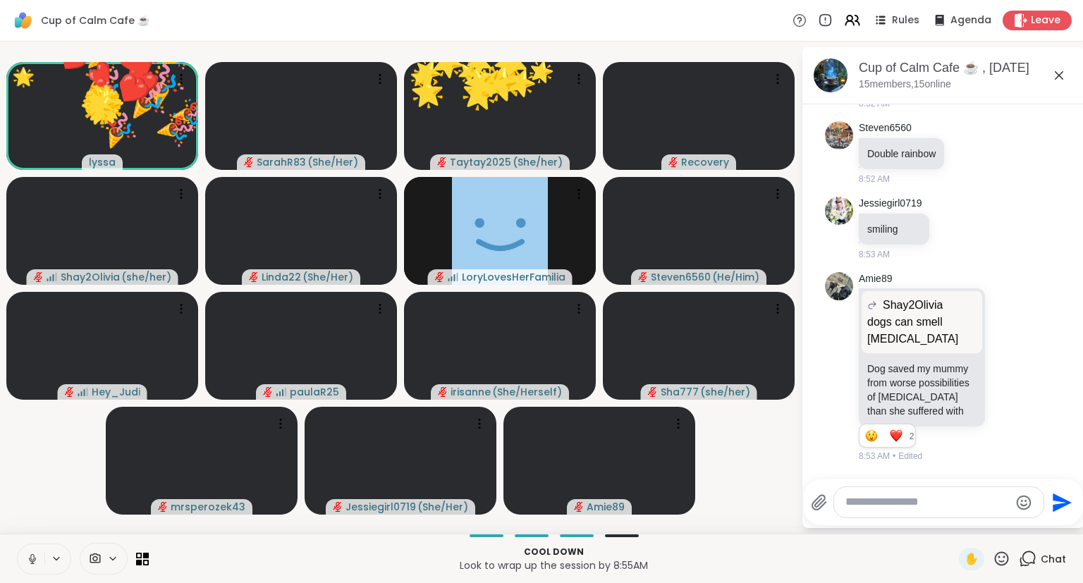
click at [997, 563] on icon at bounding box center [1002, 558] width 14 height 14
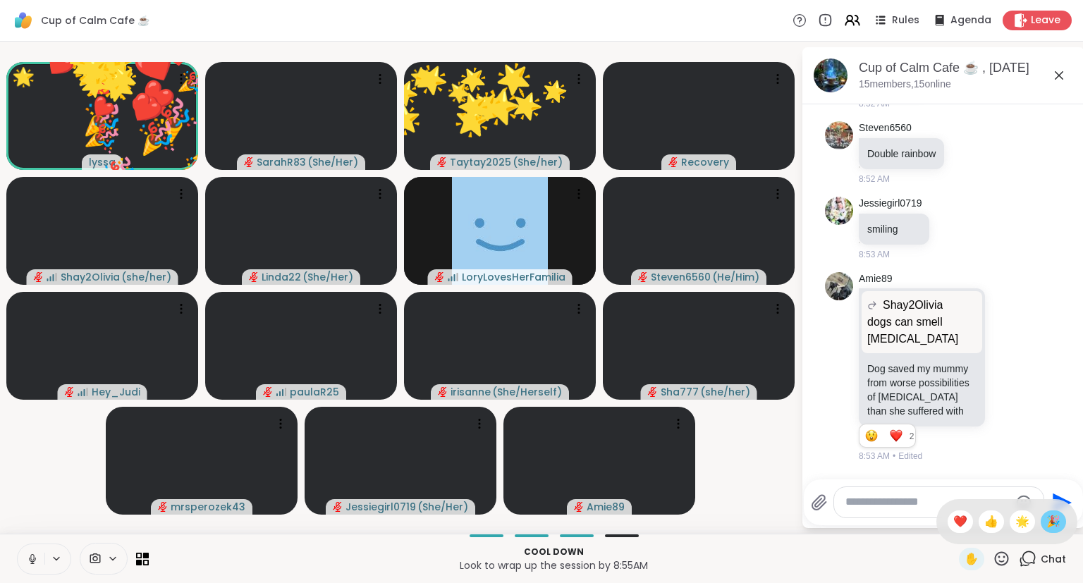
click at [1050, 522] on span "🎉" at bounding box center [1053, 521] width 14 height 17
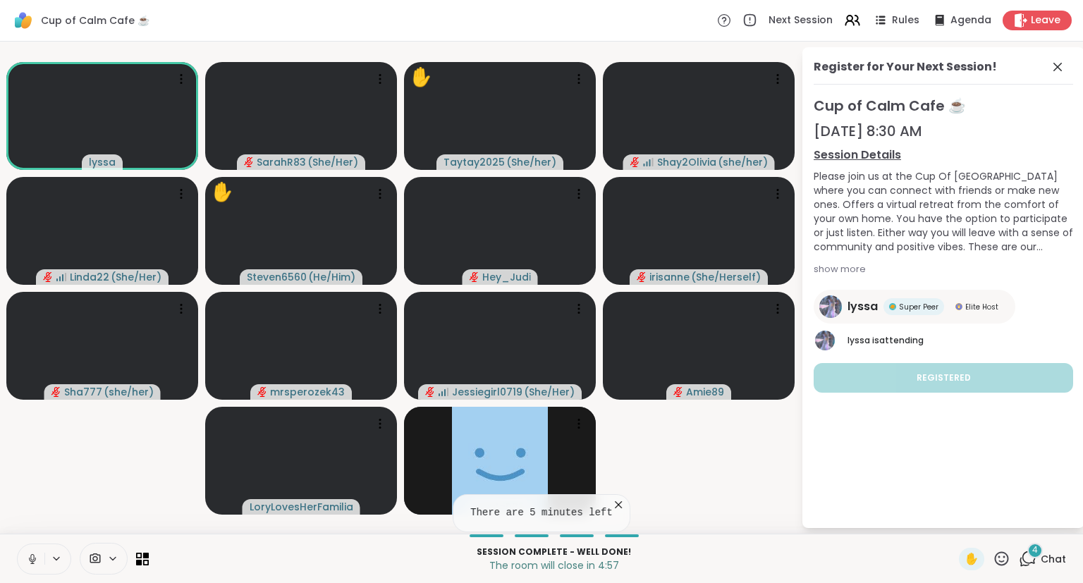
click at [1049, 69] on div "Register for Your Next Session!" at bounding box center [942, 72] width 259 height 26
click at [1050, 71] on icon at bounding box center [1057, 67] width 17 height 17
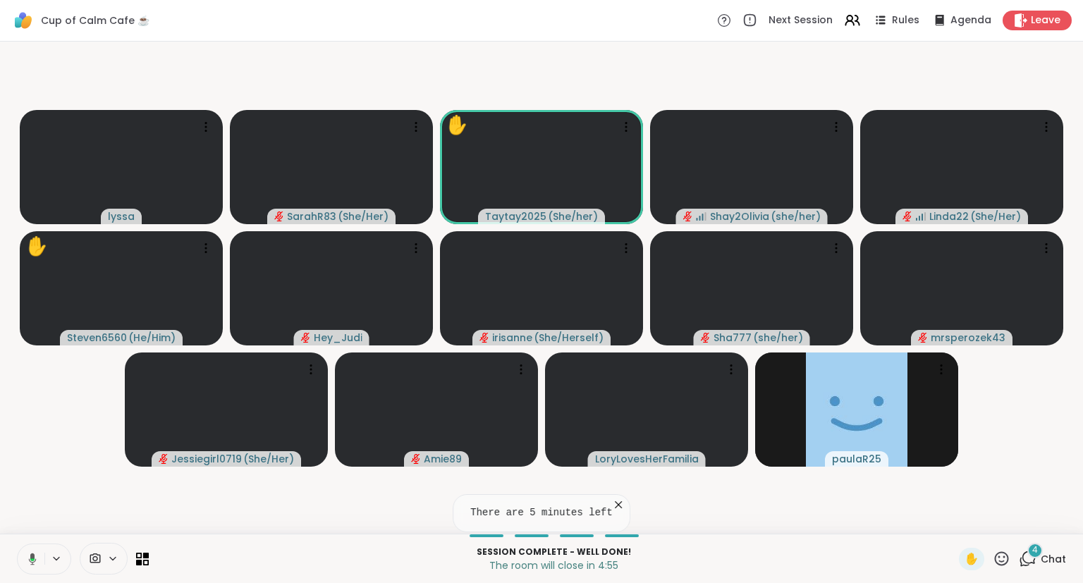
click at [1031, 572] on div "Session Complete - well done! The room will close in 4:55 ✋ 4 Chat" at bounding box center [541, 558] width 1083 height 49
click at [1043, 555] on span "Chat" at bounding box center [1052, 559] width 25 height 14
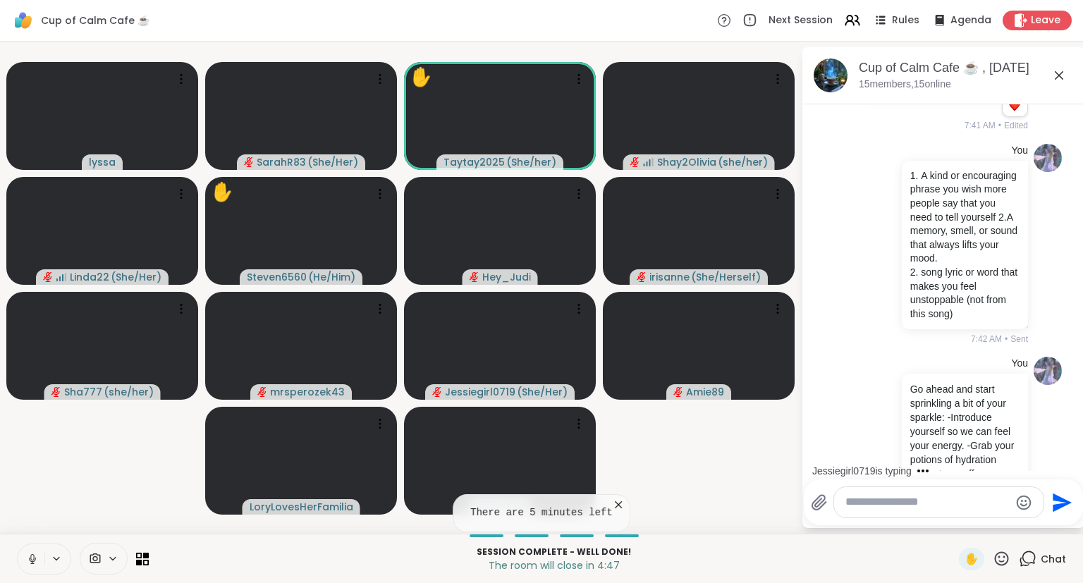
scroll to position [336, 0]
click at [878, 281] on div "You A kind or encouraging phrase you wish more people say that you need to tell…" at bounding box center [941, 242] width 173 height 202
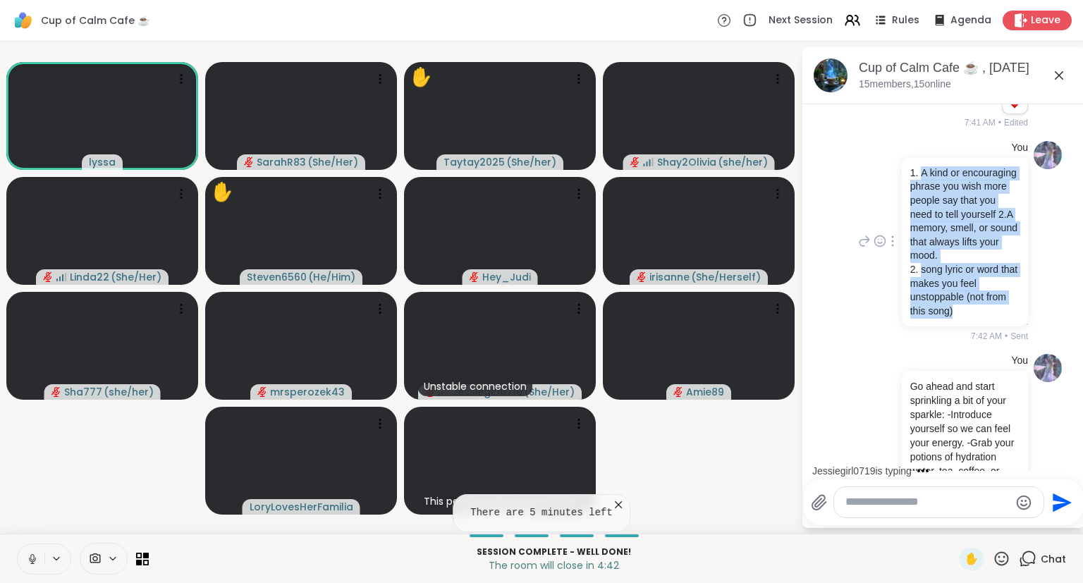
drag, startPoint x: 980, startPoint y: 335, endPoint x: 904, endPoint y: 183, distance: 169.3
click at [904, 183] on div "A kind or encouraging phrase you wish more people say that you need to tell you…" at bounding box center [965, 242] width 126 height 169
copy ol "A kind or encouraging phrase you wish more people say that you need to tell you…"
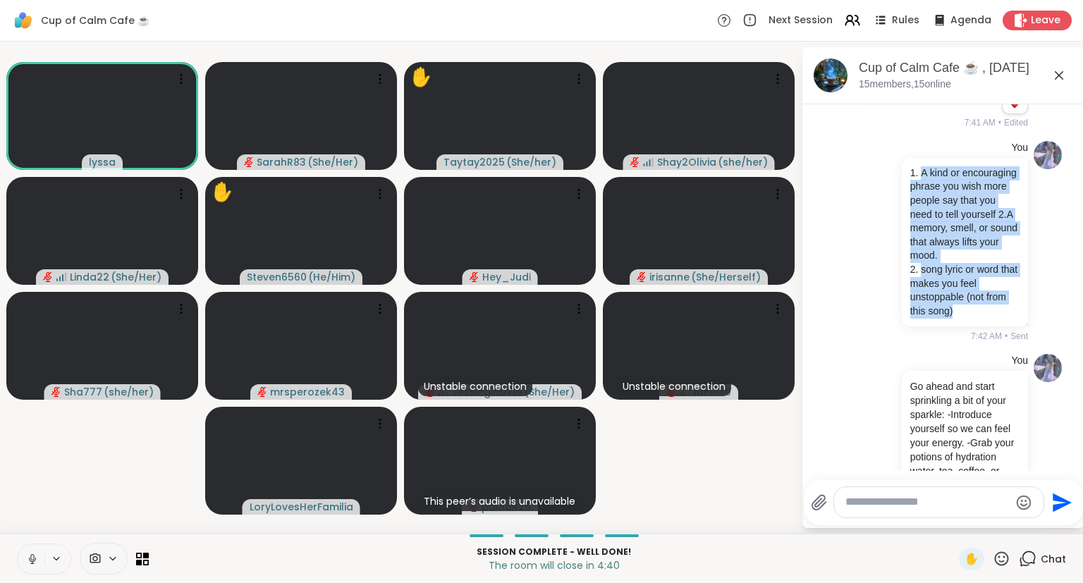
click at [884, 502] on textarea "Type your message" at bounding box center [927, 502] width 164 height 15
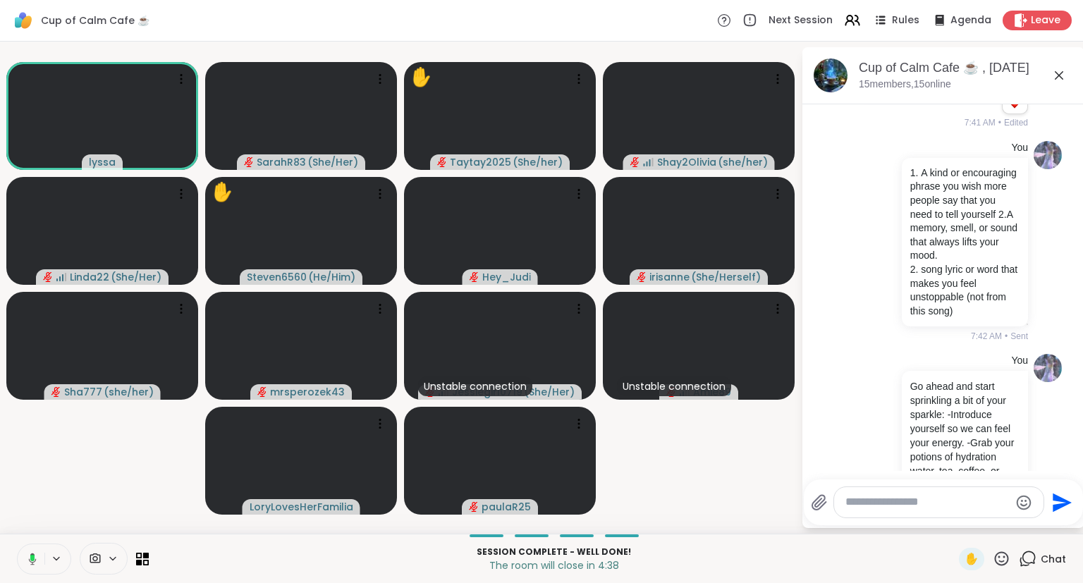
paste textarea "**********"
type textarea "**********"
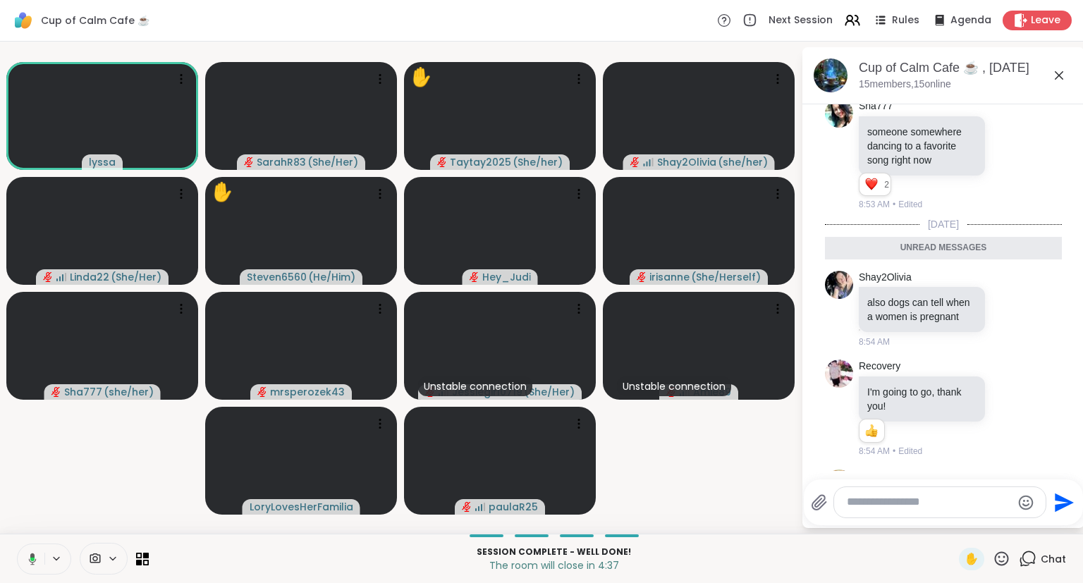
scroll to position [10971, 0]
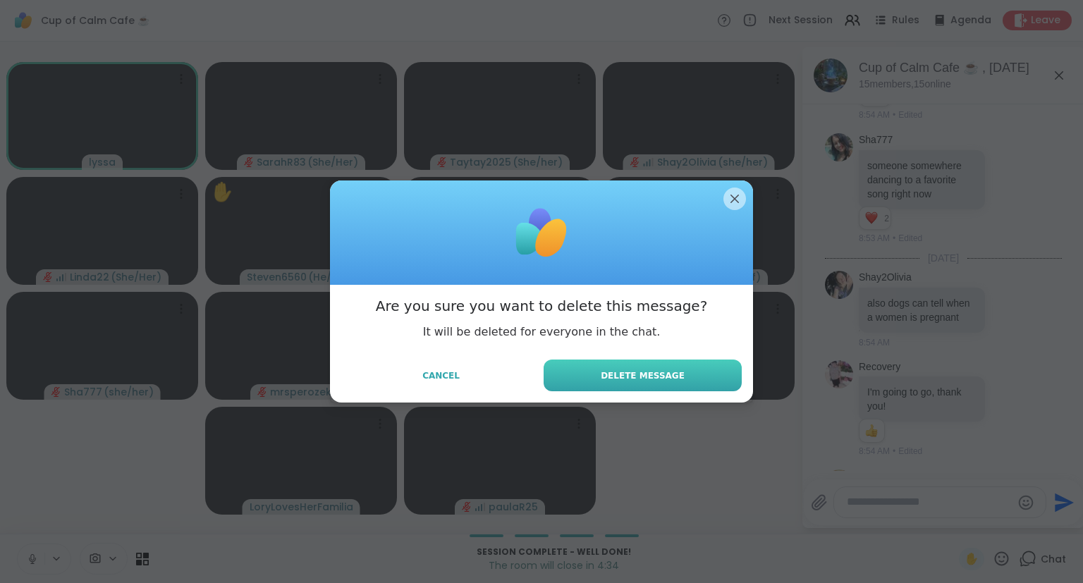
click at [684, 367] on button "Delete Message" at bounding box center [642, 376] width 198 height 32
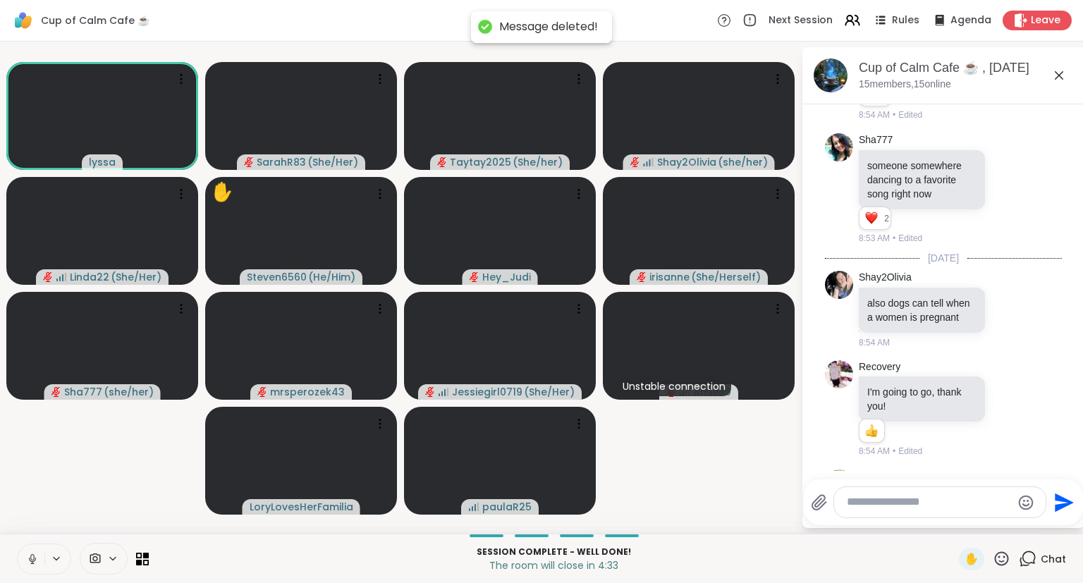
scroll to position [10958, 0]
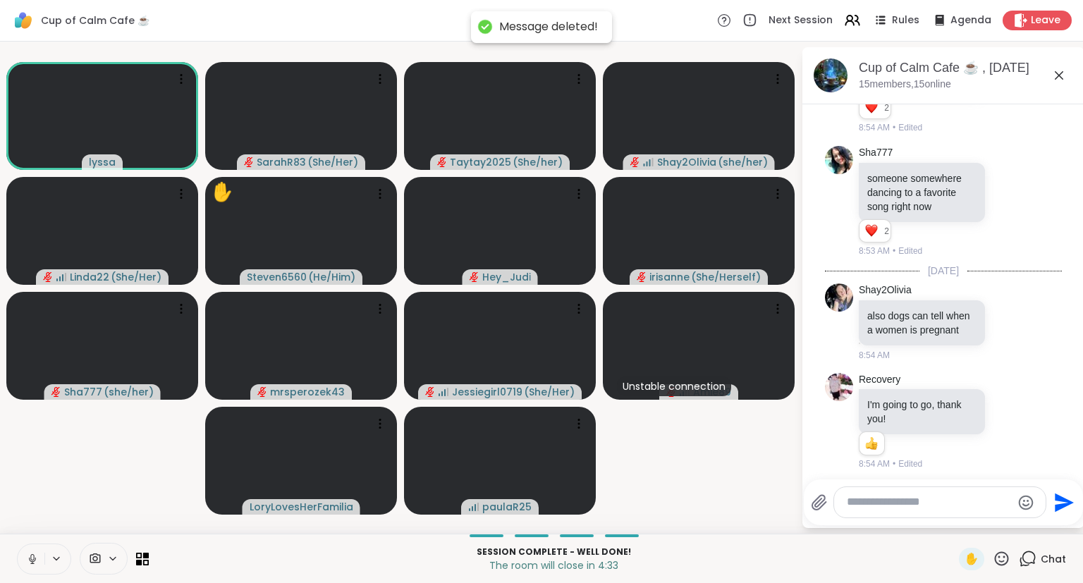
click at [878, 498] on textarea "Type your message" at bounding box center [929, 502] width 164 height 15
paste textarea "**********"
type textarea "**********"
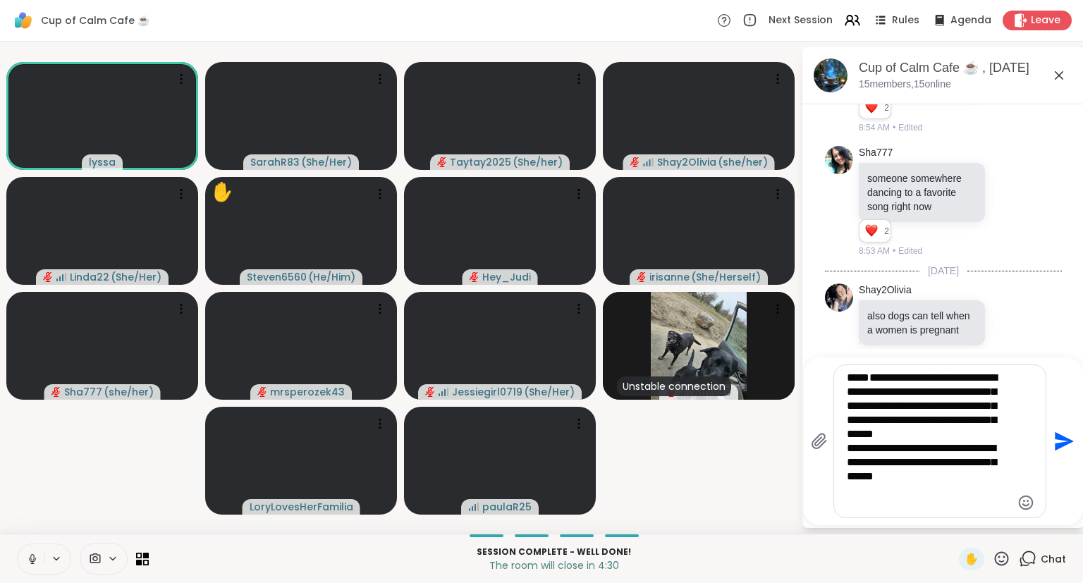
click at [854, 385] on textarea "**********" at bounding box center [929, 441] width 164 height 141
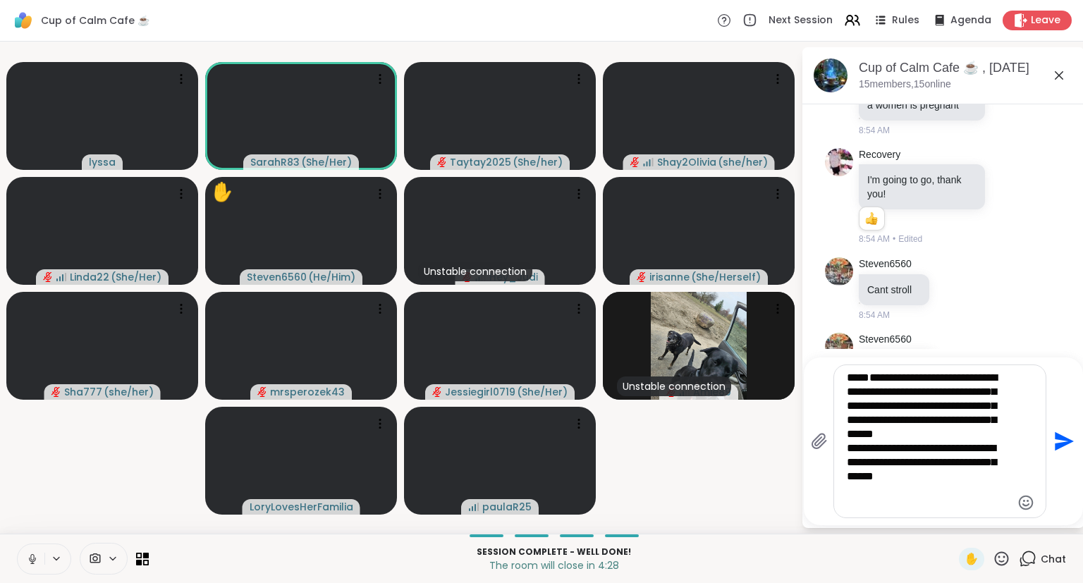
drag, startPoint x: 854, startPoint y: 391, endPoint x: 945, endPoint y: 505, distance: 146.1
click at [945, 505] on textarea "**********" at bounding box center [929, 441] width 164 height 141
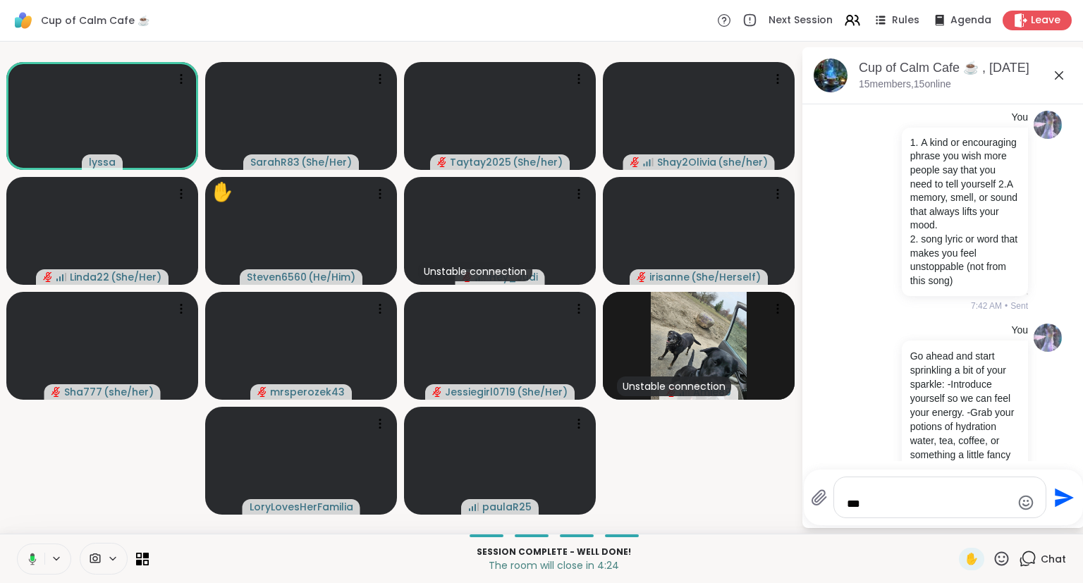
scroll to position [0, 0]
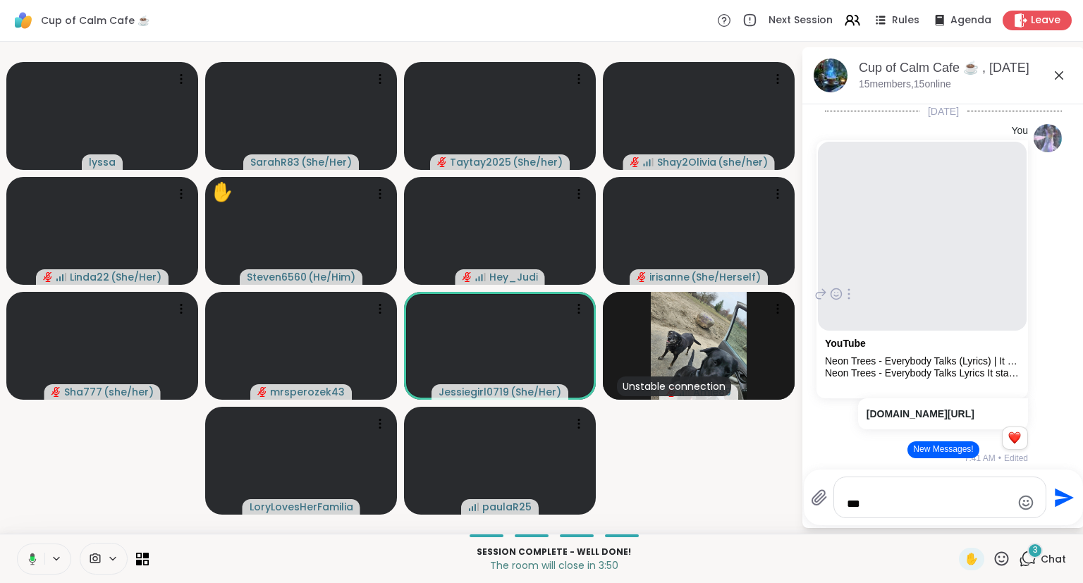
click at [822, 299] on icon at bounding box center [821, 294] width 10 height 10
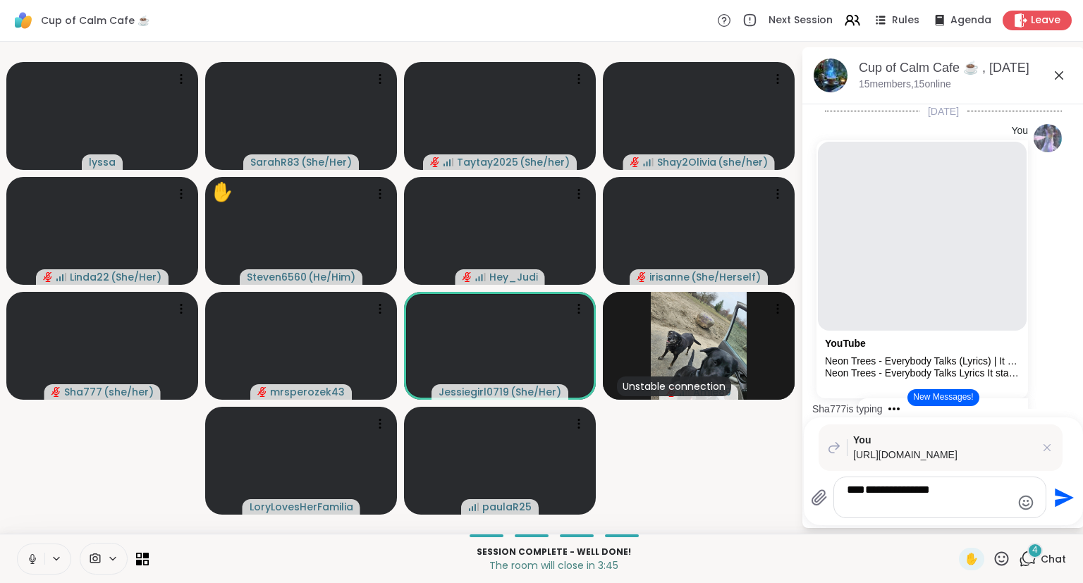
type textarea "**********"
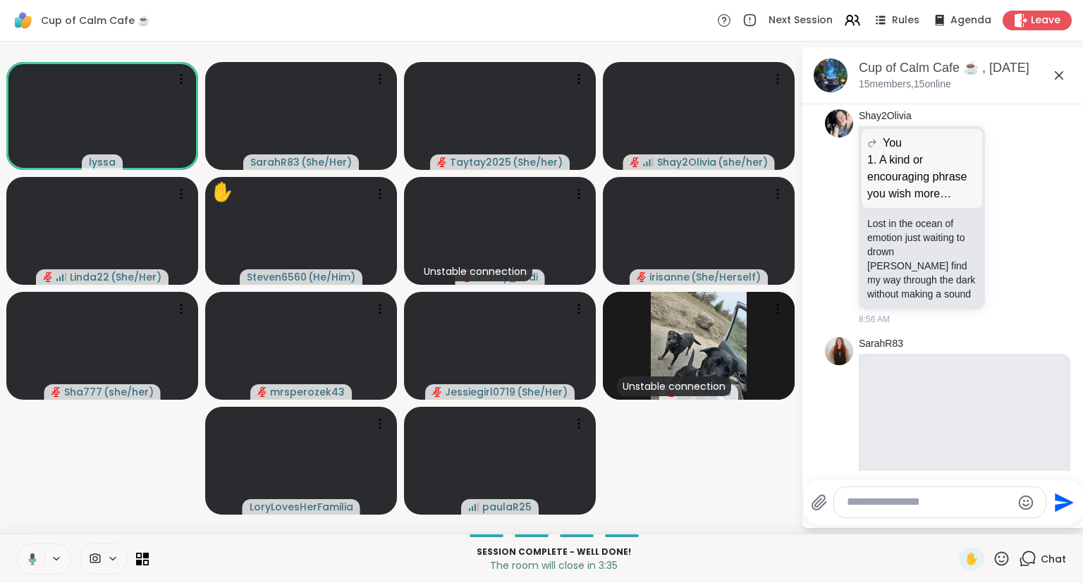
scroll to position [11819, 0]
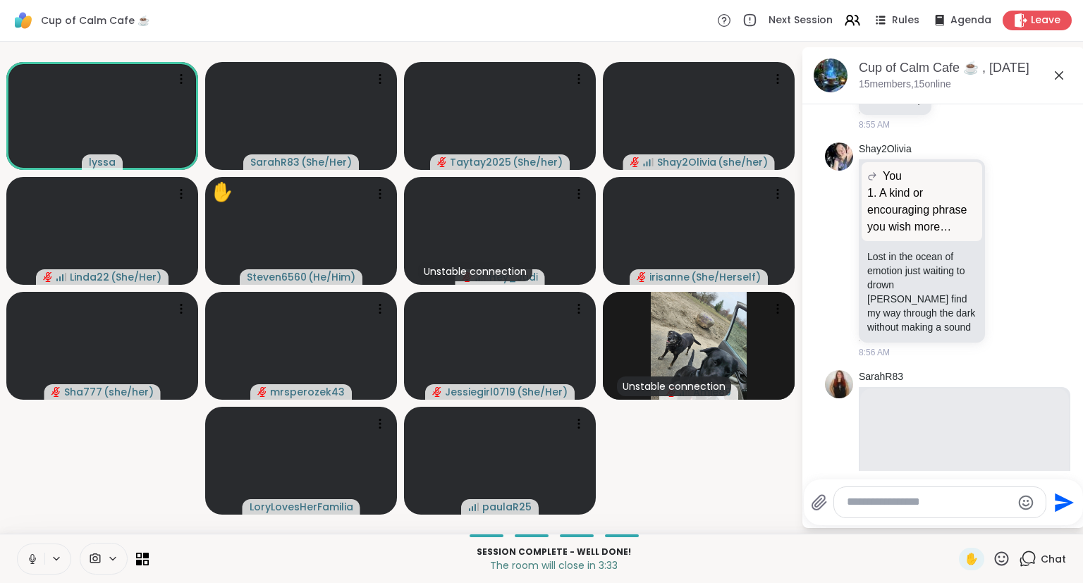
click at [826, 364] on div "SarahR83 YouTube Neon Trees - Everybody Talks (Lyrics) | It started with a whis…" at bounding box center [943, 530] width 237 height 333
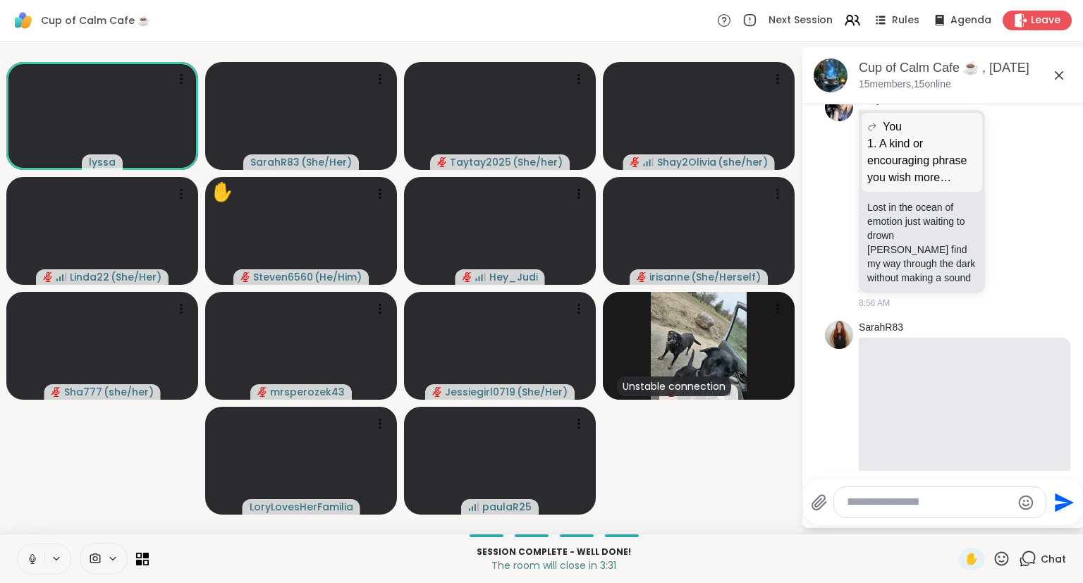
scroll to position [11840, 0]
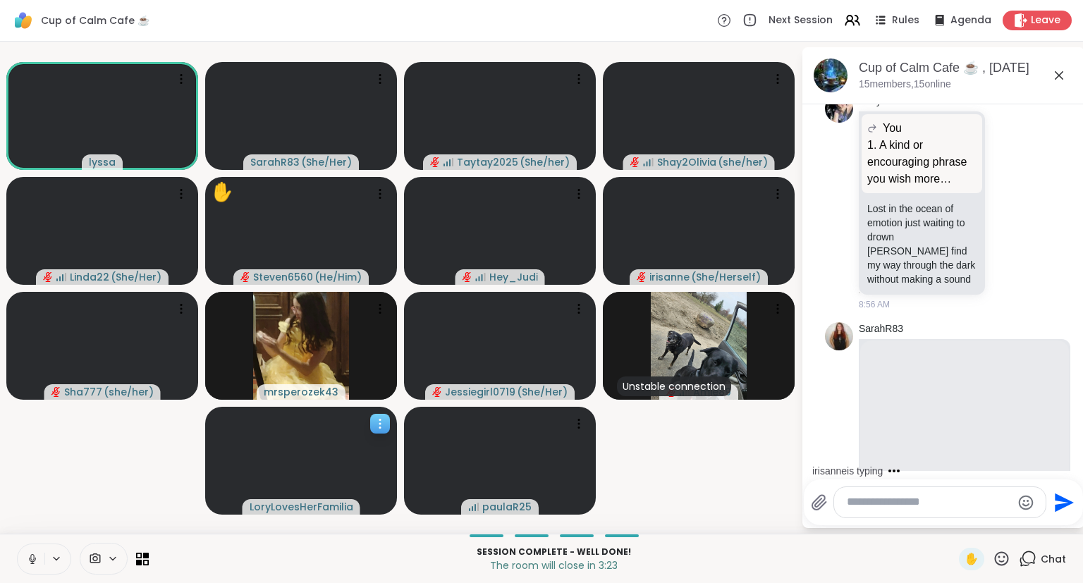
click at [371, 420] on div at bounding box center [380, 424] width 20 height 20
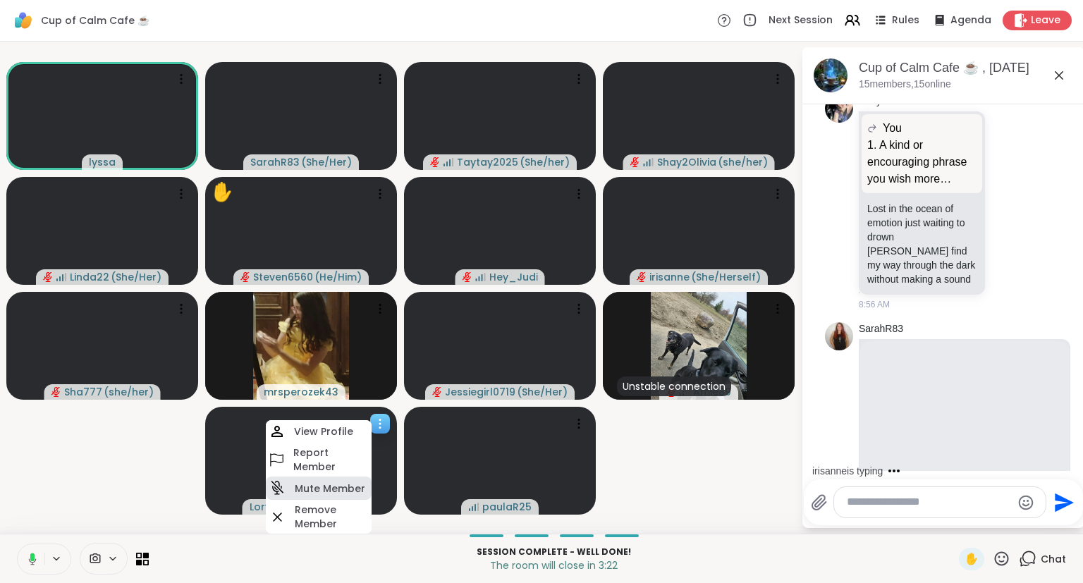
click at [323, 486] on h4 "Mute Member" at bounding box center [330, 488] width 70 height 14
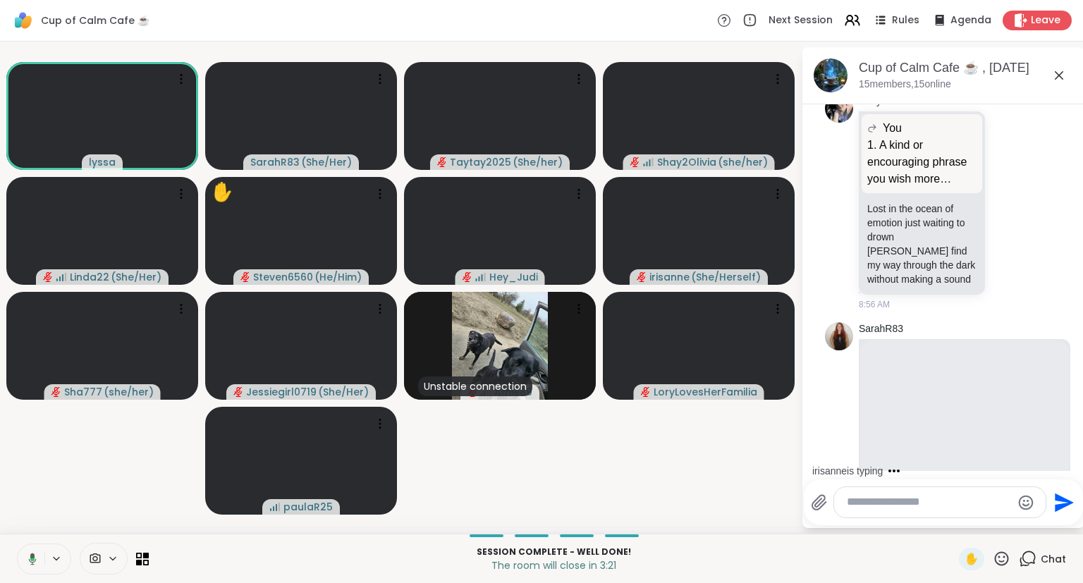
click at [582, 422] on video-player-container "lyssa SarahR83 ( She/Her ) Taytay2025 ( She/her ) Shay2Olivia ( she/her ) Linda…" at bounding box center [400, 287] width 784 height 481
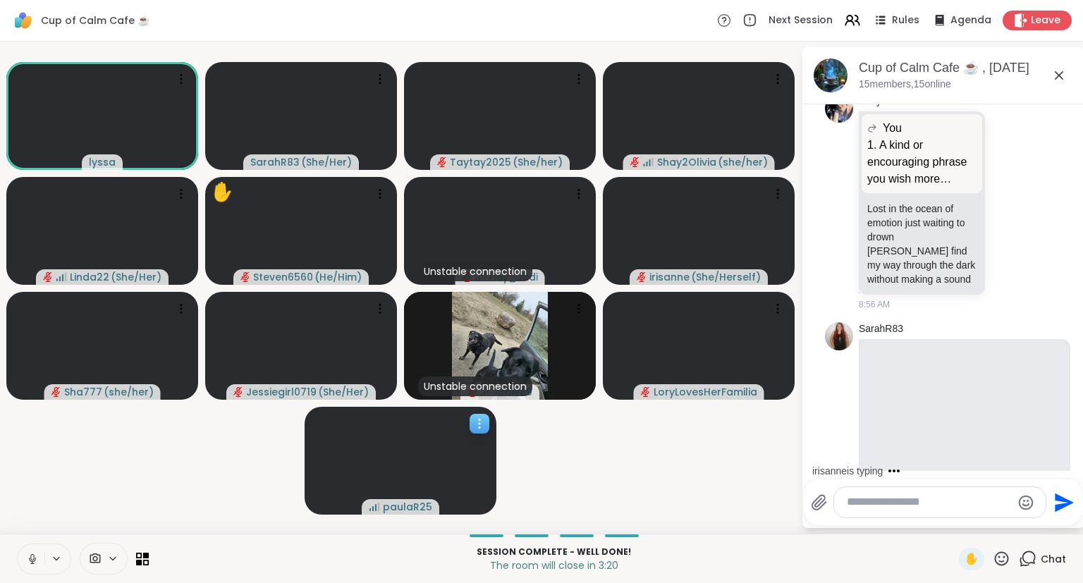
click at [478, 428] on icon at bounding box center [479, 424] width 14 height 14
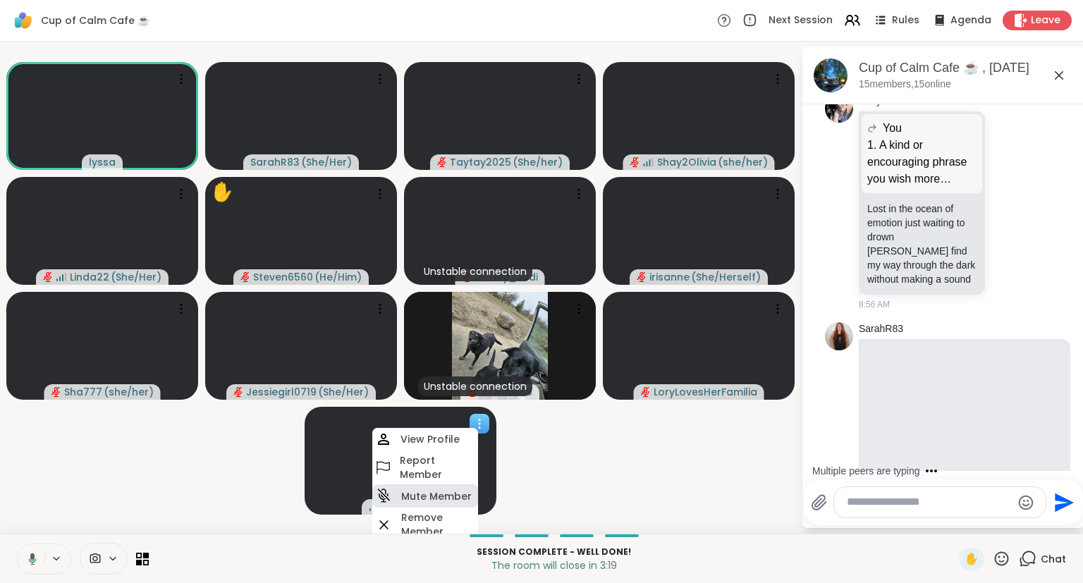
click at [396, 500] on div "Mute Member" at bounding box center [425, 495] width 106 height 23
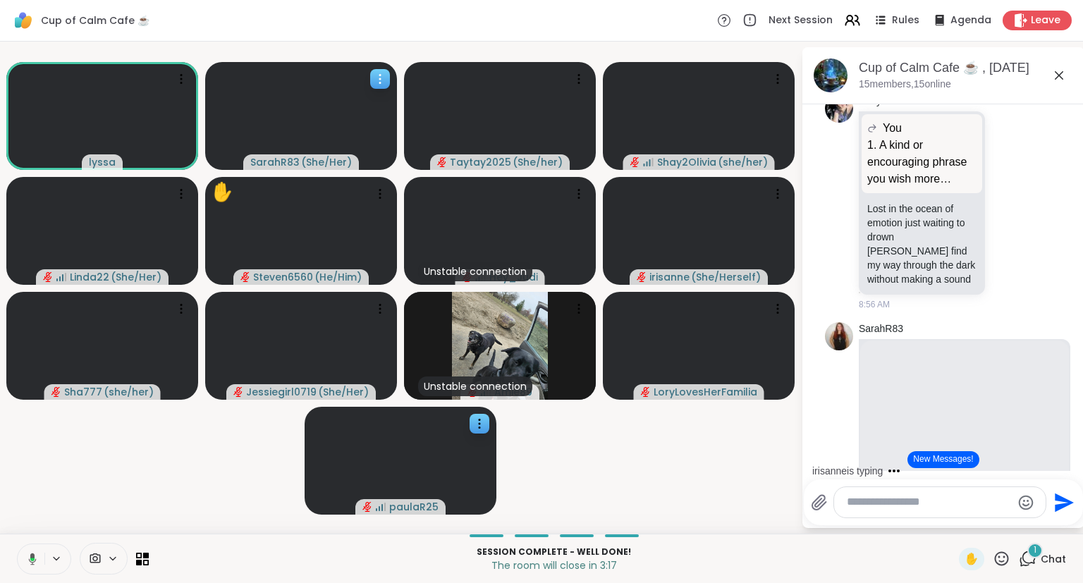
click at [380, 72] on div at bounding box center [380, 79] width 20 height 20
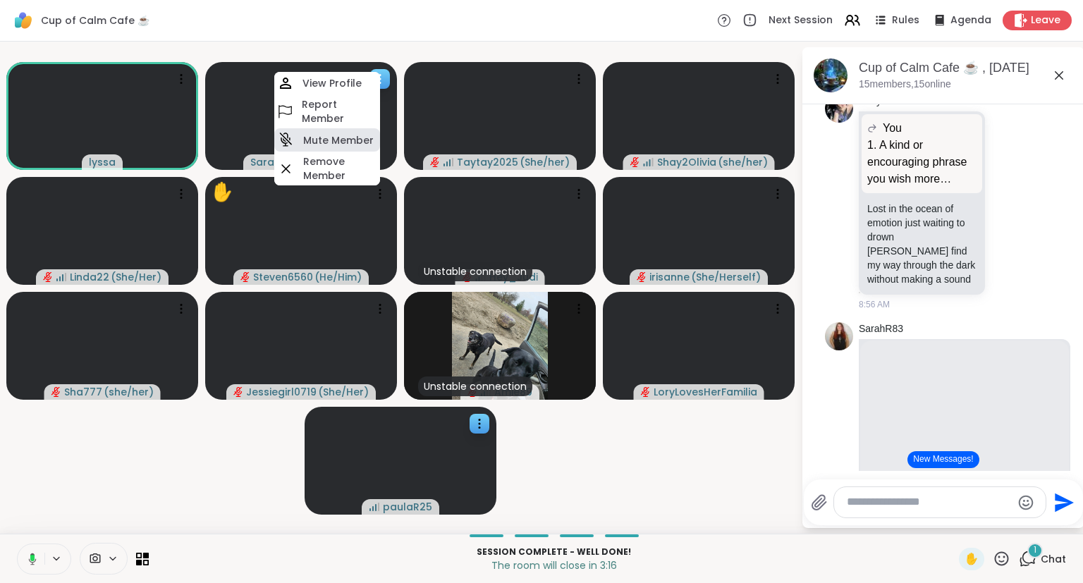
click at [343, 138] on h4 "Mute Member" at bounding box center [338, 140] width 70 height 14
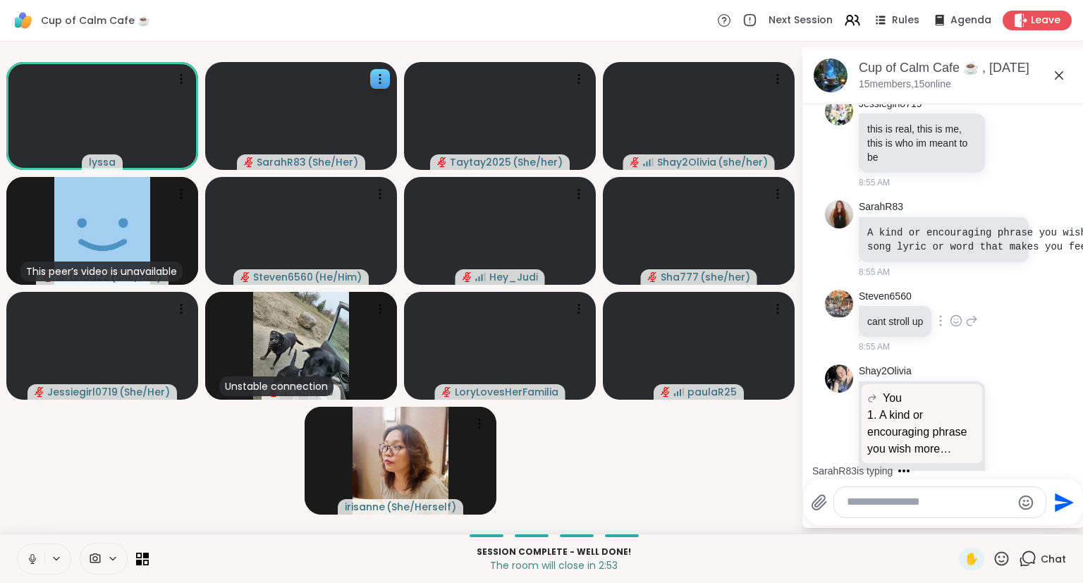
scroll to position [11568, 0]
click at [1009, 567] on icon at bounding box center [1002, 559] width 18 height 18
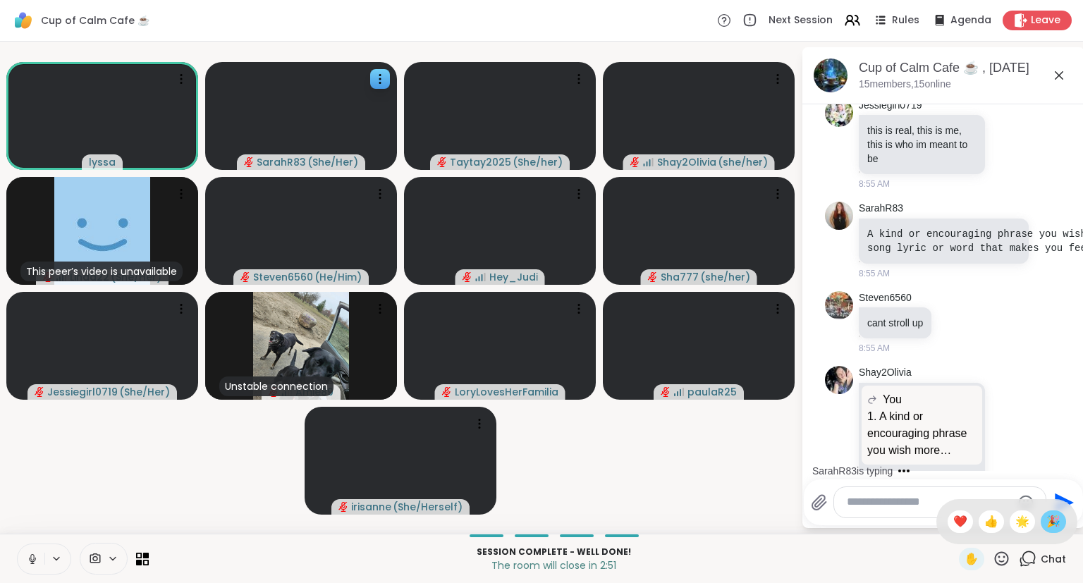
click at [1052, 531] on div "🎉" at bounding box center [1052, 521] width 25 height 23
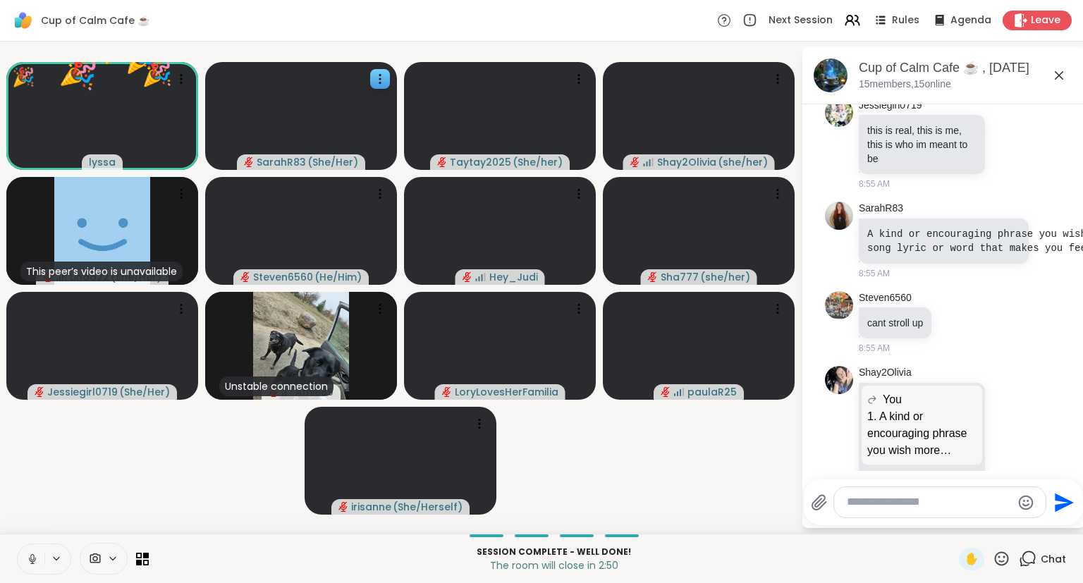
click at [997, 558] on icon at bounding box center [1002, 559] width 18 height 18
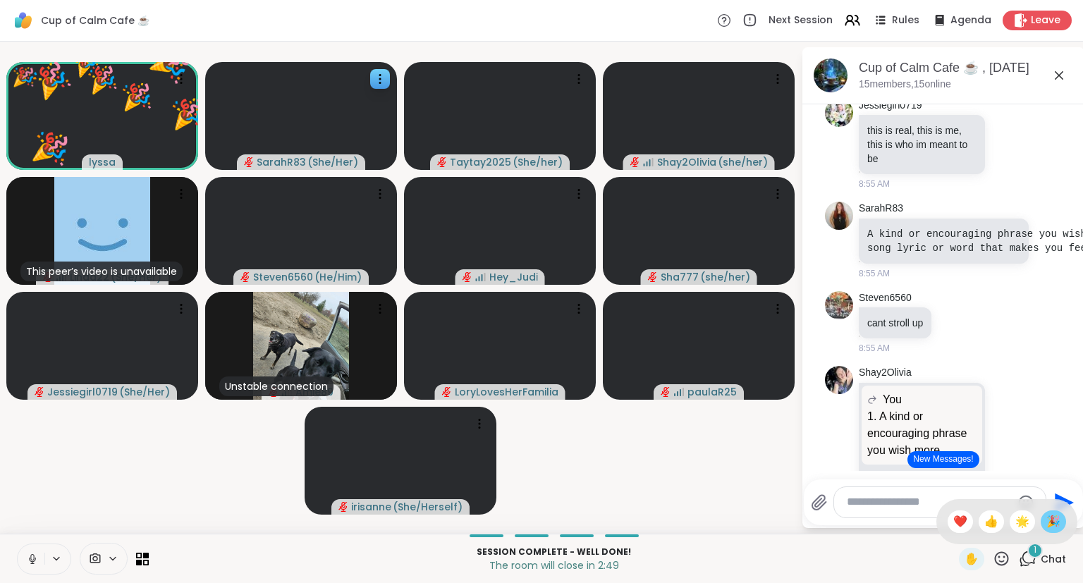
click at [1049, 520] on span "🎉" at bounding box center [1053, 521] width 14 height 17
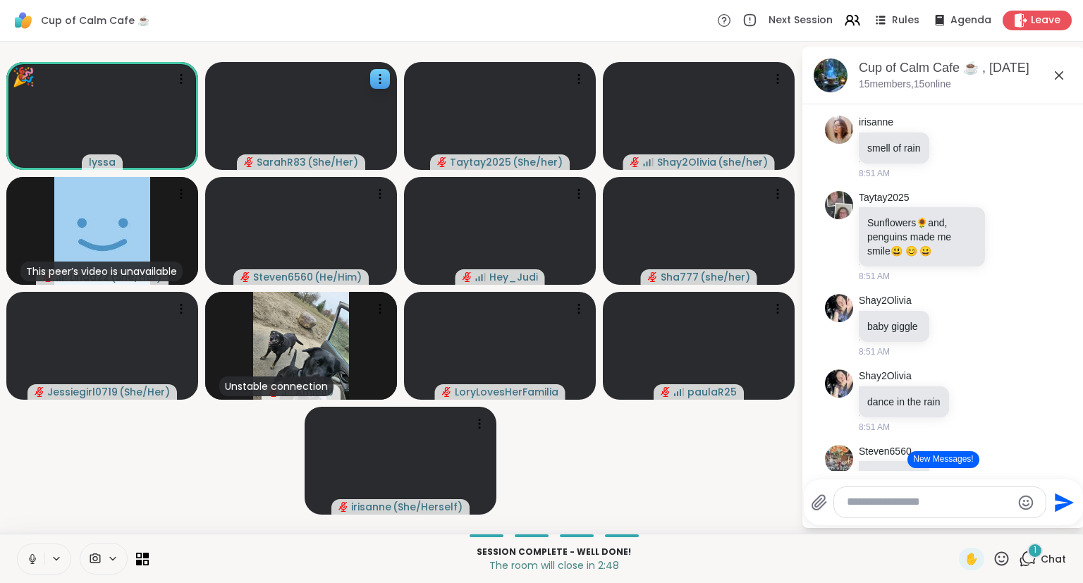
scroll to position [9615, 0]
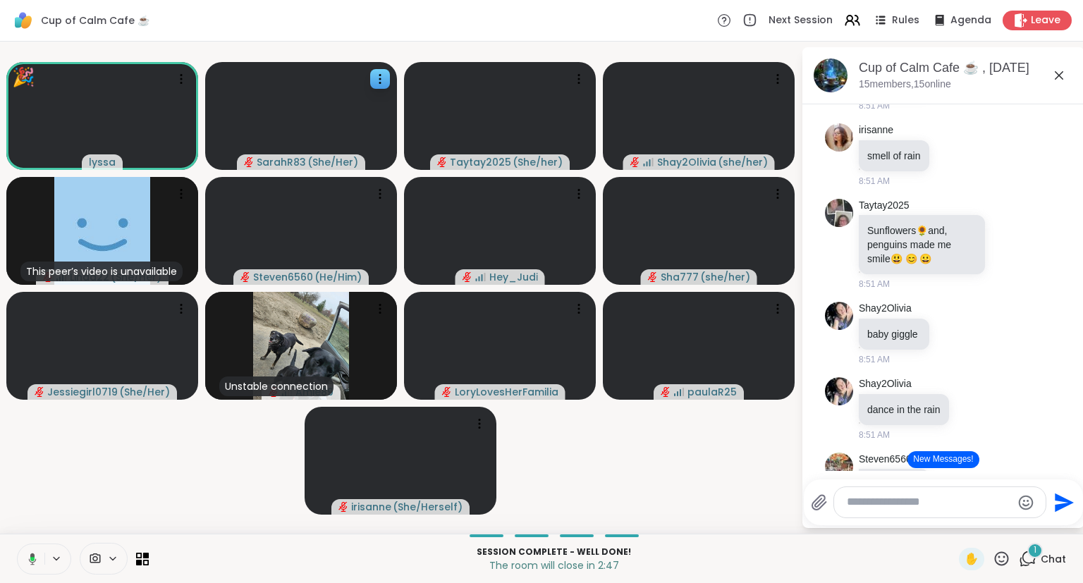
click at [892, 503] on textarea "Type your message" at bounding box center [929, 502] width 164 height 15
paste textarea "**********"
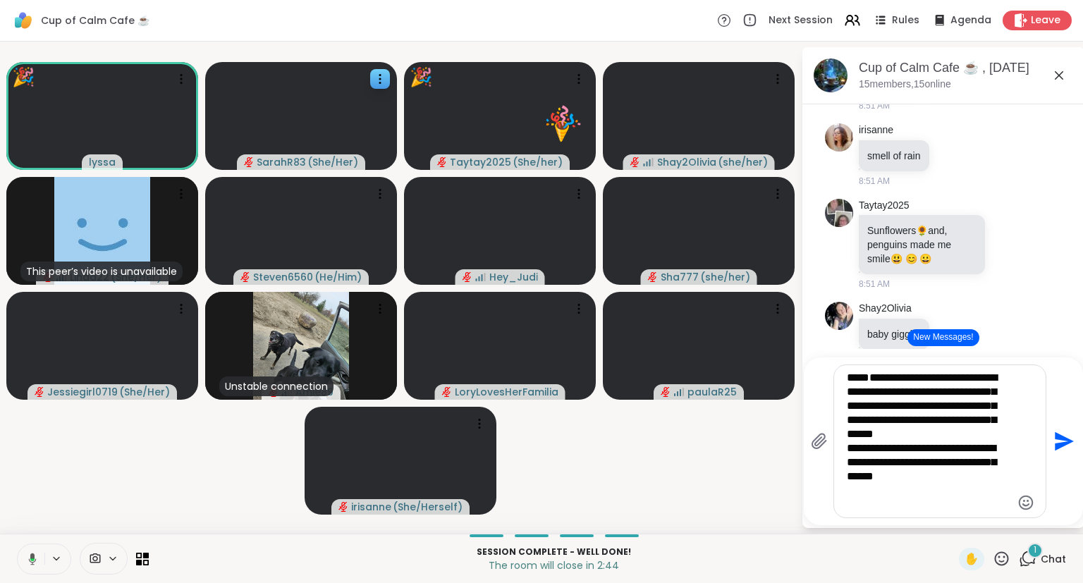
click at [859, 391] on textarea "**********" at bounding box center [929, 441] width 164 height 141
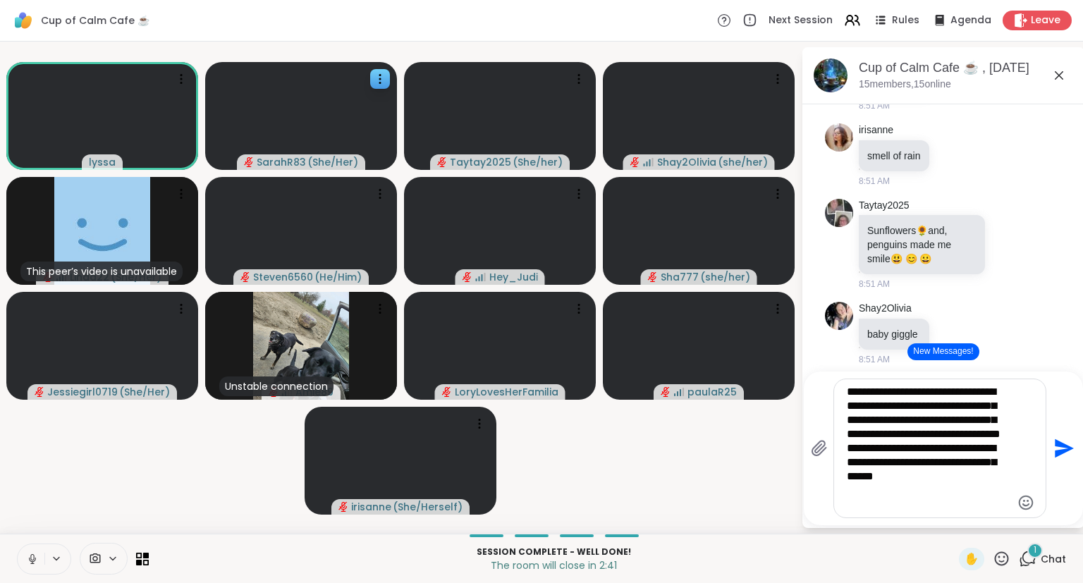
click at [861, 464] on textarea "**********" at bounding box center [929, 448] width 164 height 127
click at [847, 391] on textarea "**********" at bounding box center [929, 448] width 164 height 127
click at [967, 419] on textarea "**********" at bounding box center [929, 448] width 164 height 127
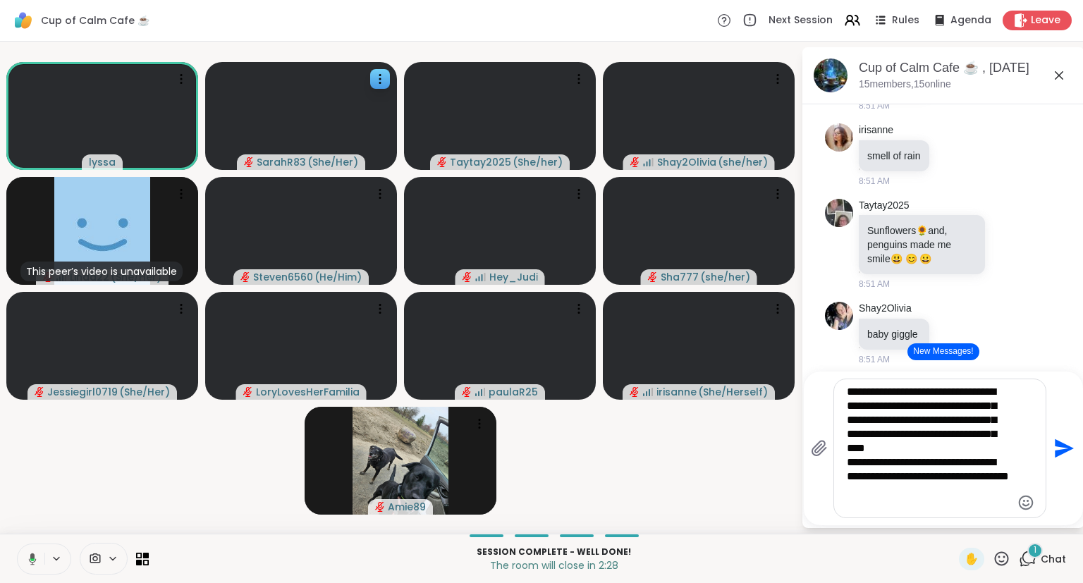
click at [851, 462] on textarea "**********" at bounding box center [929, 448] width 164 height 127
type textarea "**********"
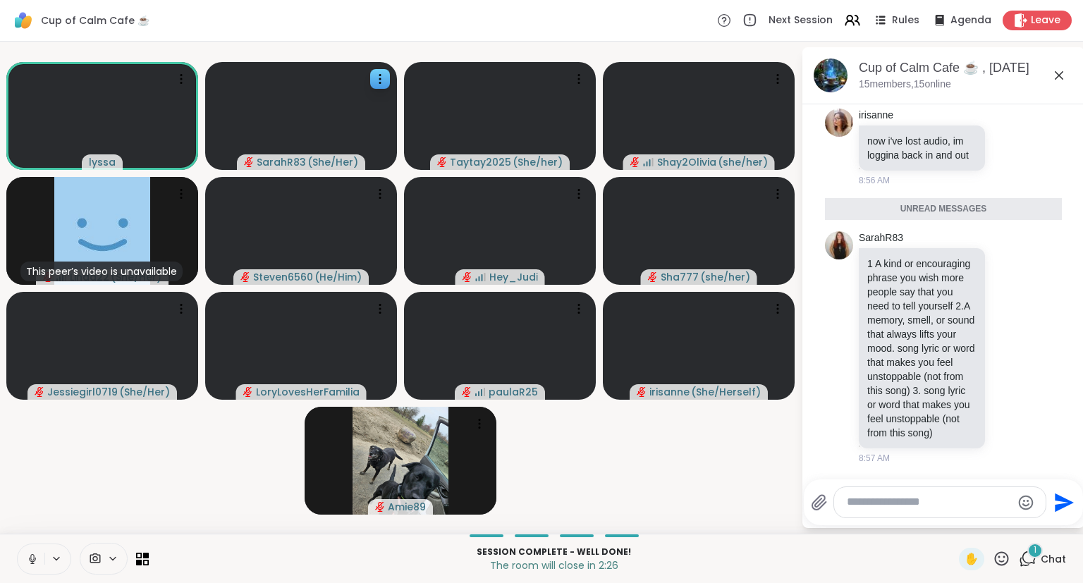
scroll to position [12632, 0]
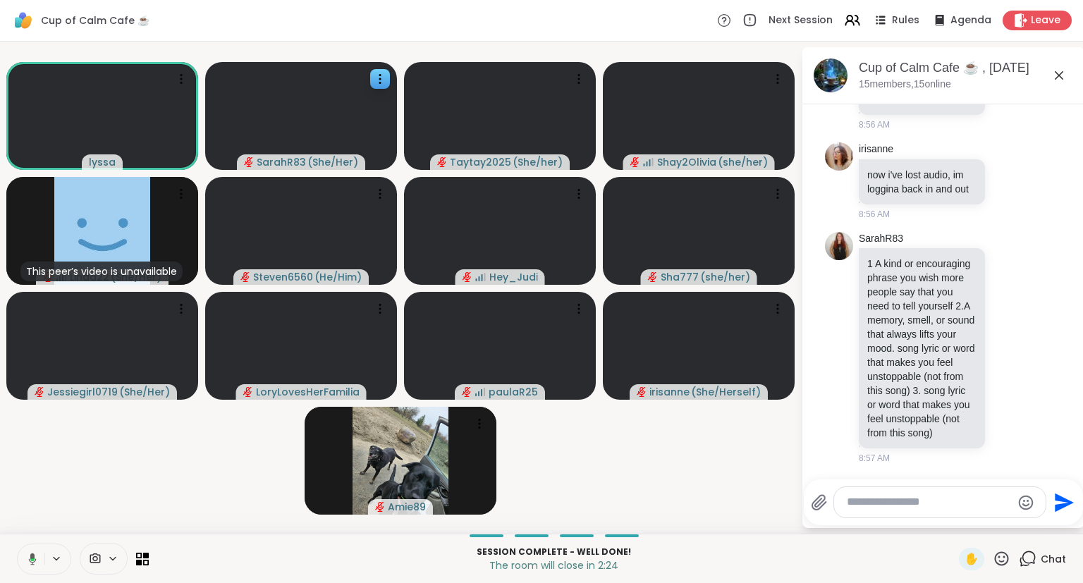
click at [902, 516] on div at bounding box center [939, 502] width 211 height 30
click at [897, 509] on textarea "Type your message" at bounding box center [929, 502] width 164 height 15
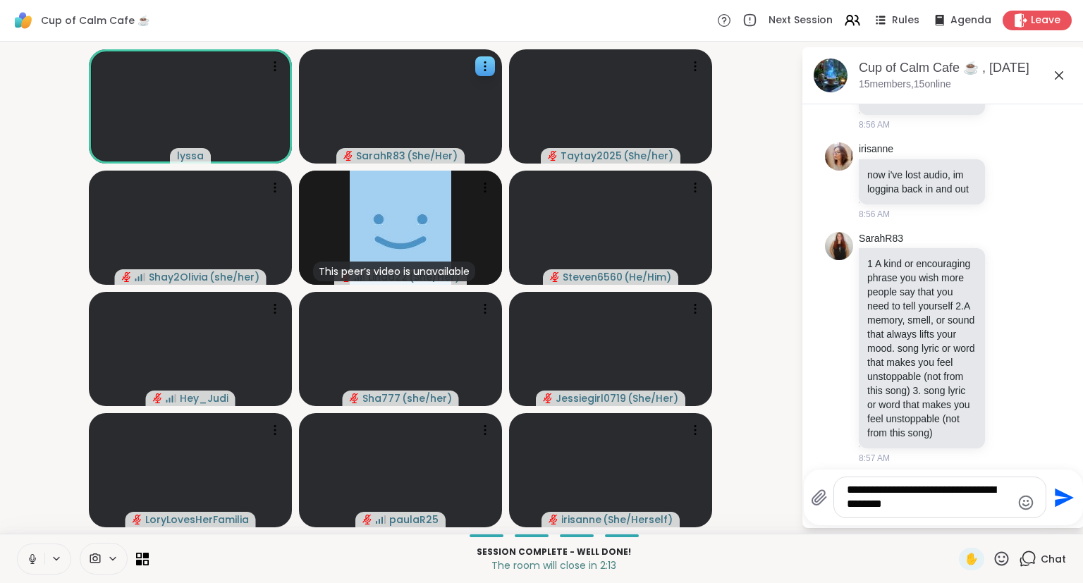
type textarea "**********"
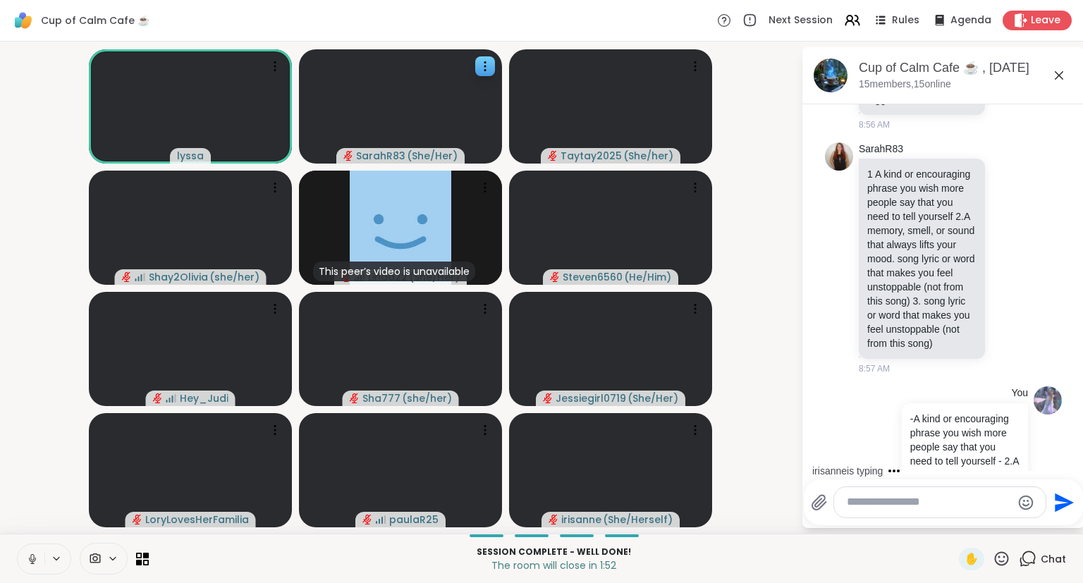
scroll to position [12796, 0]
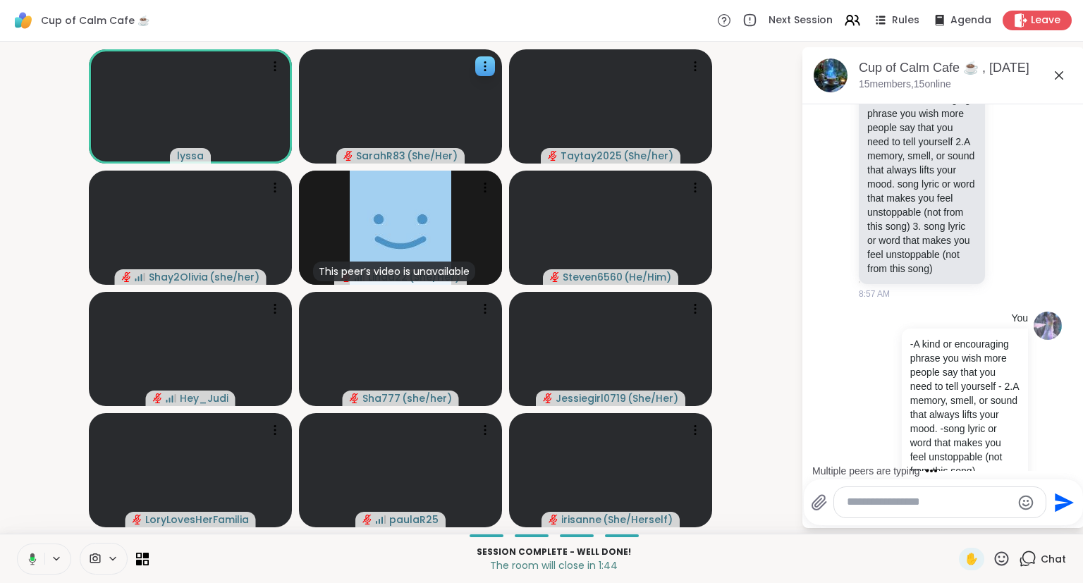
click at [1012, 559] on div "✋ Chat" at bounding box center [1012, 559] width 107 height 23
click at [1000, 559] on icon at bounding box center [1002, 559] width 18 height 18
click at [959, 529] on span "❤️" at bounding box center [960, 521] width 14 height 17
click at [1002, 555] on icon at bounding box center [1002, 559] width 18 height 18
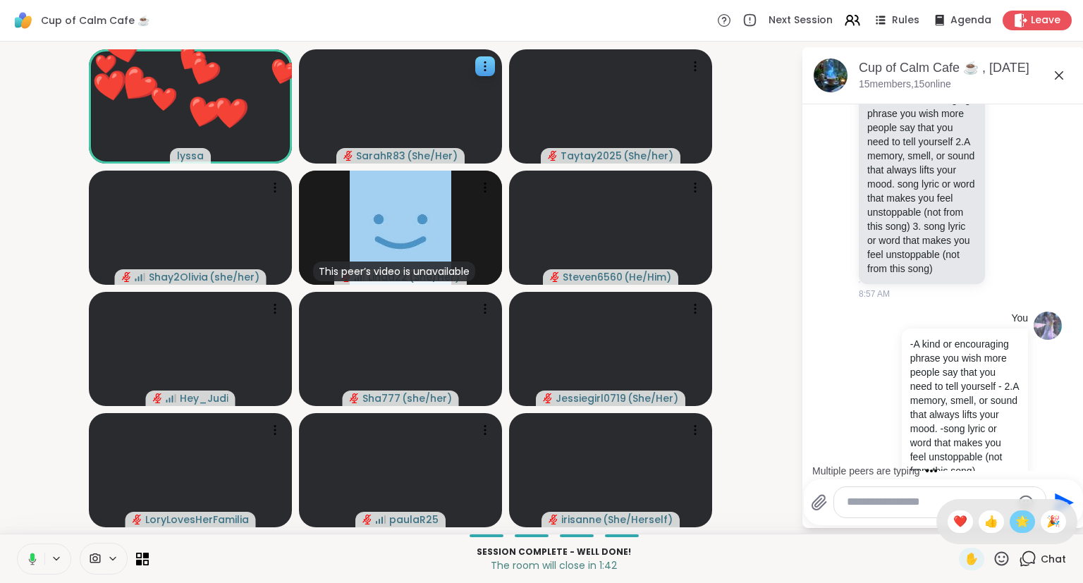
click at [1019, 522] on span "🌟" at bounding box center [1022, 521] width 14 height 17
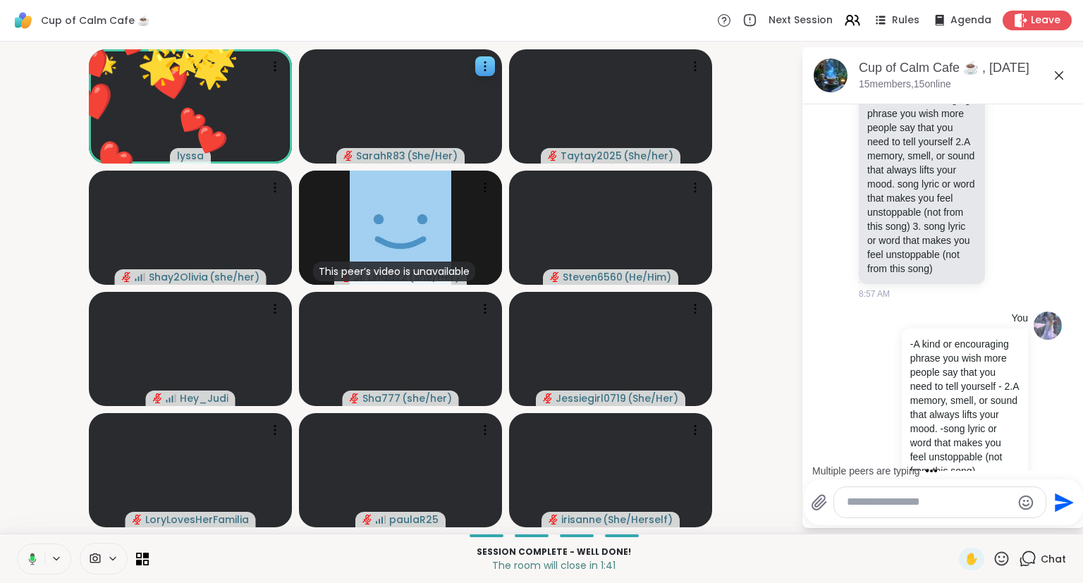
click at [1004, 561] on icon at bounding box center [1002, 559] width 18 height 18
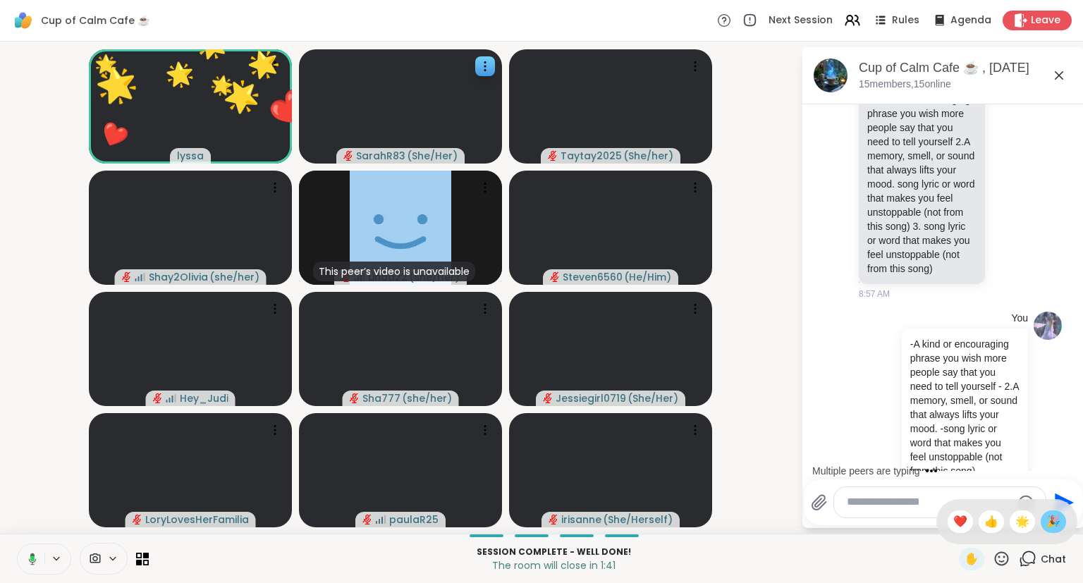
click at [1054, 527] on span "🎉" at bounding box center [1053, 521] width 14 height 17
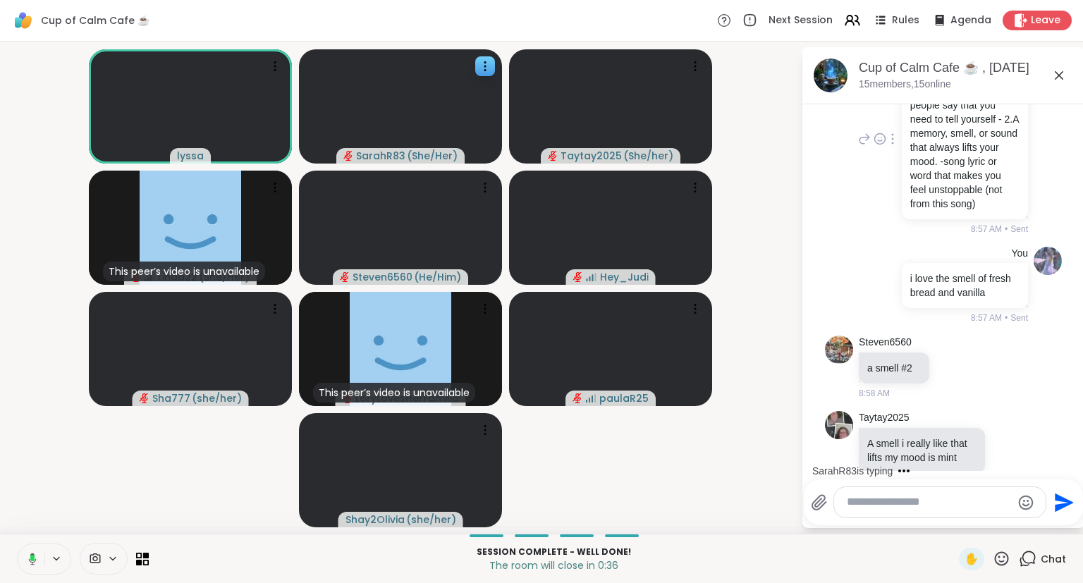
scroll to position [13152, 0]
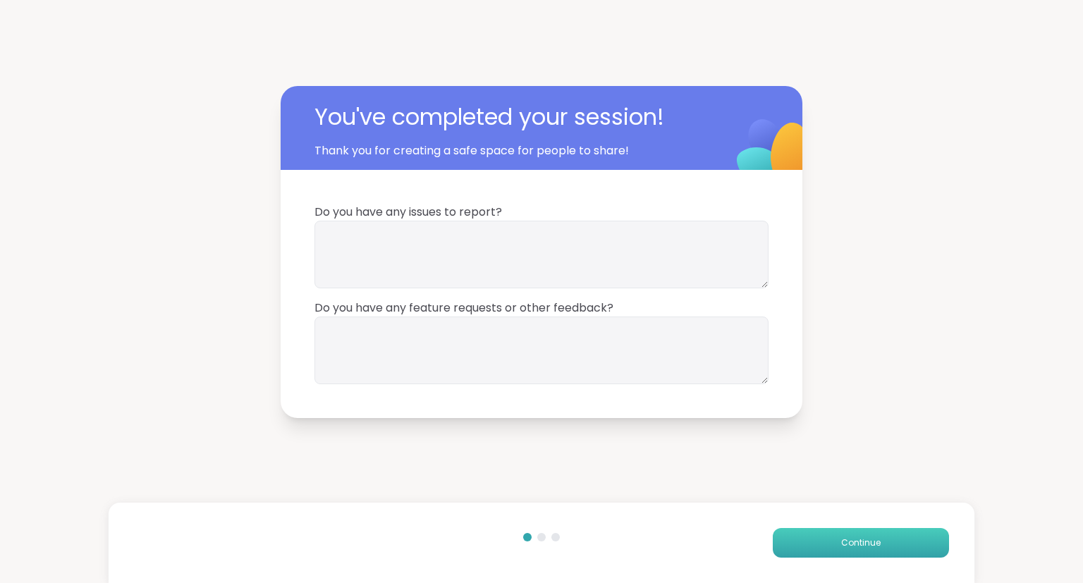
click at [819, 534] on button "Continue" at bounding box center [861, 543] width 176 height 30
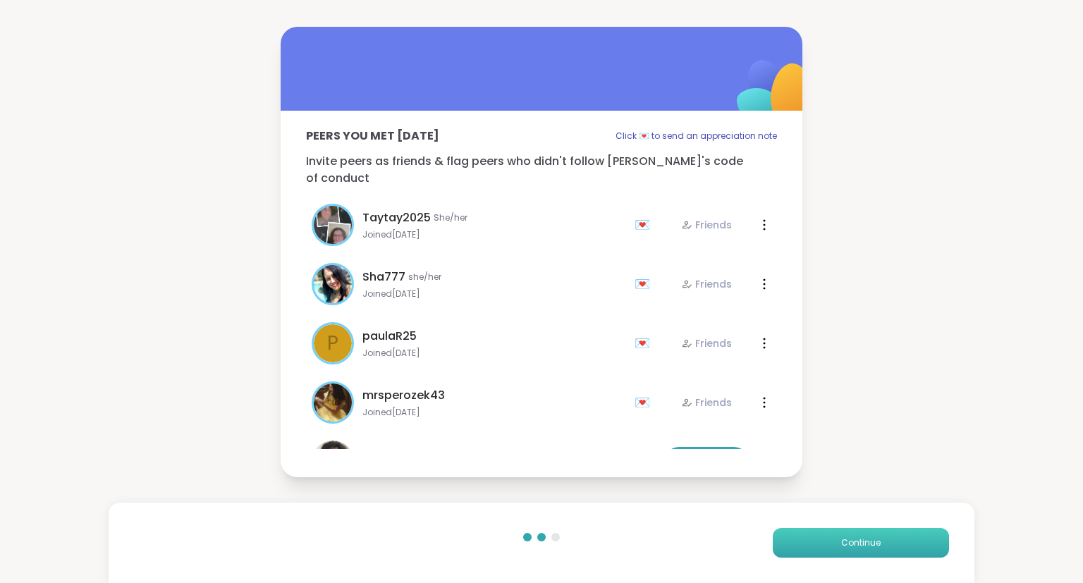
click at [819, 534] on button "Continue" at bounding box center [861, 543] width 176 height 30
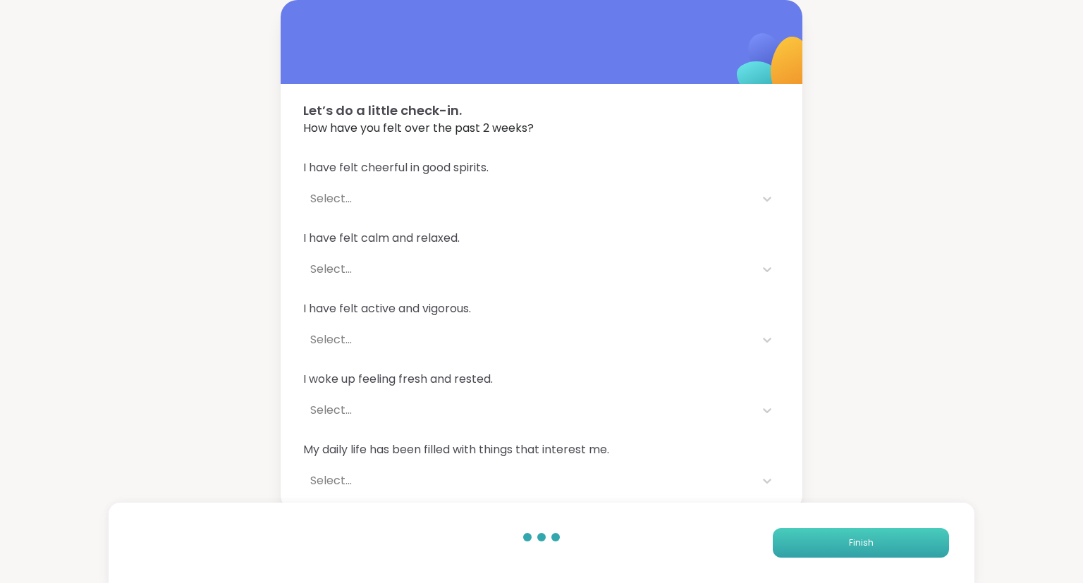
click at [819, 534] on button "Finish" at bounding box center [861, 543] width 176 height 30
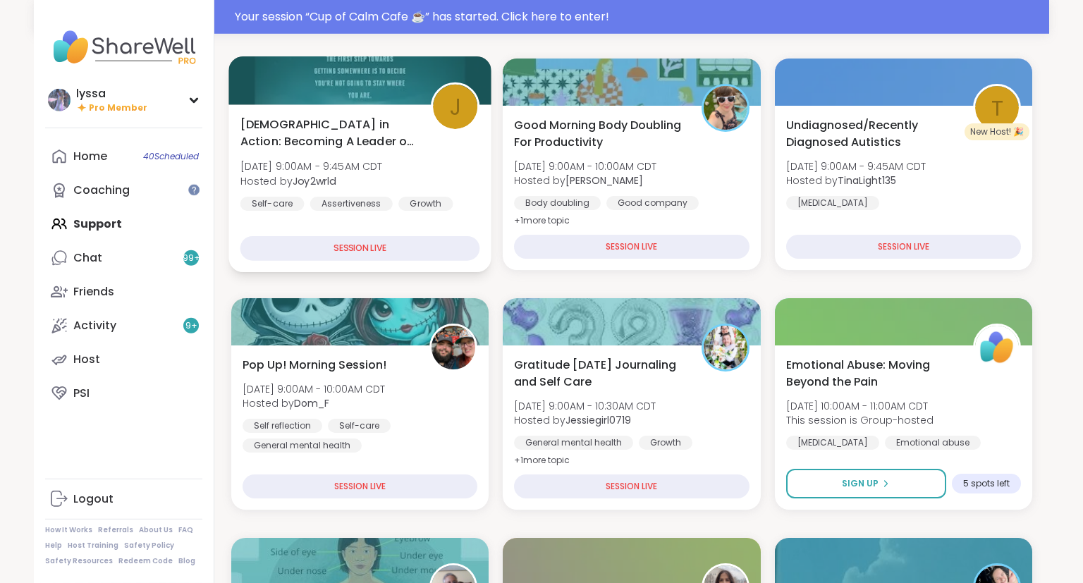
scroll to position [177, 0]
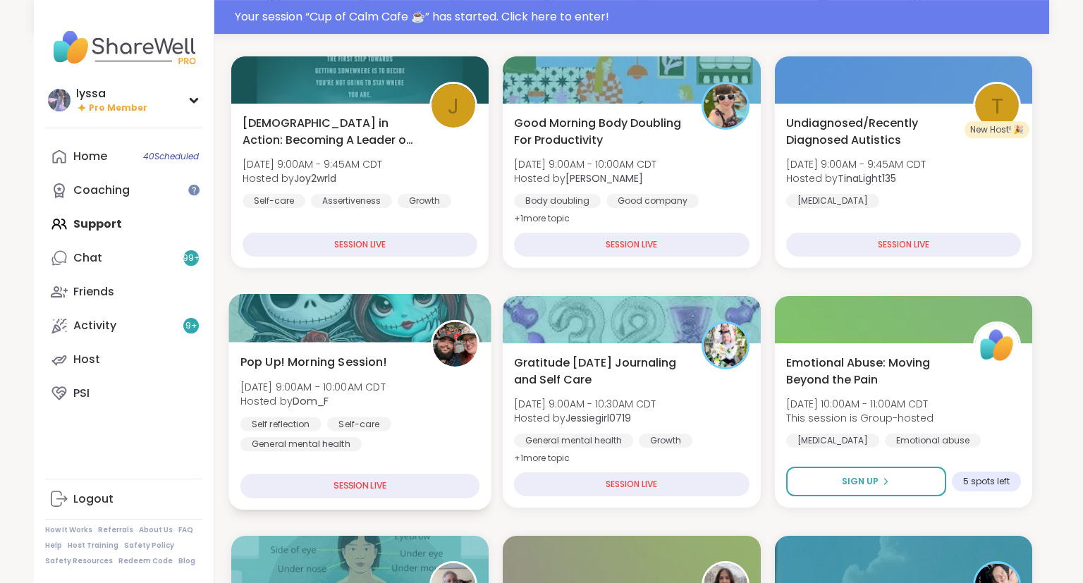
click at [386, 401] on span "Hosted by Dom_F" at bounding box center [312, 401] width 145 height 14
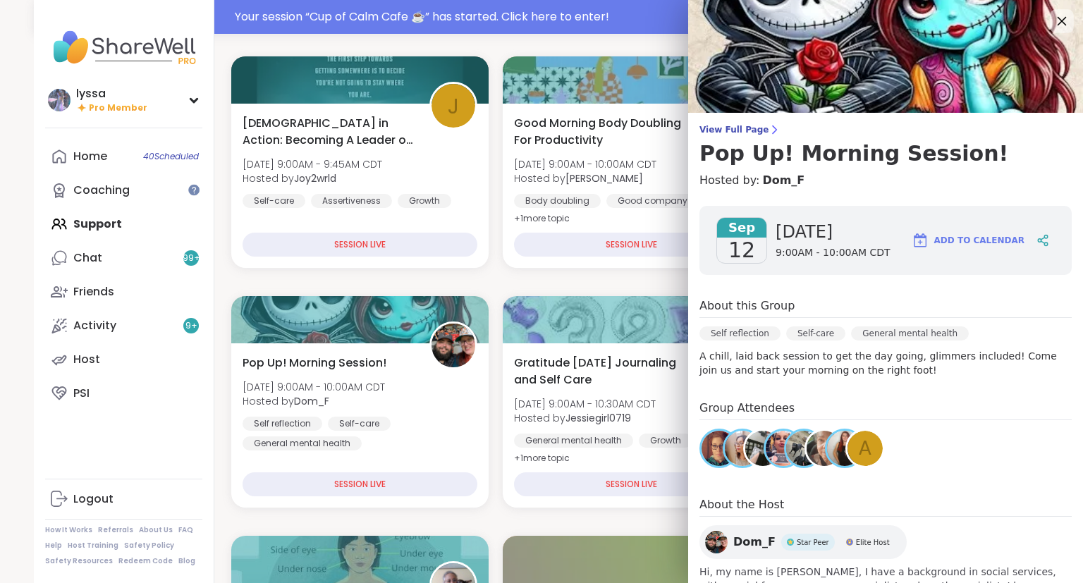
click at [1061, 21] on icon at bounding box center [1061, 21] width 9 height 9
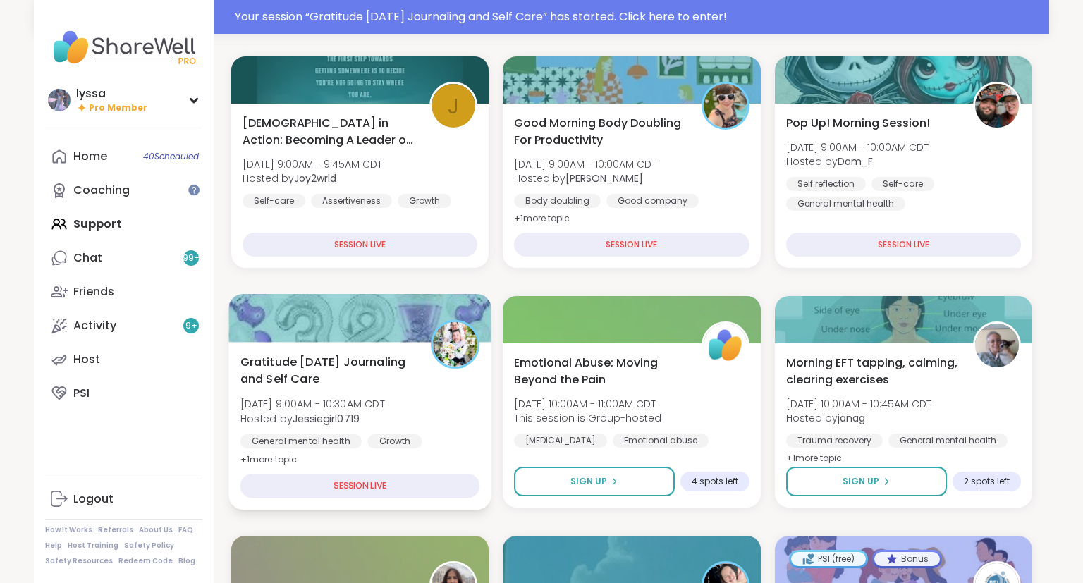
click at [460, 405] on div "Gratitude Friday Journaling and Self Care Fri, Sep 12 | 9:00AM - 10:30AM CDT Ho…" at bounding box center [360, 410] width 240 height 115
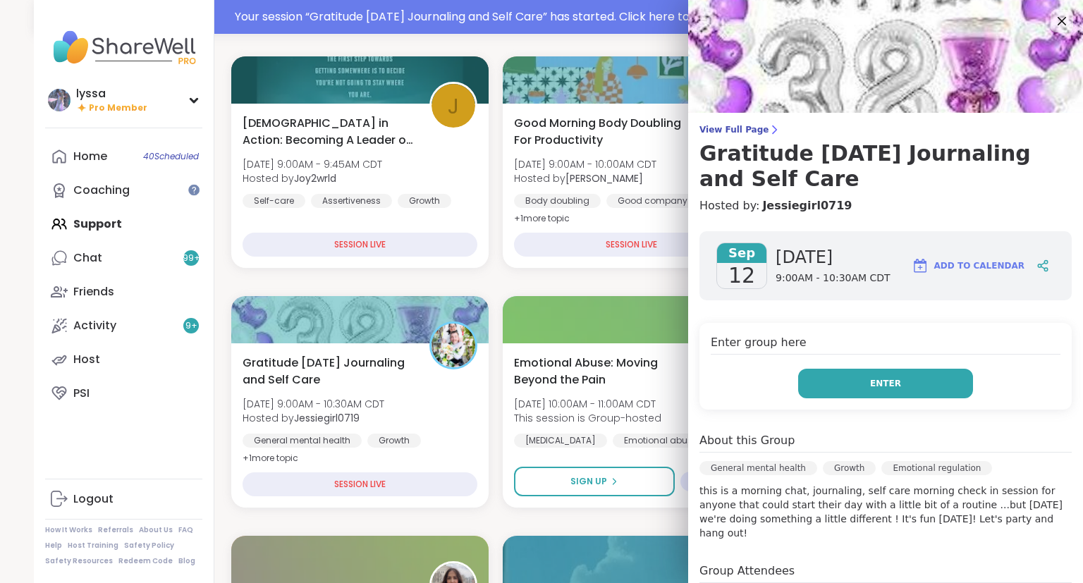
click at [926, 379] on button "Enter" at bounding box center [885, 384] width 175 height 30
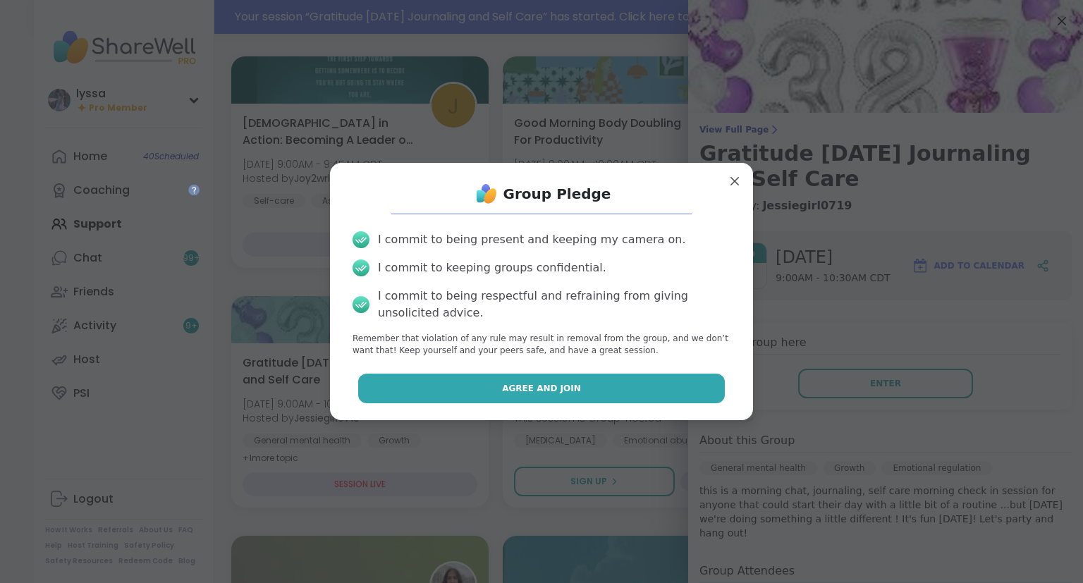
click at [705, 388] on button "Agree and Join" at bounding box center [541, 389] width 367 height 30
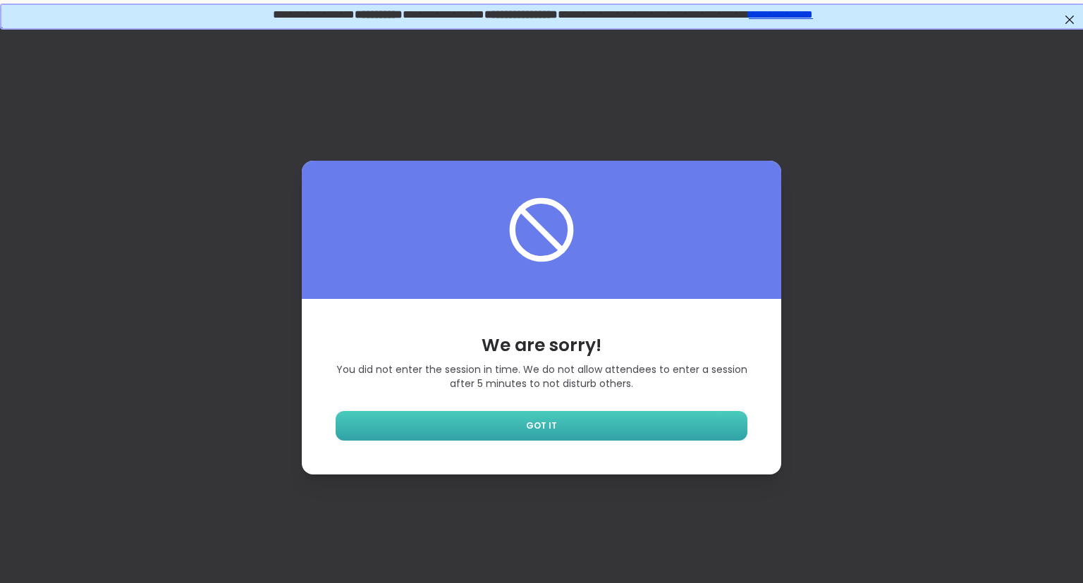
click at [681, 424] on link "GOT IT" at bounding box center [542, 426] width 412 height 30
